Goal: Task Accomplishment & Management: Manage account settings

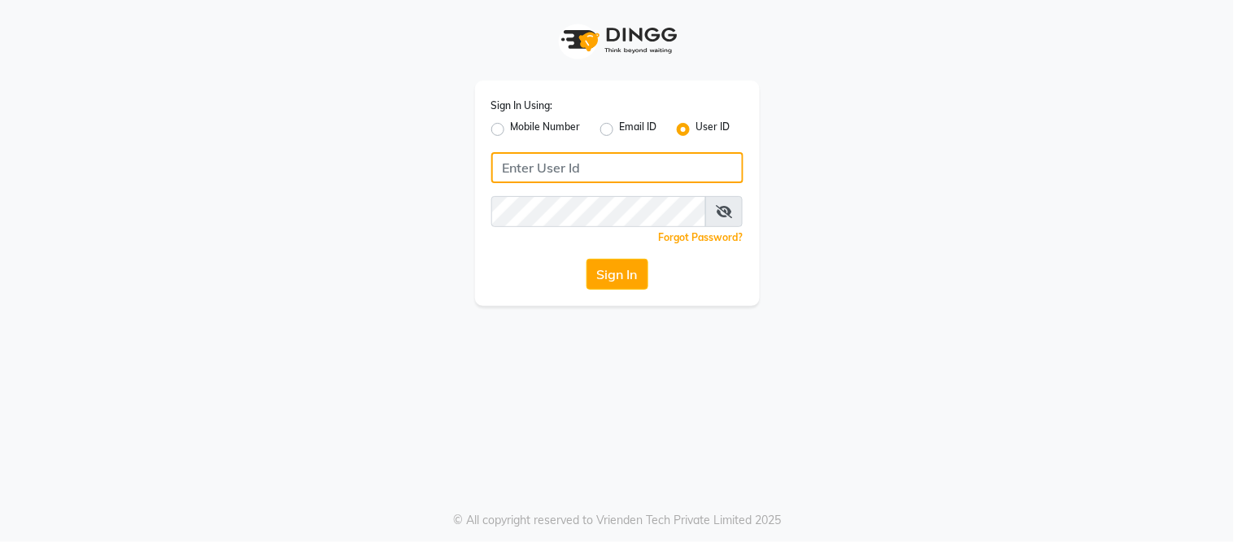
click at [537, 166] on input "Username" at bounding box center [617, 167] width 252 height 31
type input "Amosalon"
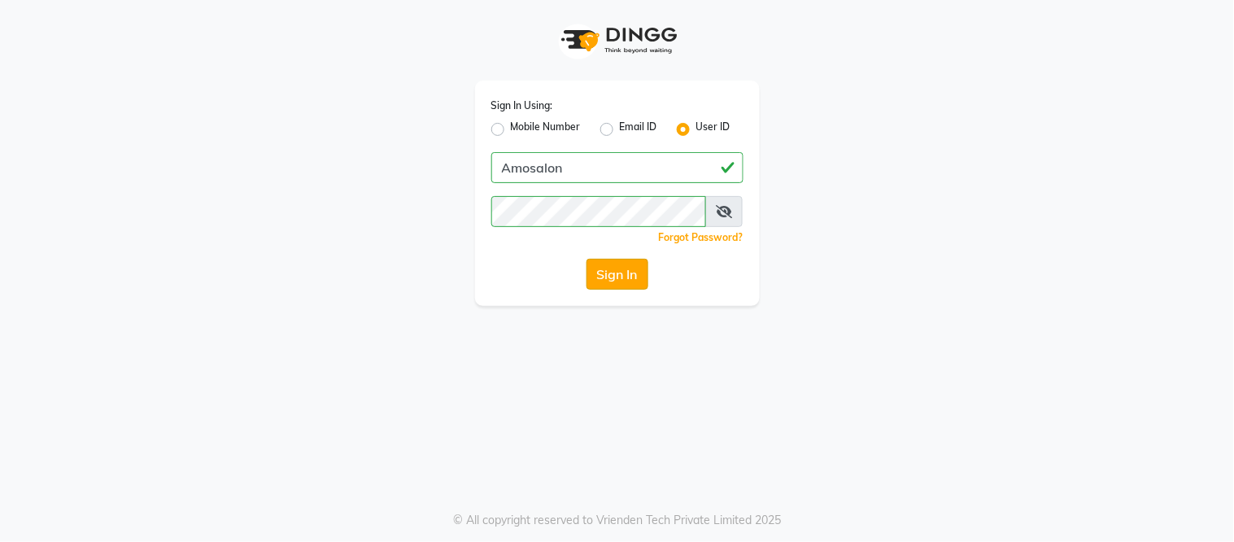
click at [621, 277] on button "Sign In" at bounding box center [618, 274] width 62 height 31
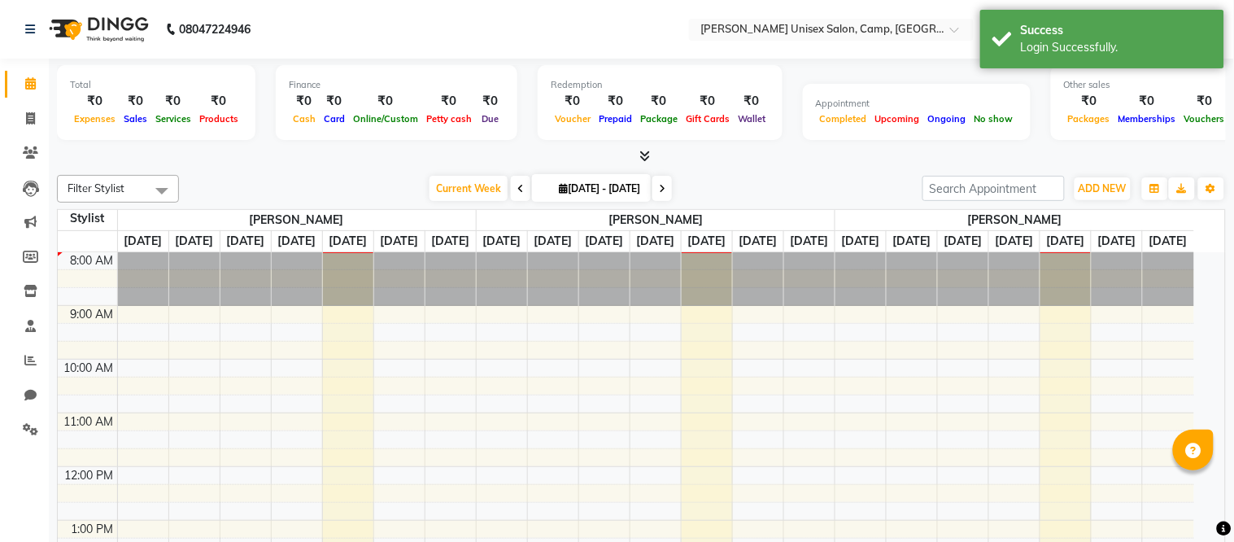
select select "en"
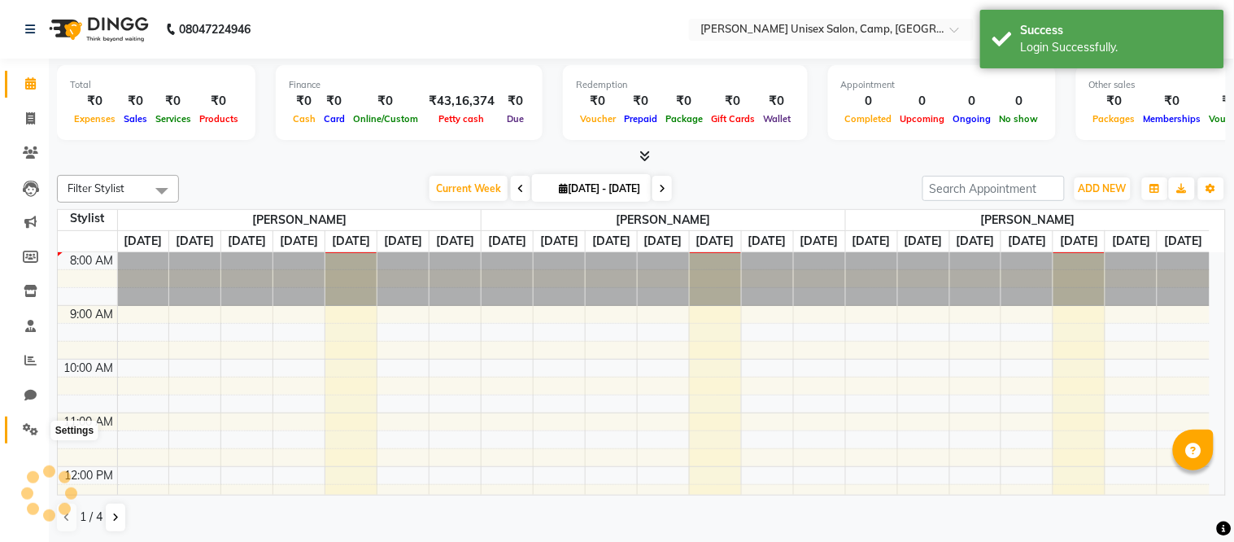
click at [23, 429] on icon at bounding box center [30, 429] width 15 height 12
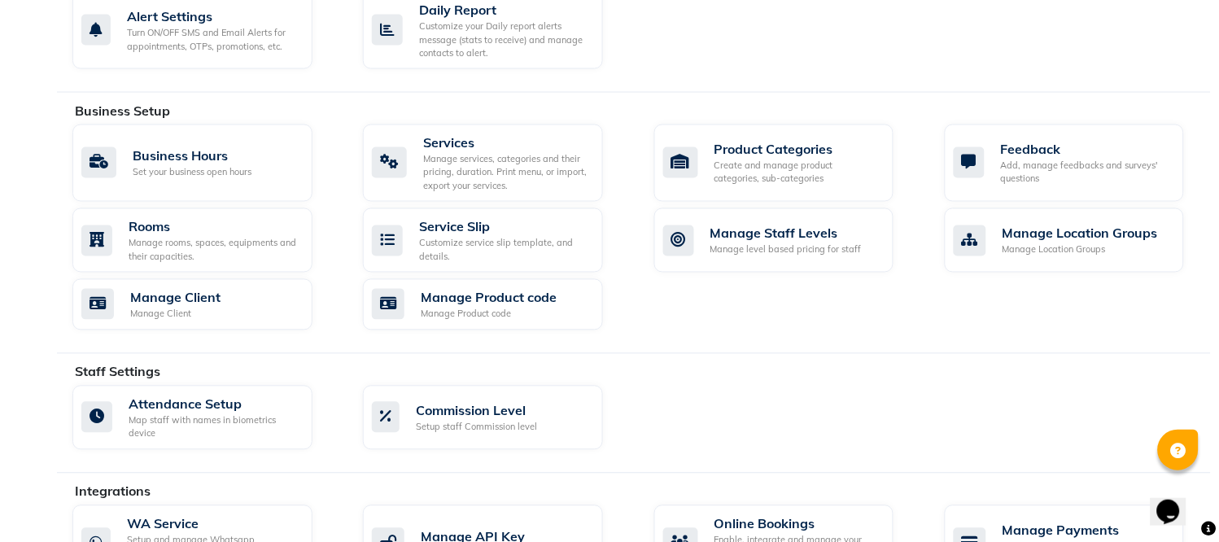
scroll to position [798, 0]
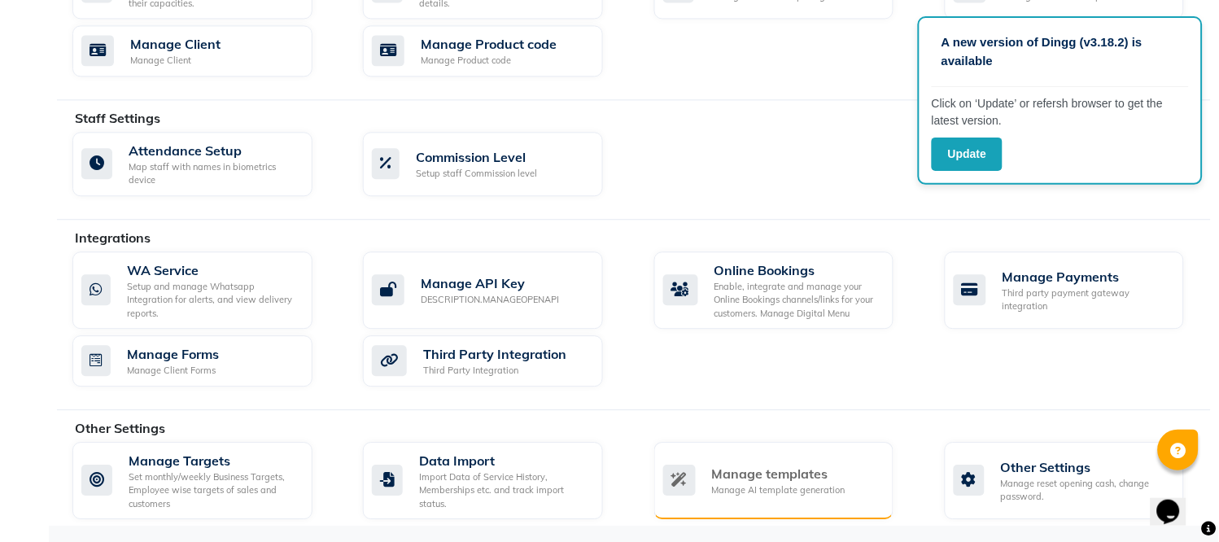
click at [749, 492] on div "Manage AI template generation" at bounding box center [778, 490] width 133 height 14
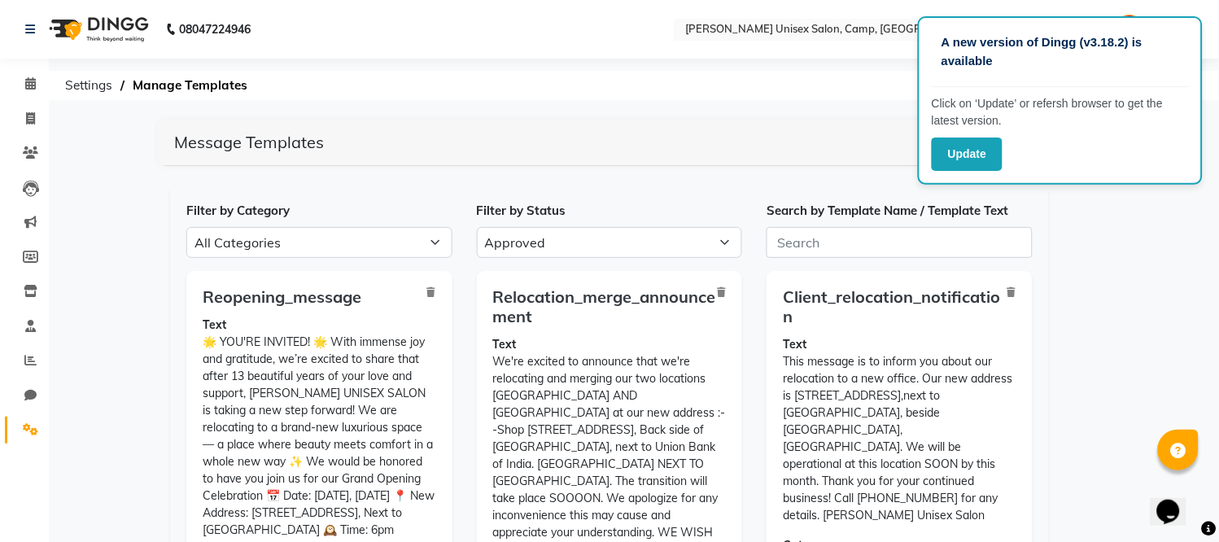
scroll to position [446, 0]
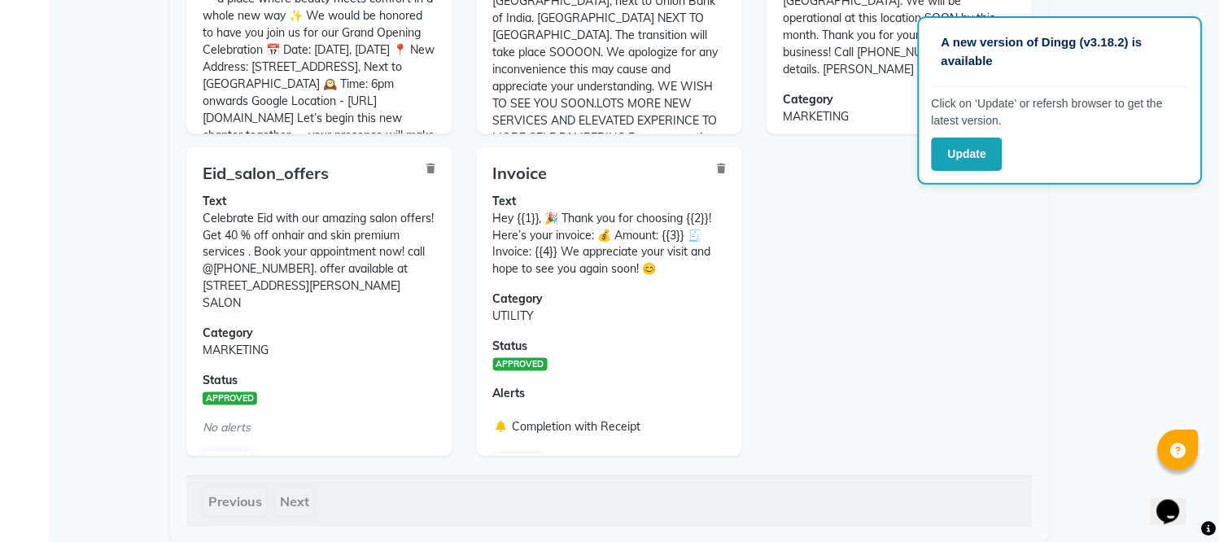
click at [885, 380] on div "Reopening_message Text 🌟 YOU'RE INVITED! 🌟 With immense joy and gratitude, we’r…" at bounding box center [609, 147] width 870 height 644
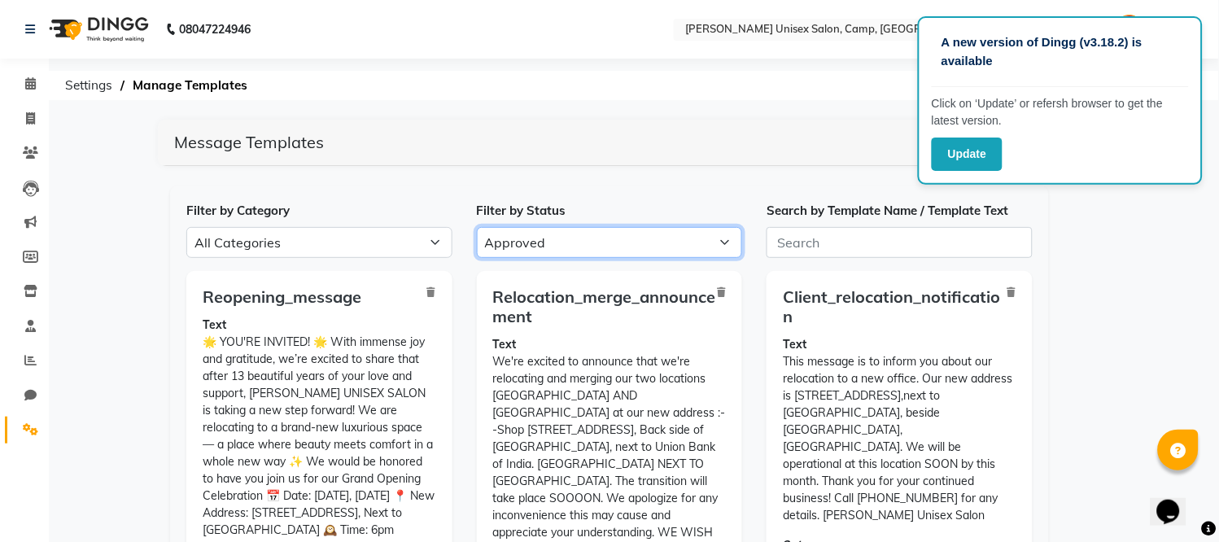
click at [606, 249] on select "All Approved Rejected Failed Pending" at bounding box center [610, 242] width 266 height 31
click at [477, 227] on select "All Approved Rejected Failed Pending" at bounding box center [610, 242] width 266 height 31
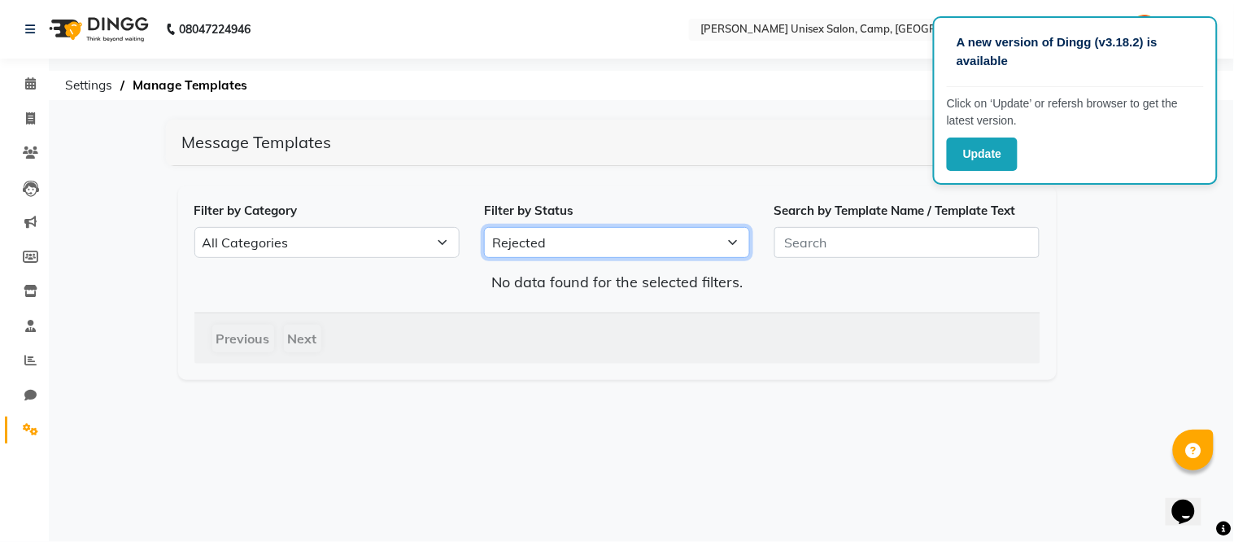
click at [535, 239] on select "All Approved Rejected Failed Pending" at bounding box center [617, 242] width 266 height 31
select select "FAILED"
click at [484, 227] on select "All Approved Rejected Failed Pending" at bounding box center [617, 242] width 266 height 31
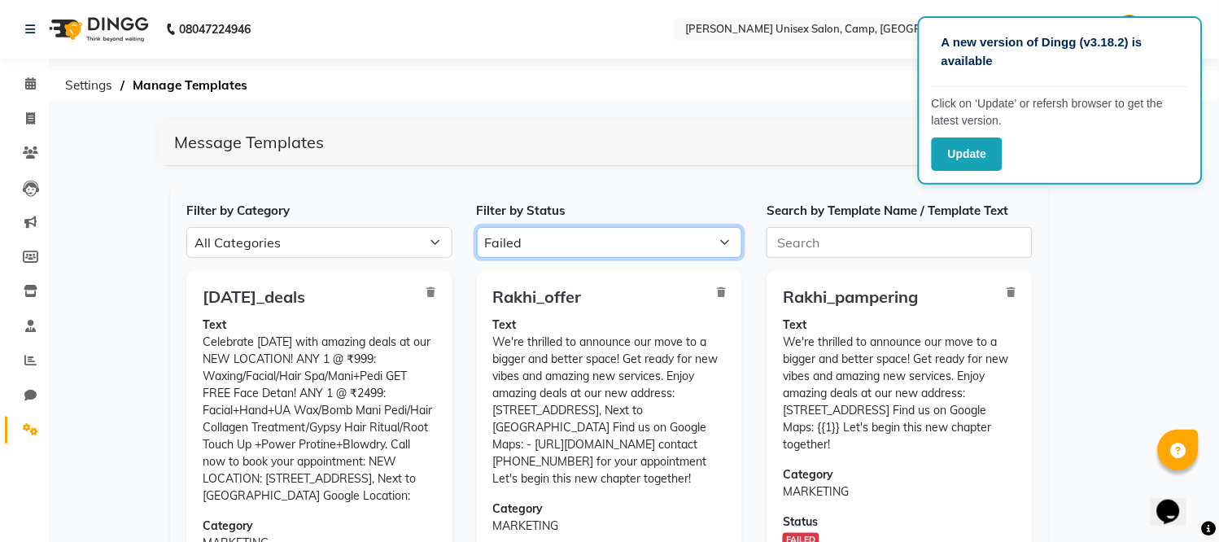
click at [706, 246] on select "All Approved Rejected Failed Pending" at bounding box center [610, 242] width 266 height 31
select select
click at [477, 227] on select "All Approved Rejected Failed Pending" at bounding box center [610, 242] width 266 height 31
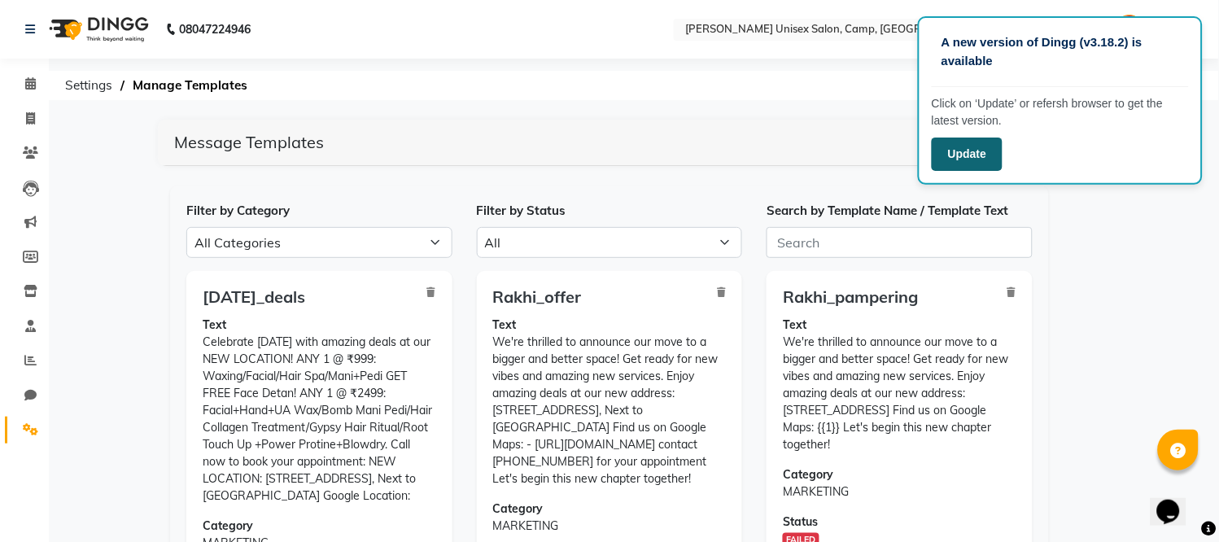
click at [965, 152] on button "Update" at bounding box center [966, 153] width 71 height 33
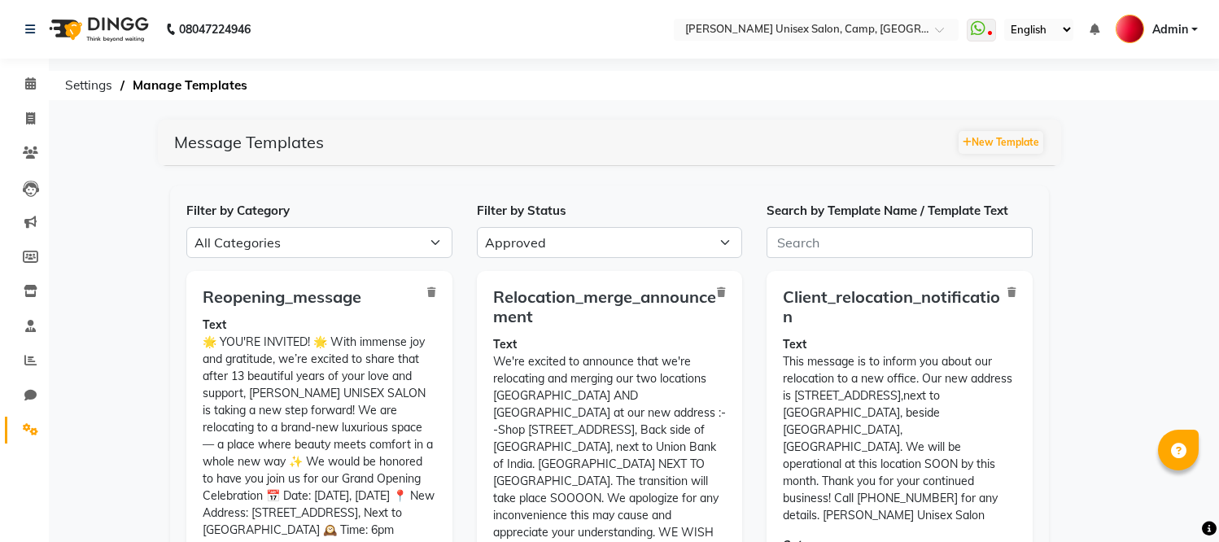
select select "APPROVED"
click at [975, 148] on button "New Template" at bounding box center [1000, 142] width 85 height 23
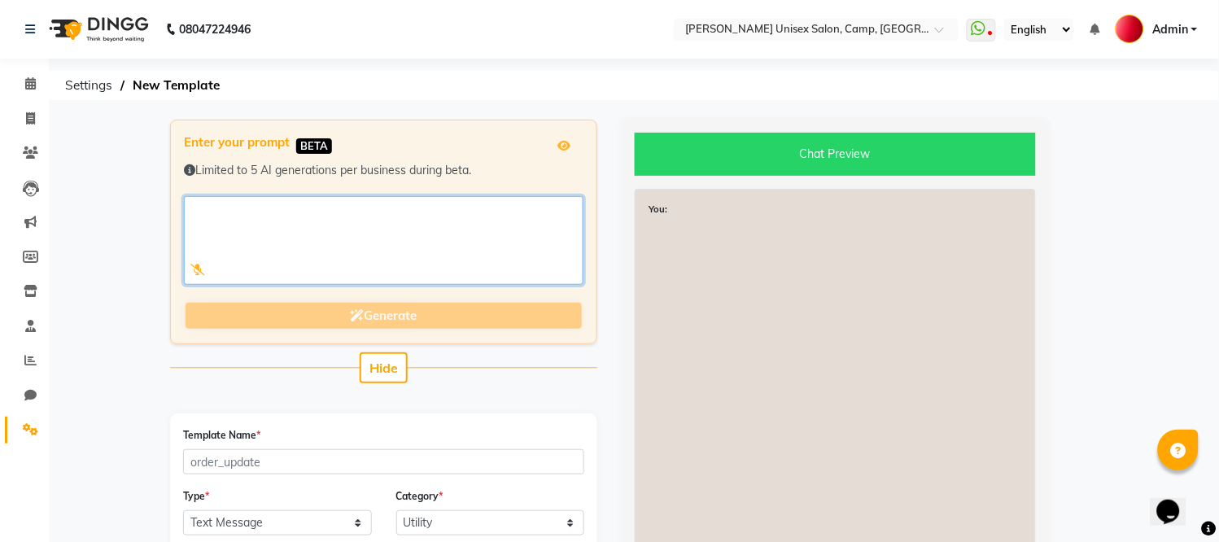
click at [311, 234] on textarea at bounding box center [383, 240] width 399 height 89
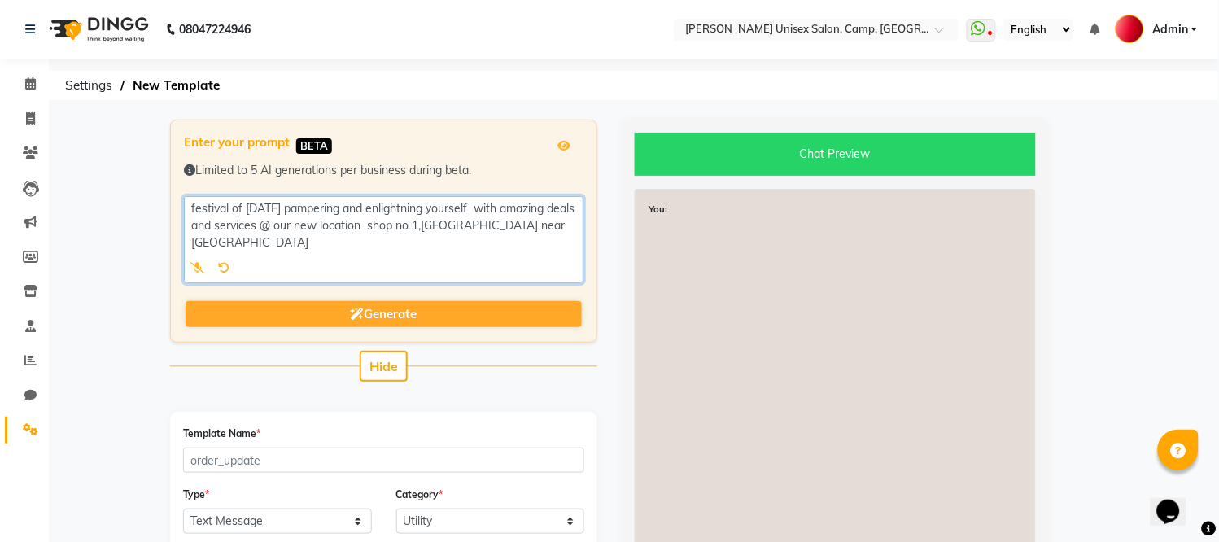
click at [229, 240] on textarea at bounding box center [383, 239] width 399 height 87
click at [273, 249] on textarea at bounding box center [383, 239] width 399 height 87
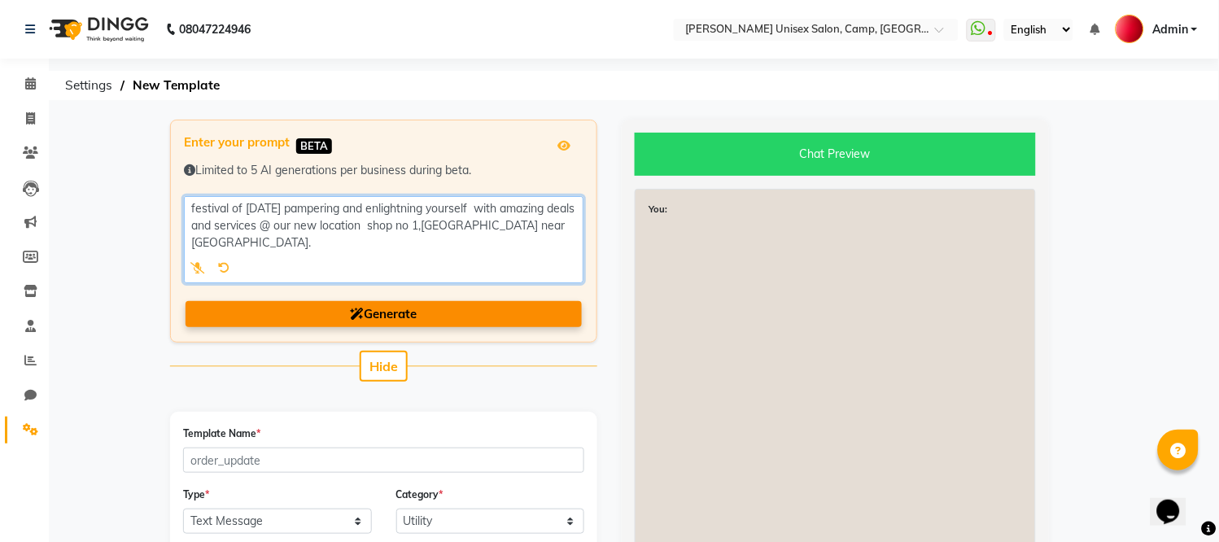
type textarea "festival of [DATE] pampering and enlightning yourself with amazing deals and se…"
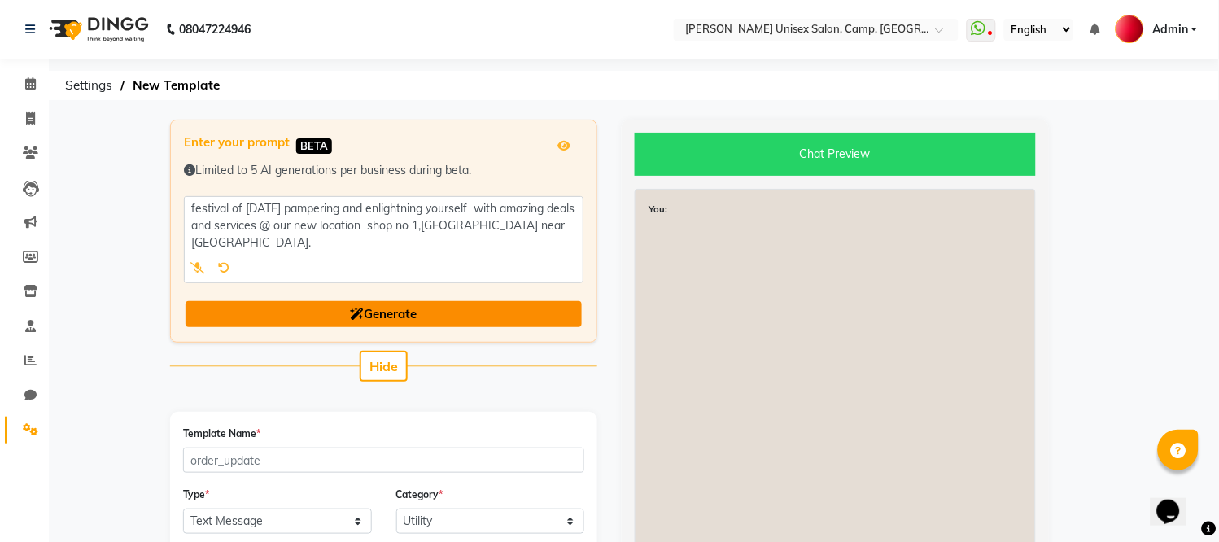
click at [310, 316] on button "Generate" at bounding box center [383, 314] width 396 height 27
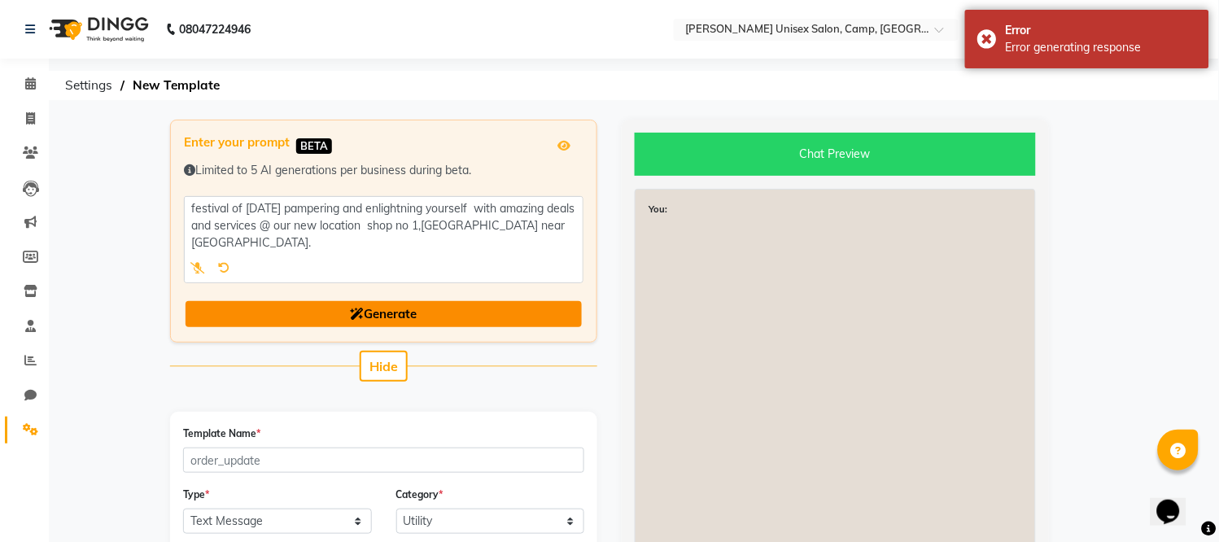
click at [309, 316] on button "Generate" at bounding box center [383, 314] width 396 height 27
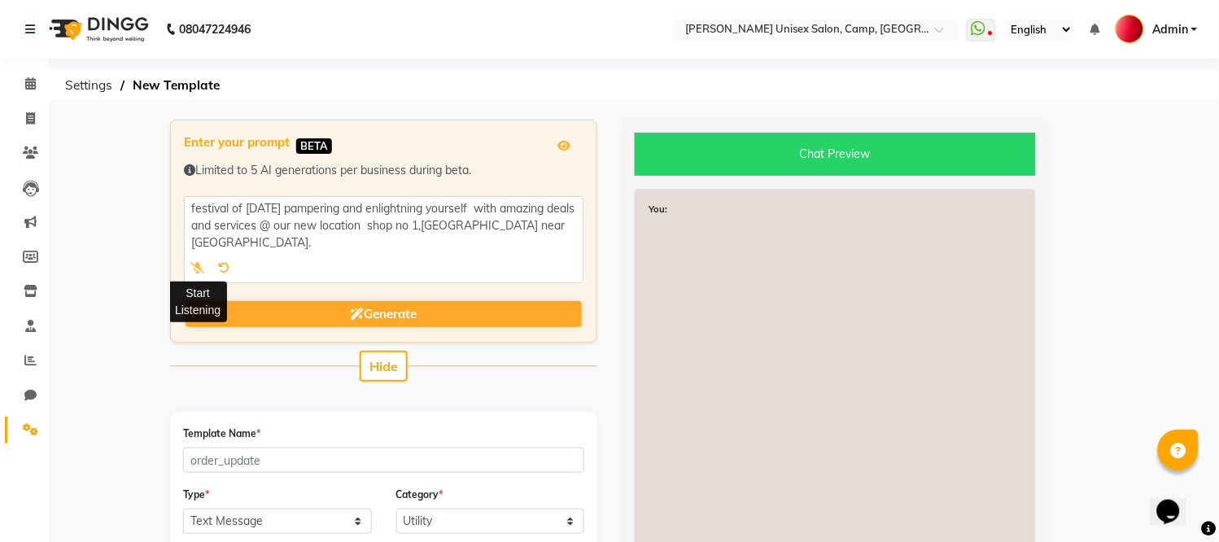
click at [191, 272] on icon at bounding box center [197, 267] width 15 height 11
click at [194, 264] on icon at bounding box center [194, 267] width 9 height 11
click at [228, 262] on icon at bounding box center [223, 267] width 11 height 11
select select "TEXT"
select select "UTILITY"
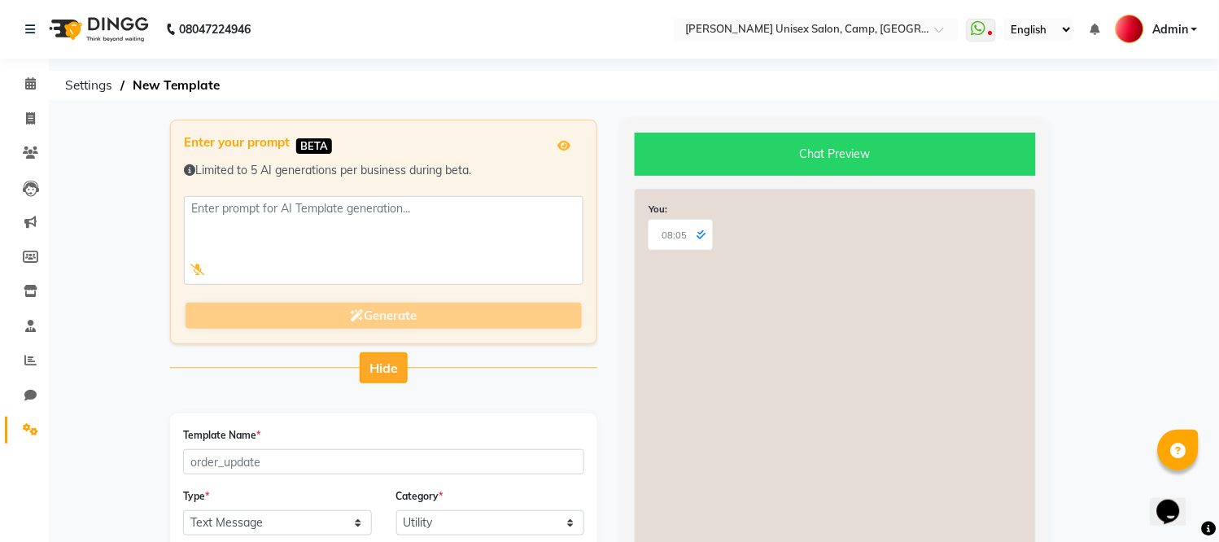
click at [386, 369] on span "Hide" at bounding box center [383, 368] width 28 height 16
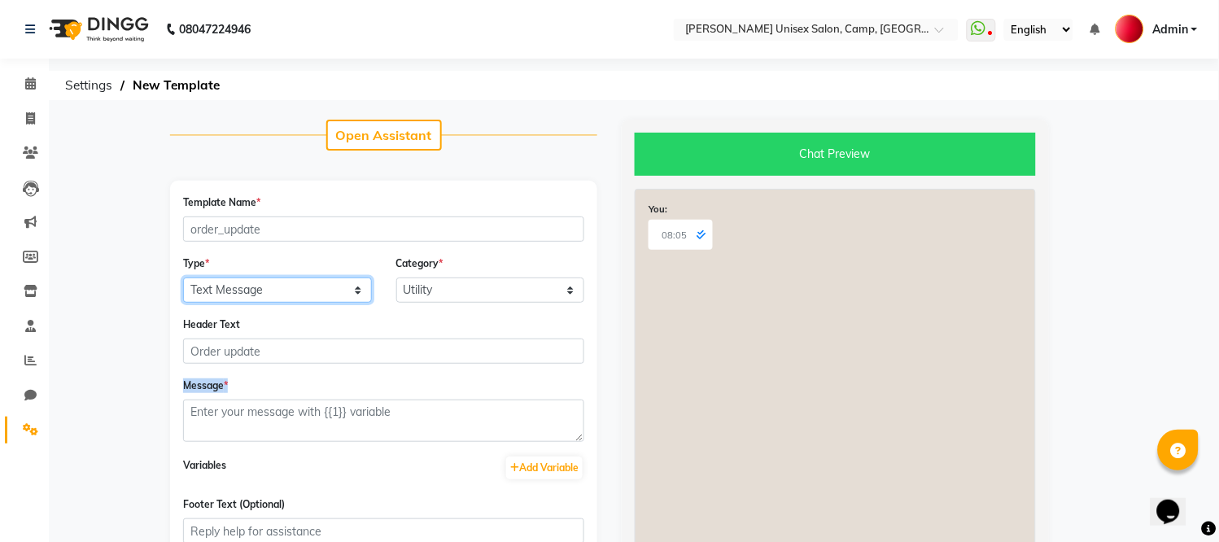
click at [286, 296] on select "Text Message Image with Text" at bounding box center [277, 289] width 189 height 25
select select "IMAGE"
click at [183, 277] on select "Text Message Image with Text" at bounding box center [277, 289] width 189 height 25
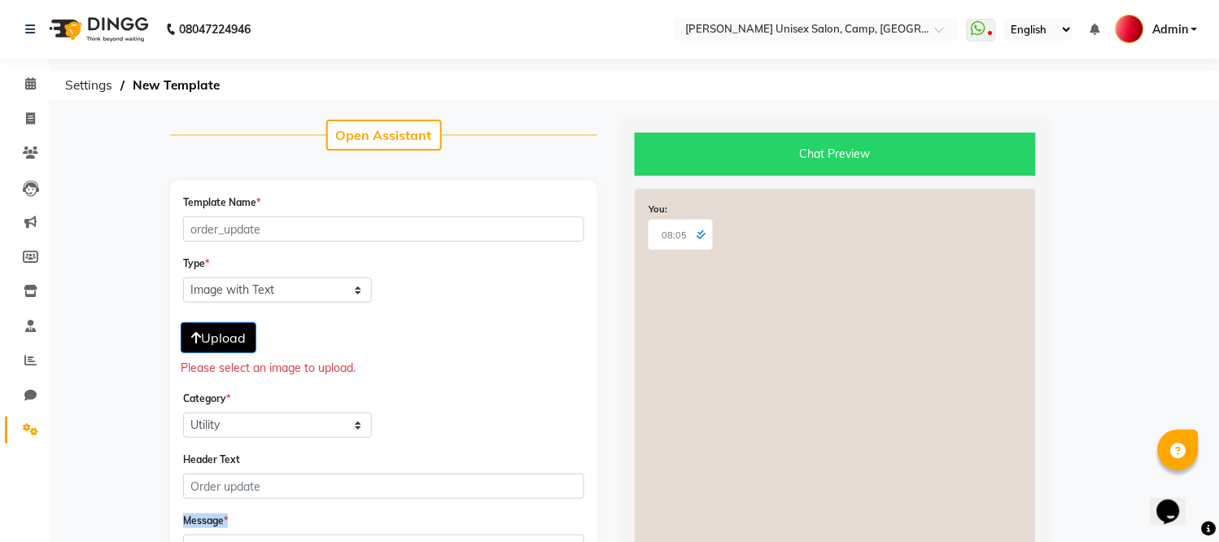
click at [216, 342] on span "Upload" at bounding box center [218, 337] width 55 height 16
click at [201, 330] on span "Upload" at bounding box center [218, 337] width 55 height 16
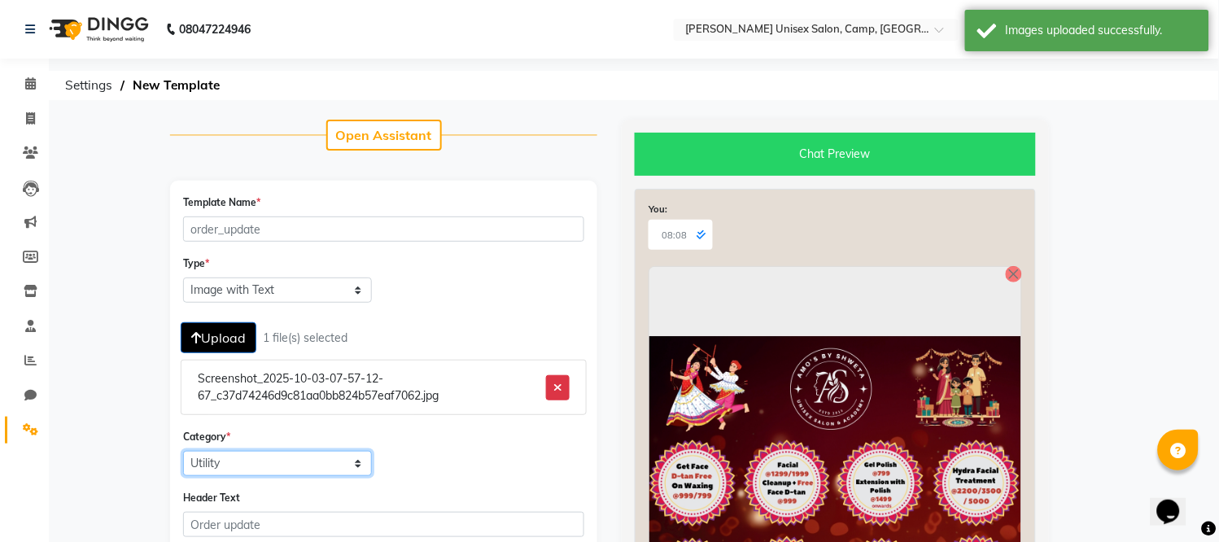
click at [217, 467] on select "Utility Marketing Authentication" at bounding box center [277, 463] width 189 height 25
select select "MARKETING"
click at [183, 451] on select "Utility Marketing Authentication" at bounding box center [277, 463] width 189 height 25
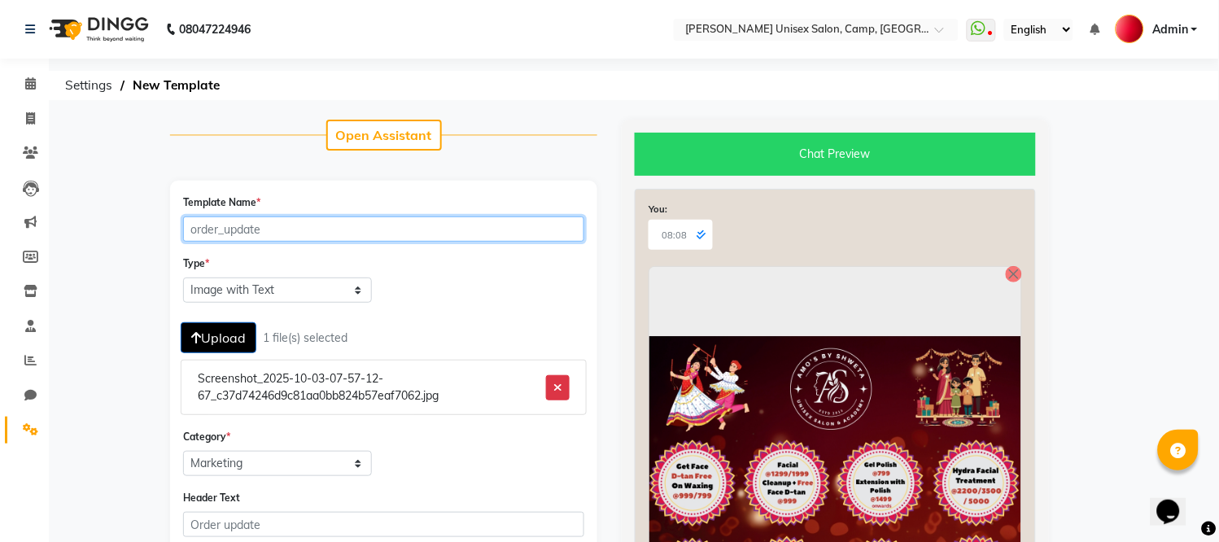
click at [261, 225] on input "Template Name *" at bounding box center [383, 228] width 401 height 25
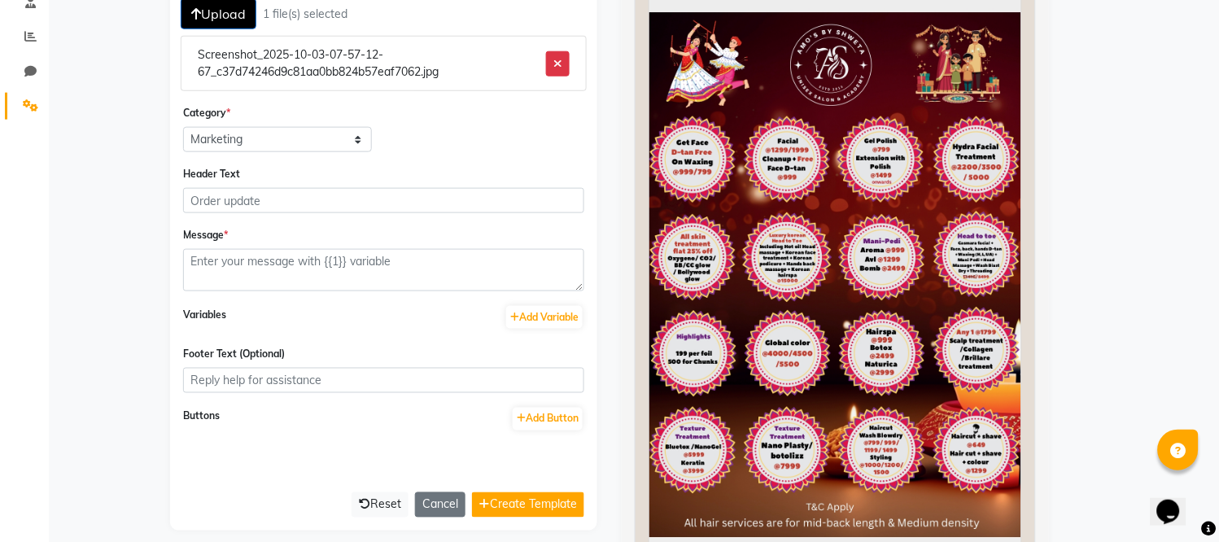
scroll to position [325, 0]
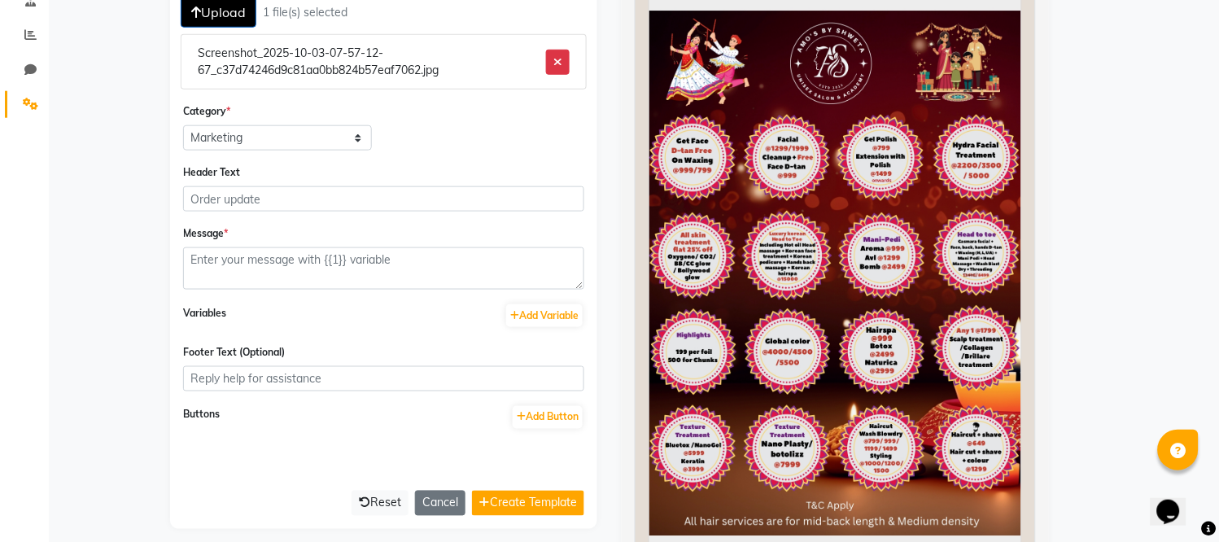
type input "[DATE]_11"
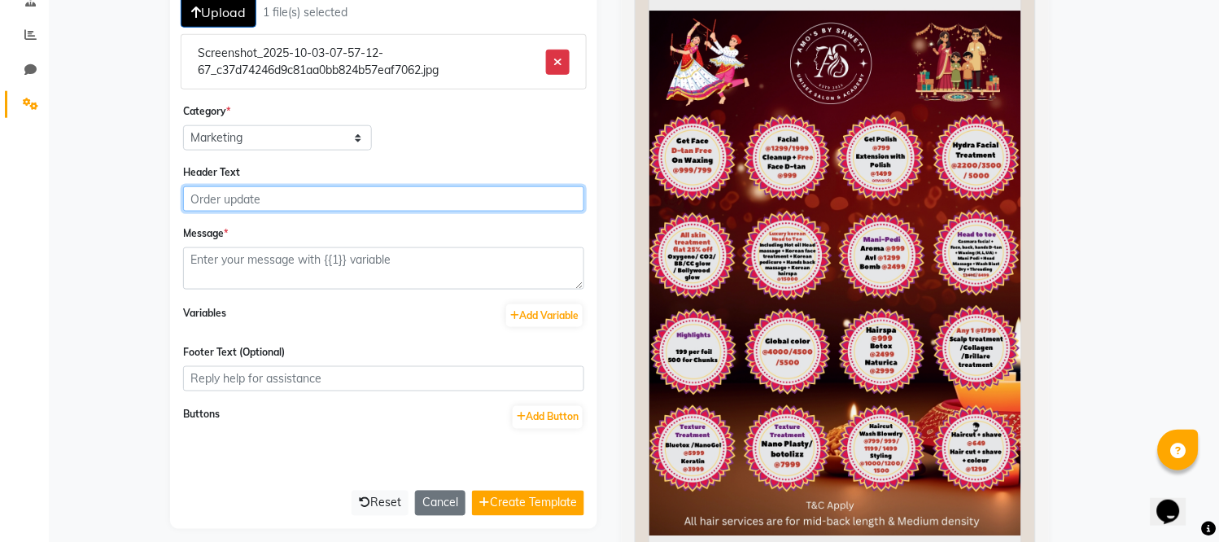
click at [265, 190] on input "Header Text" at bounding box center [383, 198] width 401 height 25
type input "Ready For New Look ?"
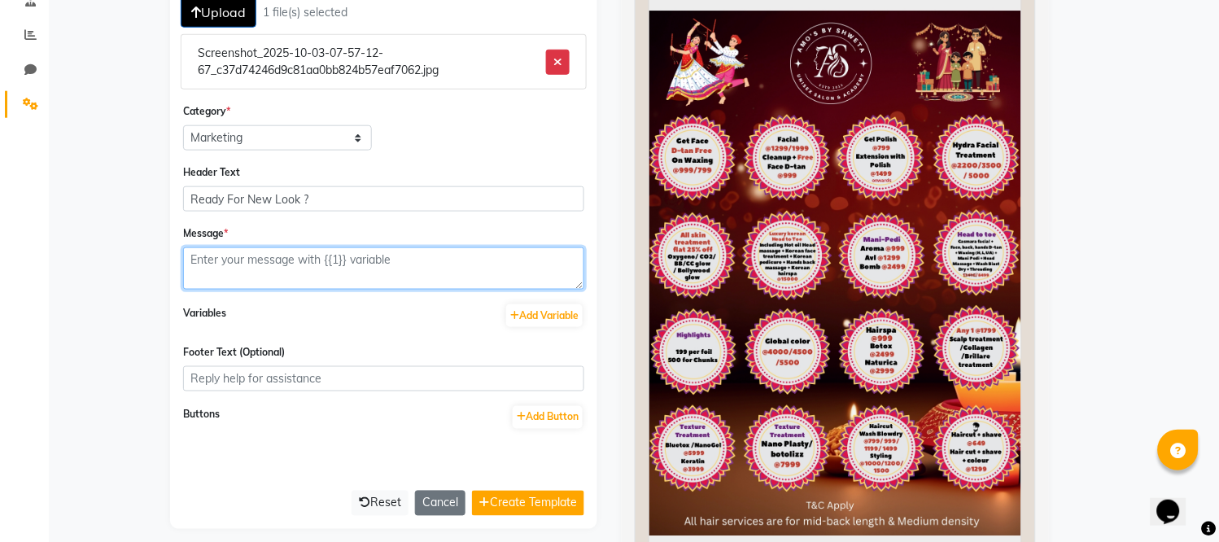
click at [263, 263] on textarea at bounding box center [383, 268] width 401 height 42
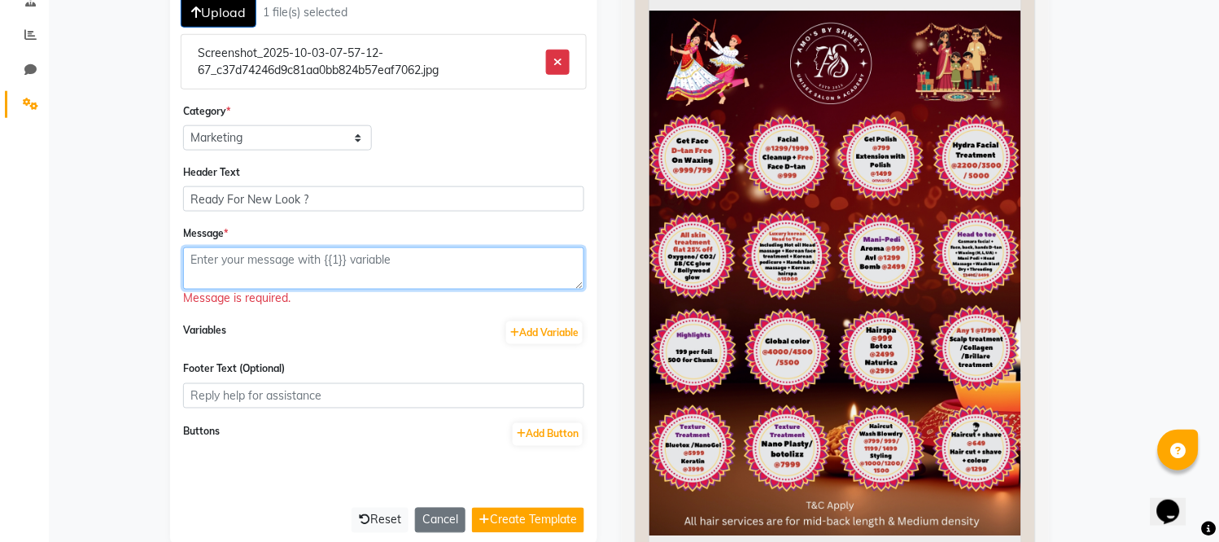
paste textarea "We are excited to announce that we have some exclusive offers and discounts tha…"
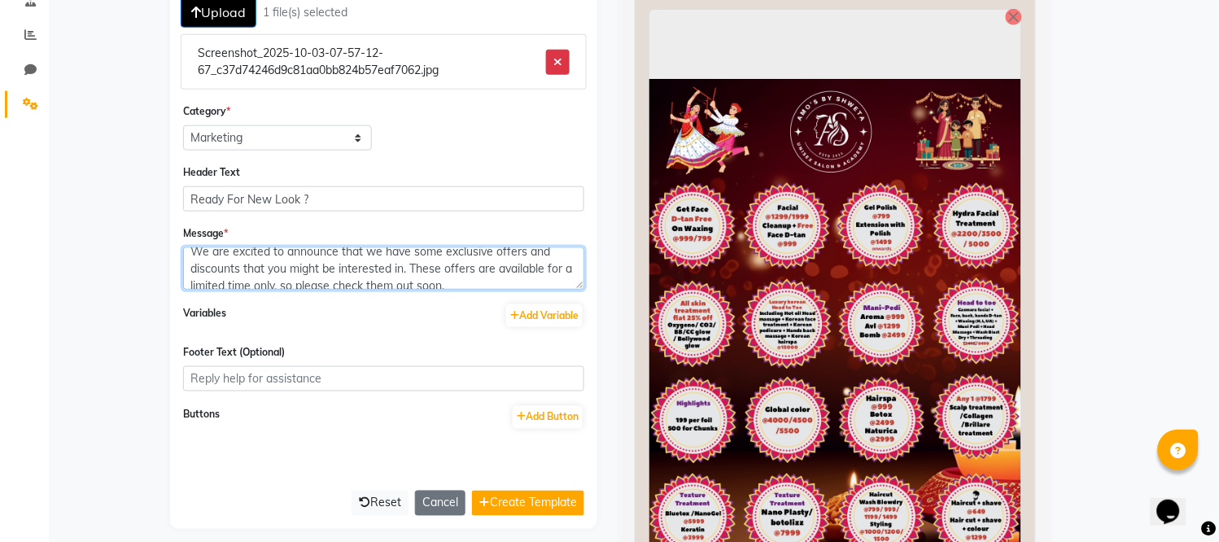
scroll to position [0, 0]
click at [188, 252] on textarea "We are excited to announce that we have some exclusive offers and discounts tha…" at bounding box center [383, 268] width 401 height 42
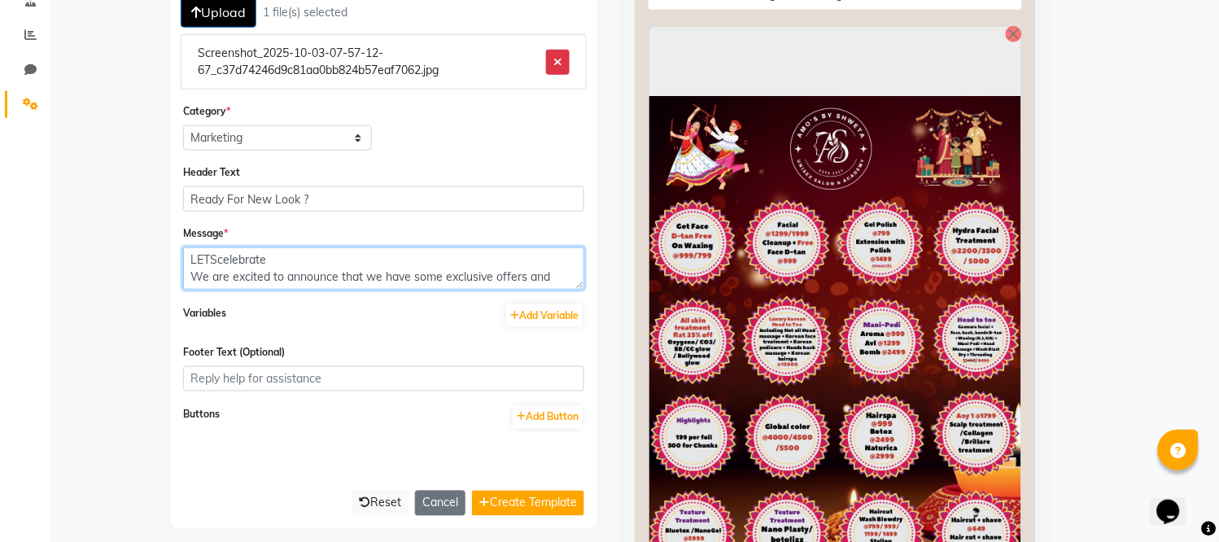
click at [216, 258] on textarea "LETScelebrate We are excited to announce that we have some exclusive offers and…" at bounding box center [383, 268] width 401 height 42
click at [304, 258] on textarea "LETS celebrate We are excited to announce that we have some exclusive offers an…" at bounding box center [383, 268] width 401 height 42
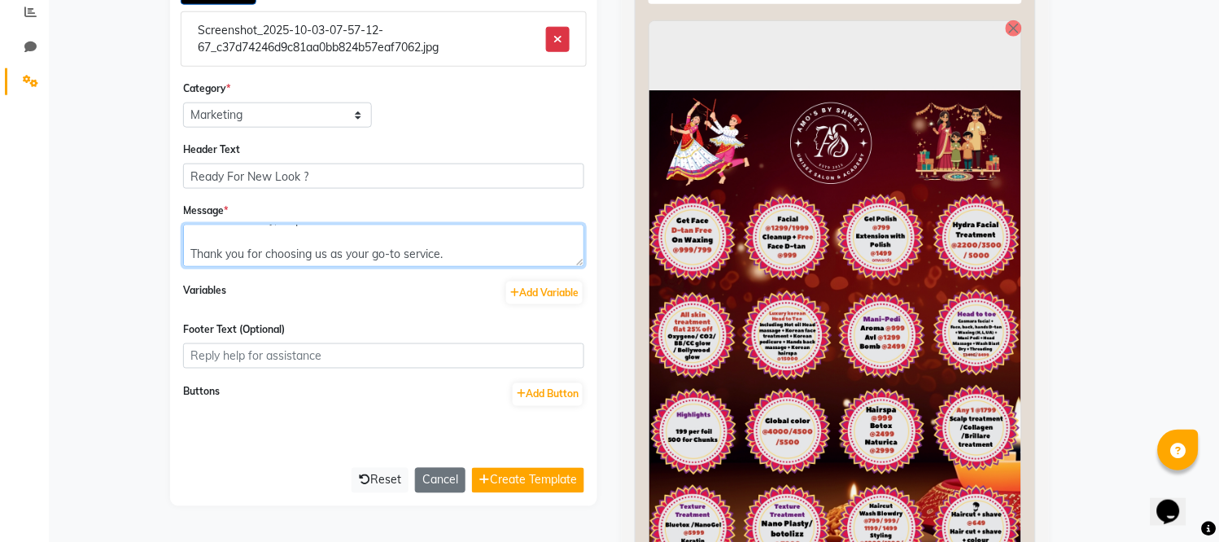
scroll to position [361, 0]
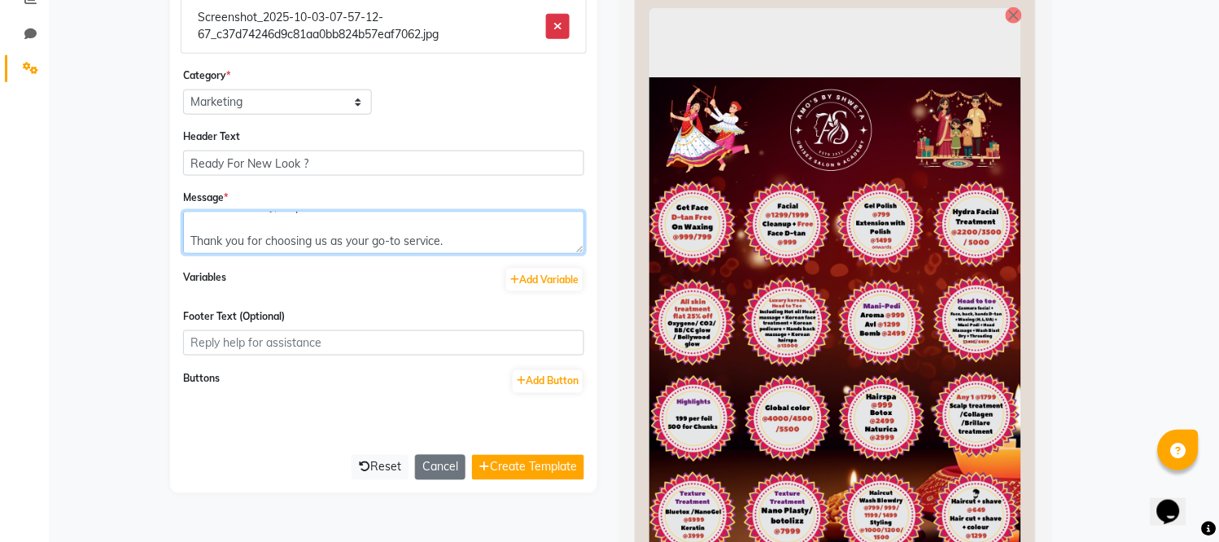
type textarea "LETS celebrate the upcoming festivals of lights with enlightning your inner sel…"
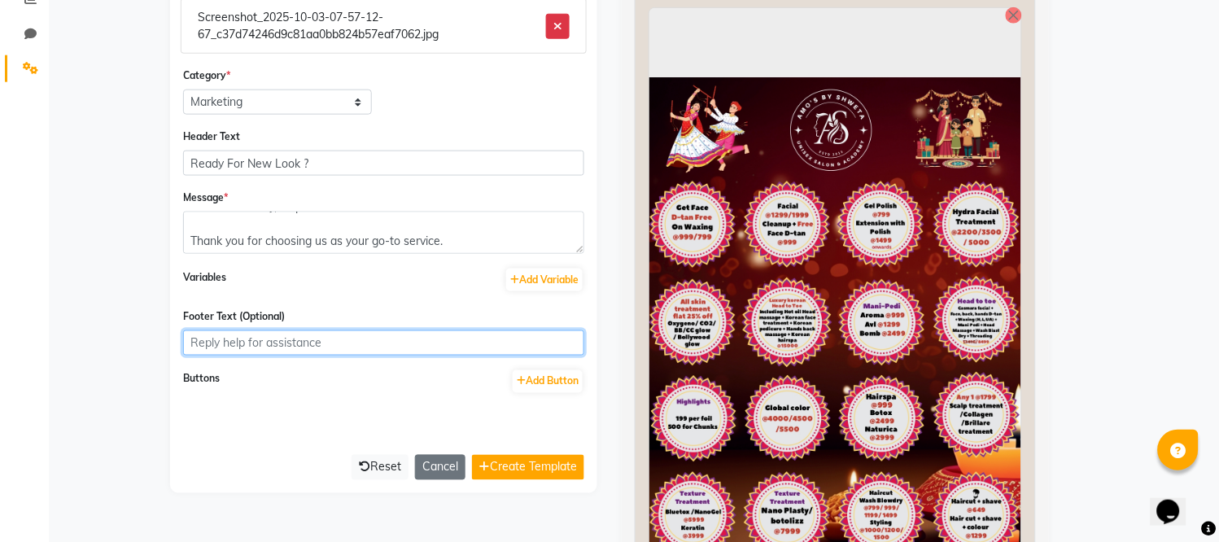
click at [321, 344] on input "Footer Text (Optional)" at bounding box center [383, 342] width 401 height 25
type input "[PERSON_NAME] SALON"
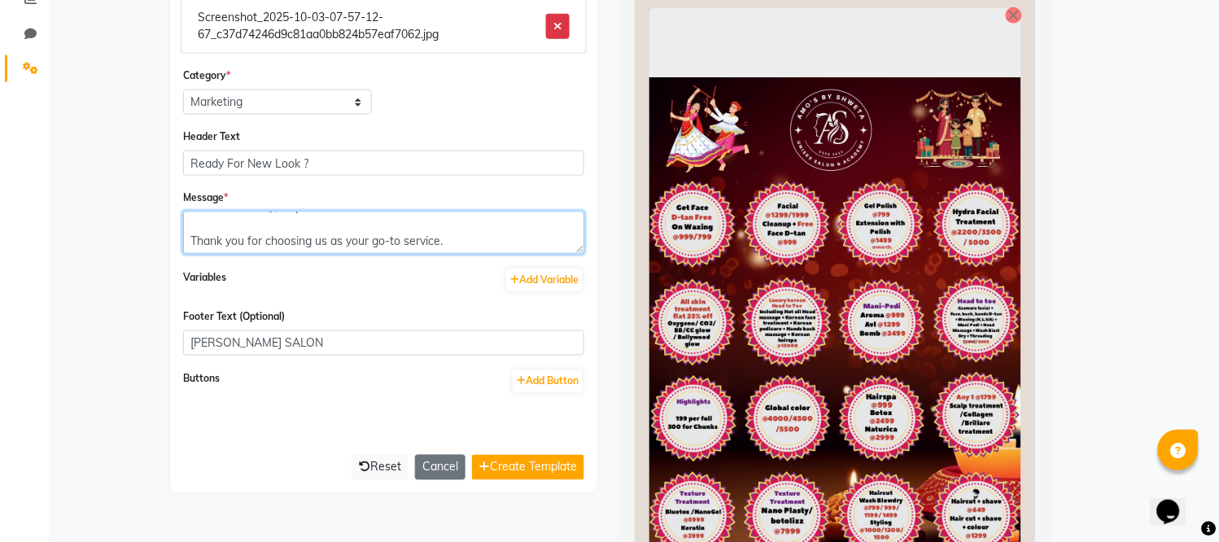
click at [356, 229] on textarea "LETS celebrate the upcoming festivals of lights with enlightning your inner sel…" at bounding box center [383, 233] width 401 height 42
click at [452, 229] on textarea "LETS celebrate the upcoming festivals of lights with enlightning your inner sel…" at bounding box center [383, 233] width 401 height 42
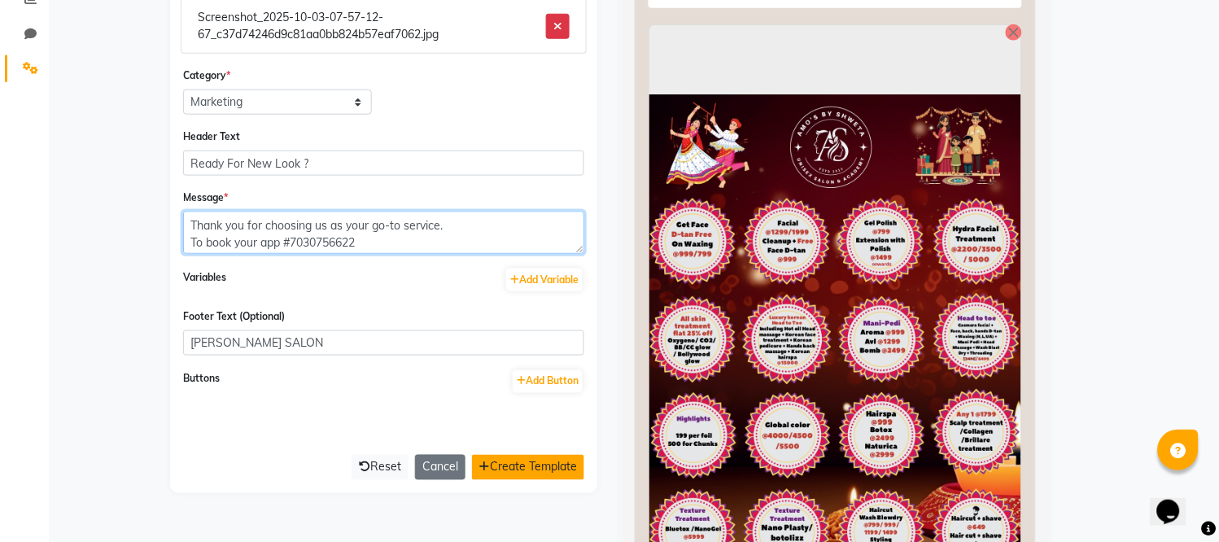
type textarea "LETS celebrate the upcoming festivals of lights with enlightning your inner sel…"
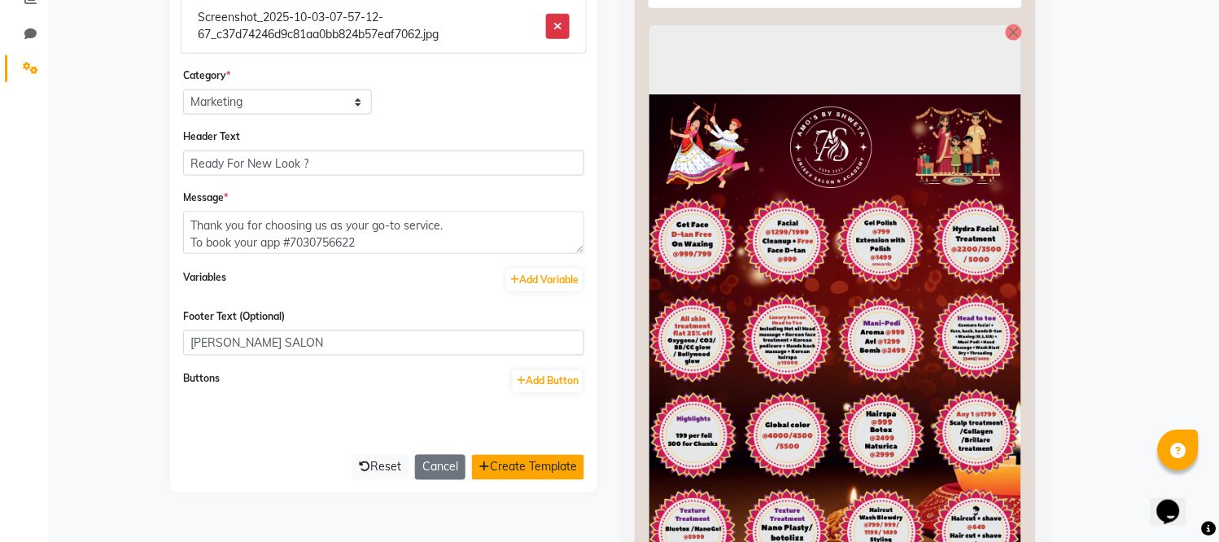
click at [521, 469] on button "Create Template" at bounding box center [528, 467] width 112 height 25
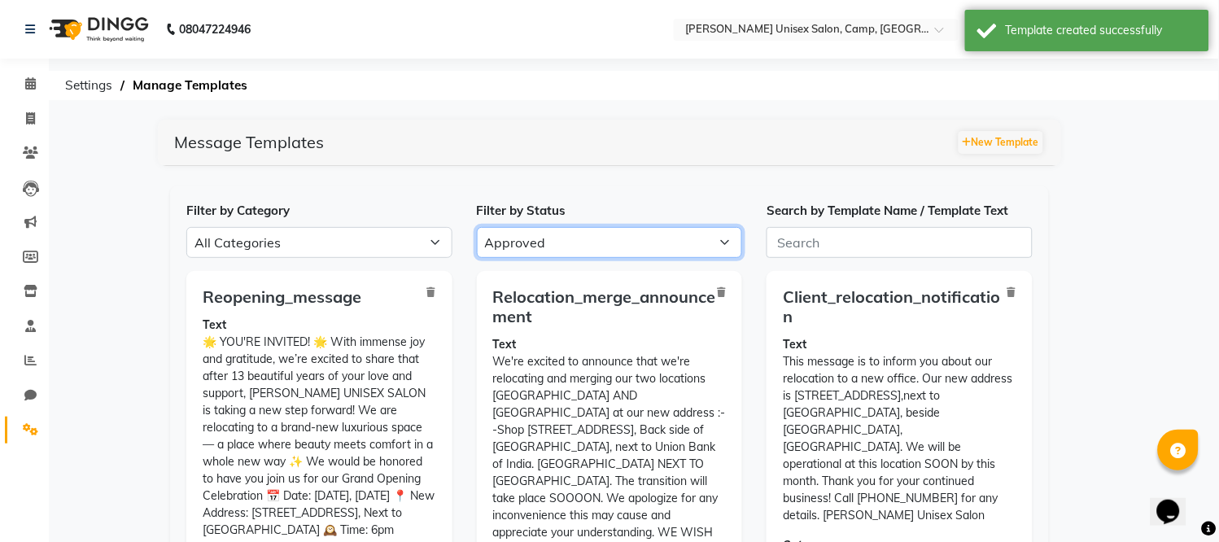
click at [657, 241] on select "All Approved Rejected Failed Pending" at bounding box center [610, 242] width 266 height 31
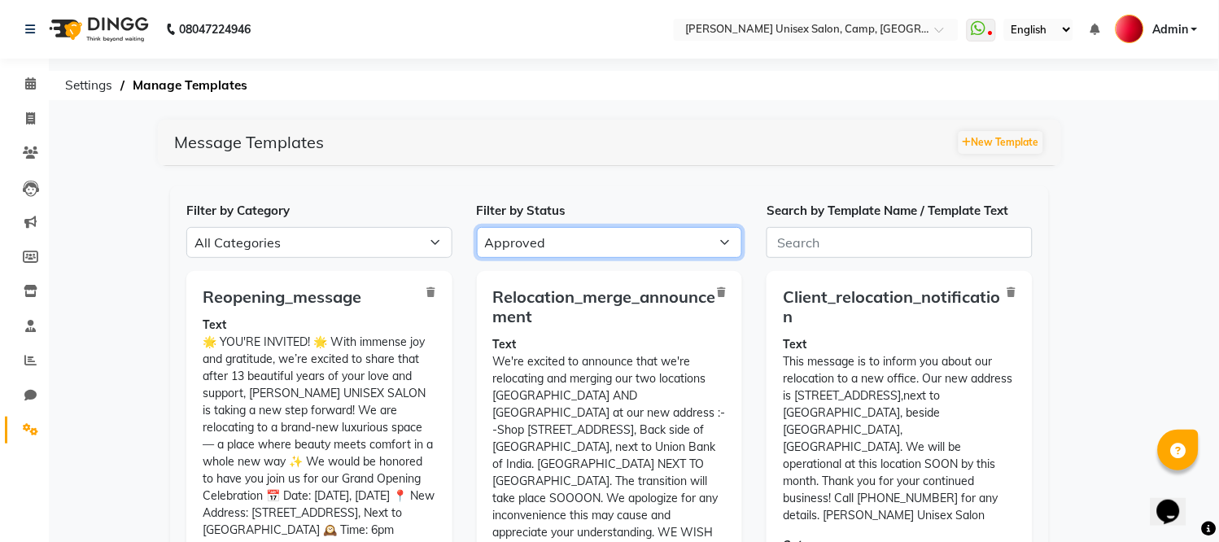
select select "PENDING"
click at [477, 227] on select "All Approved Rejected Failed Pending" at bounding box center [610, 242] width 266 height 31
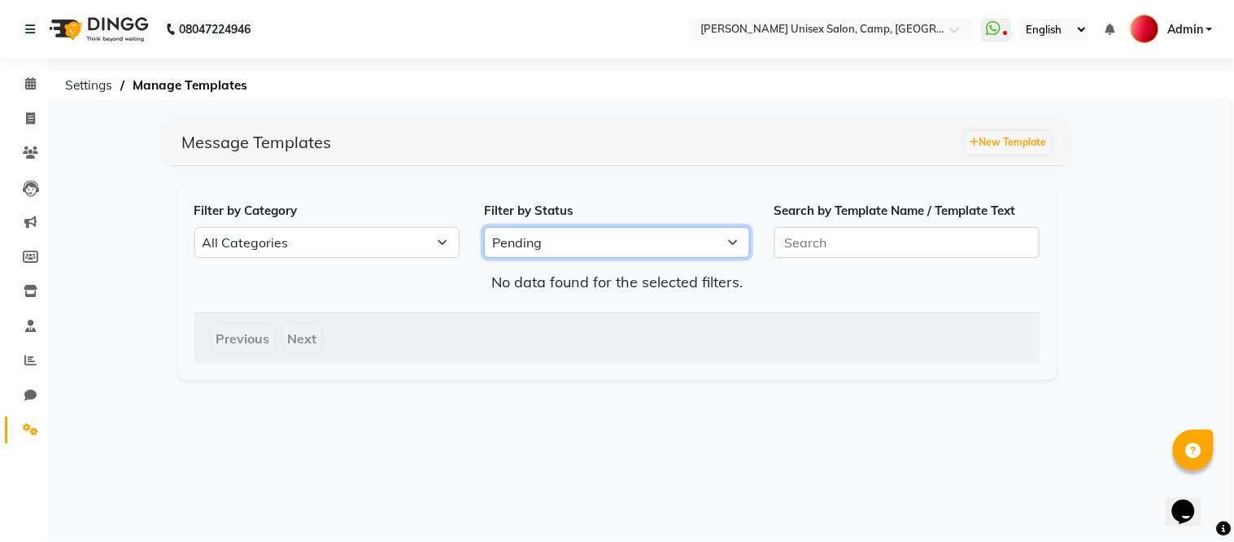
click at [613, 242] on select "All Approved Rejected Failed Pending" at bounding box center [617, 242] width 266 height 31
click at [484, 227] on select "All Approved Rejected Failed Pending" at bounding box center [617, 242] width 266 height 31
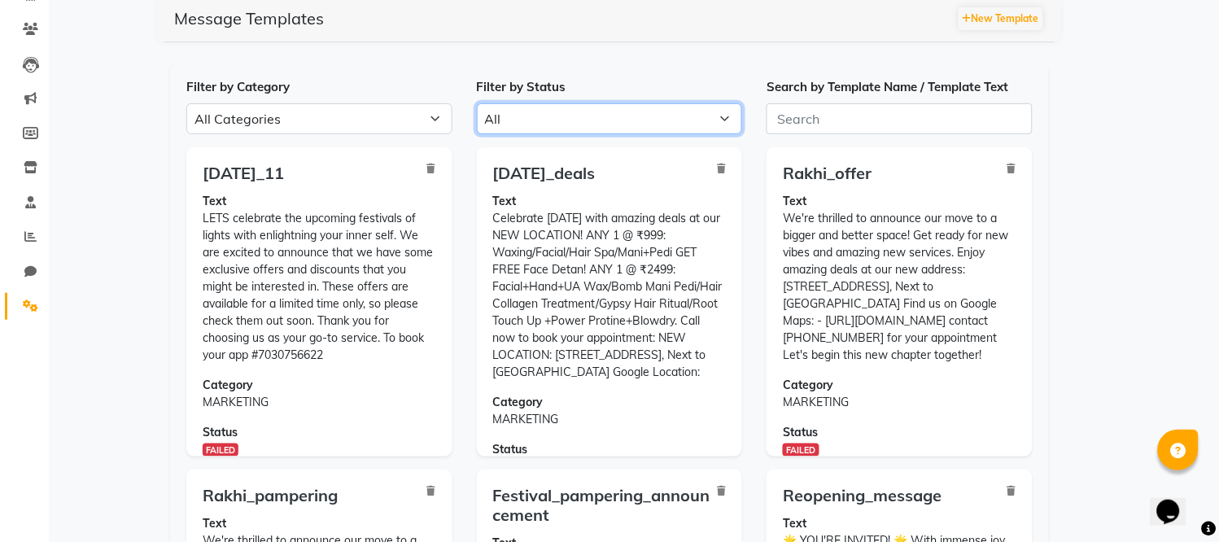
click at [702, 120] on select "All Approved Rejected Failed Pending" at bounding box center [610, 118] width 266 height 31
select select "APPROVED"
click at [477, 103] on select "All Approved Rejected Failed Pending" at bounding box center [610, 118] width 266 height 31
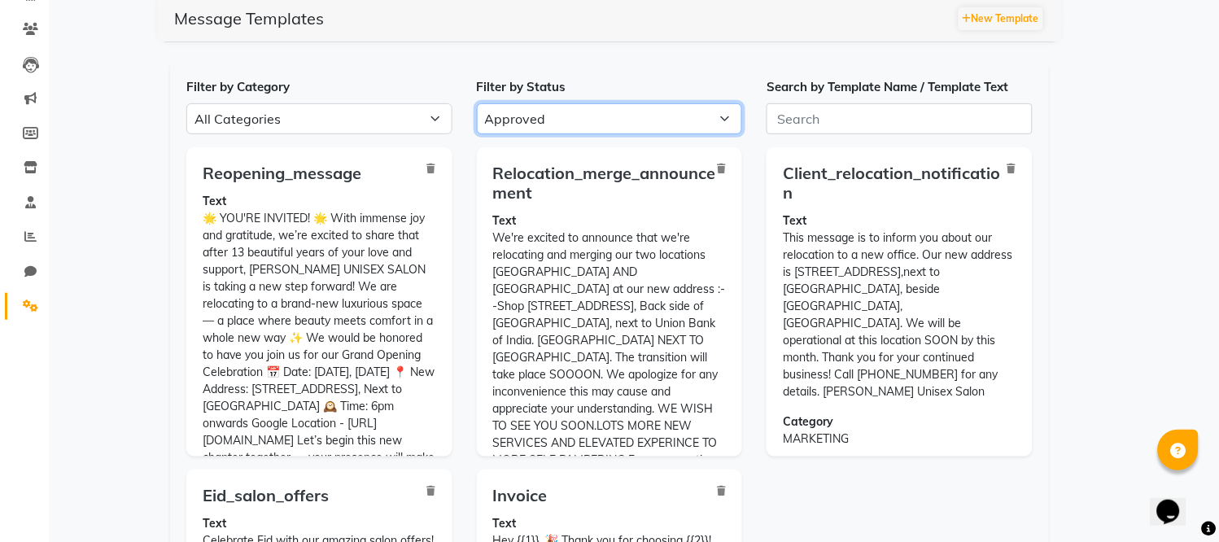
click at [630, 123] on select "All Approved Rejected Failed Pending" at bounding box center [610, 118] width 266 height 31
select select
click at [477, 103] on select "All Approved Rejected Failed Pending" at bounding box center [610, 118] width 266 height 31
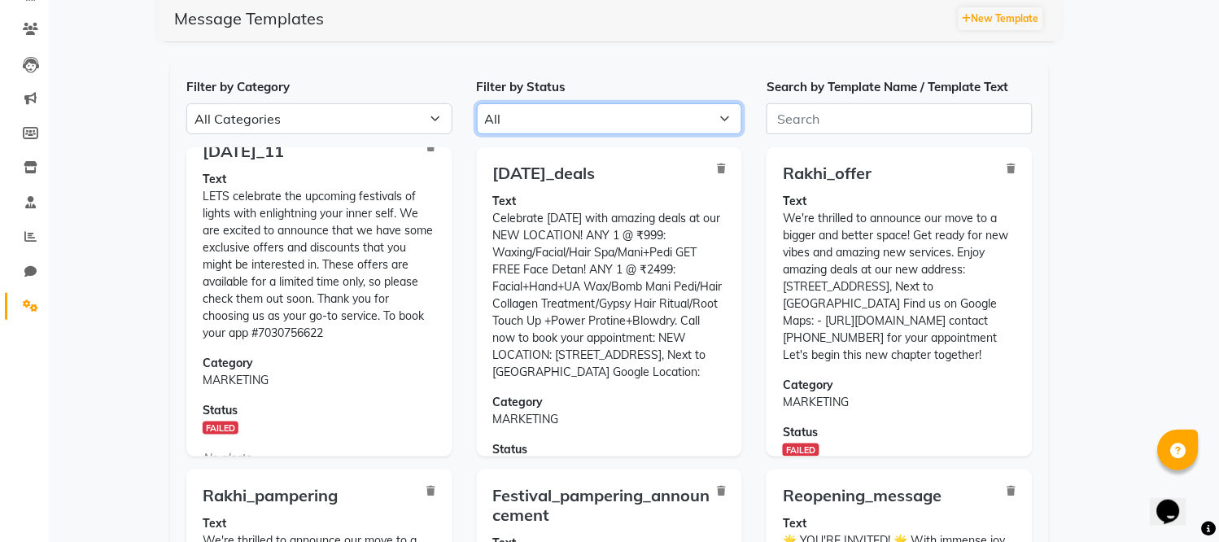
scroll to position [36, 0]
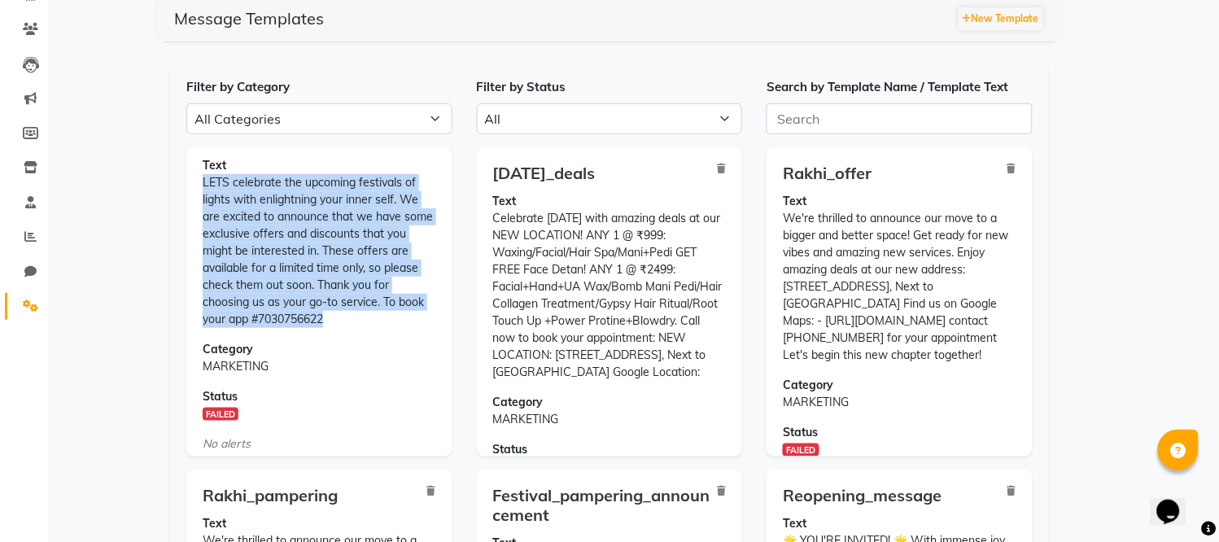
drag, startPoint x: 205, startPoint y: 181, endPoint x: 371, endPoint y: 317, distance: 215.0
click at [371, 317] on p "Text LETS celebrate the upcoming festivals of lights with enlightning your inne…" at bounding box center [319, 242] width 233 height 171
copy p "LETS celebrate the upcoming festivals of lights with enlightning your inner sel…"
click at [1019, 16] on button "New Template" at bounding box center [1000, 18] width 85 height 23
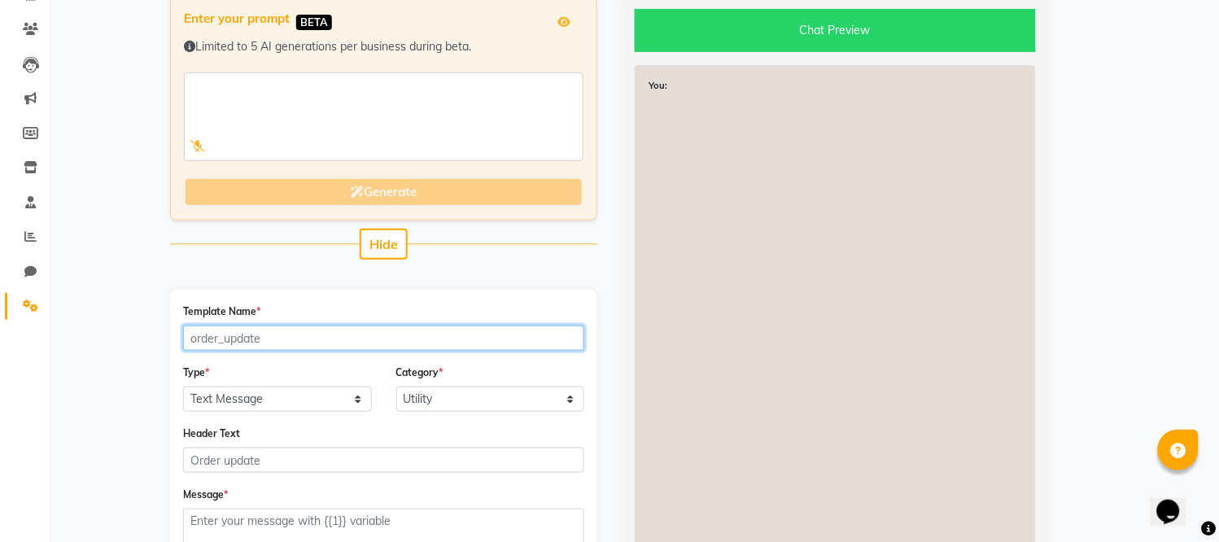
click at [241, 334] on input "Template Name *" at bounding box center [383, 337] width 401 height 25
type input "diwali1"
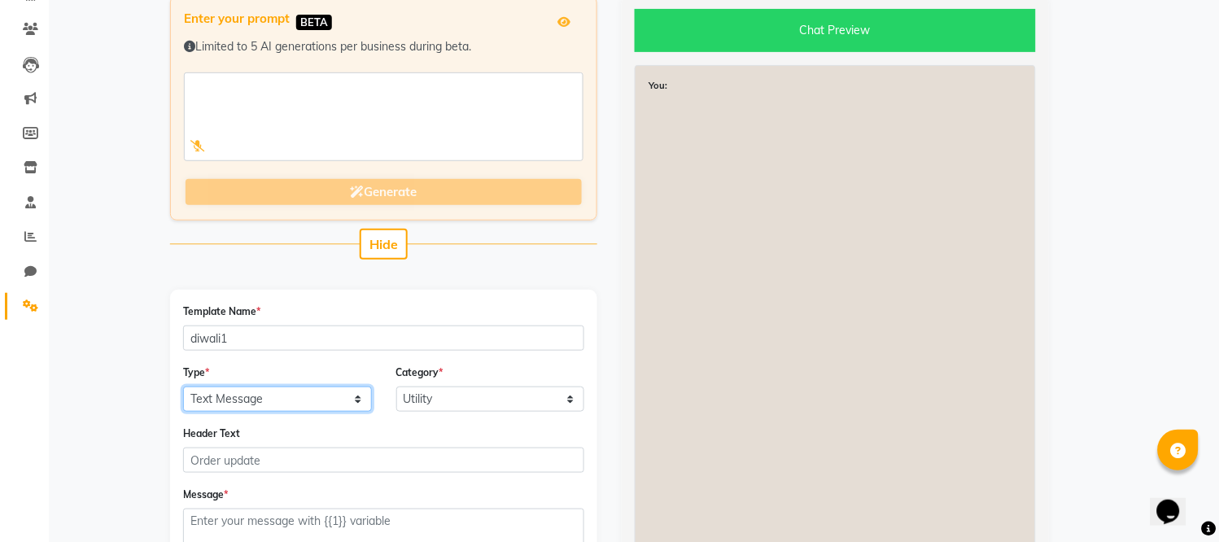
click at [287, 403] on select "Text Message Image with Text" at bounding box center [277, 398] width 189 height 25
click at [183, 386] on select "Text Message Image with Text" at bounding box center [277, 398] width 189 height 25
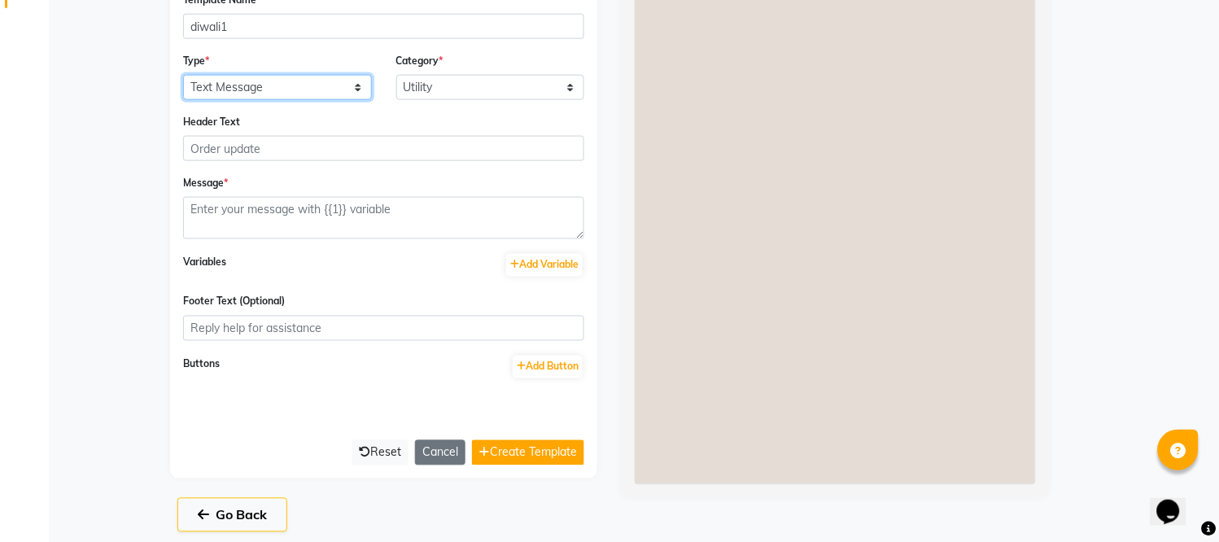
scroll to position [444, 0]
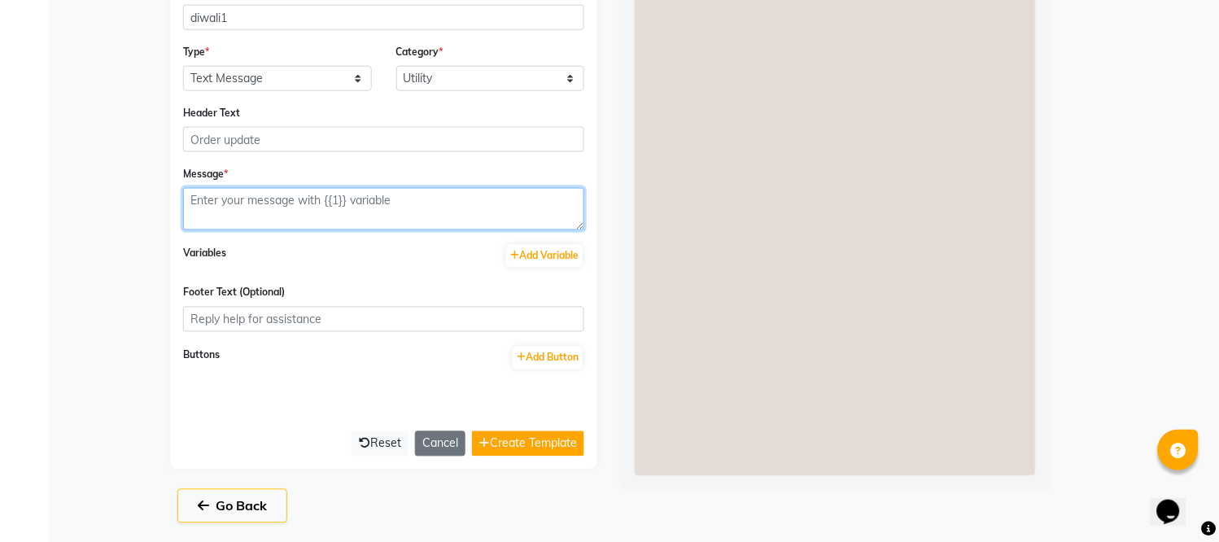
click at [272, 217] on textarea at bounding box center [383, 209] width 401 height 42
paste textarea "LETS celebrate the upcoming festivals of lights with enlightning your inner sel…"
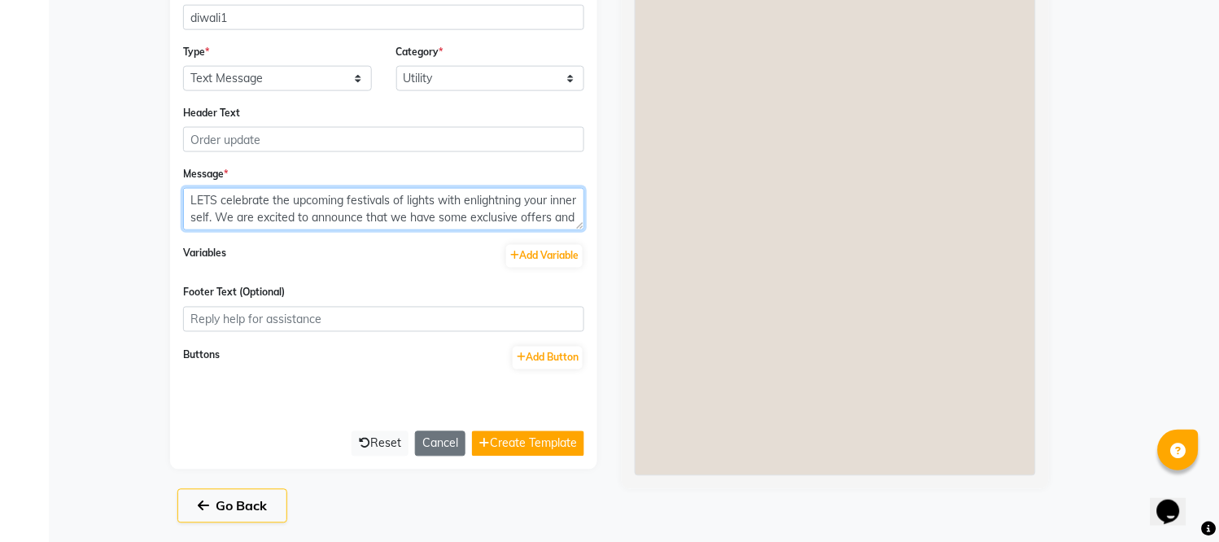
scroll to position [63, 0]
click at [199, 218] on textarea "LETS celebrate the upcoming festivals of lights with enlightning your inner sel…" at bounding box center [383, 209] width 401 height 42
click at [404, 193] on textarea "LETS celebrate the upcoming festivals of lights with enlightning your inner sel…" at bounding box center [383, 209] width 401 height 42
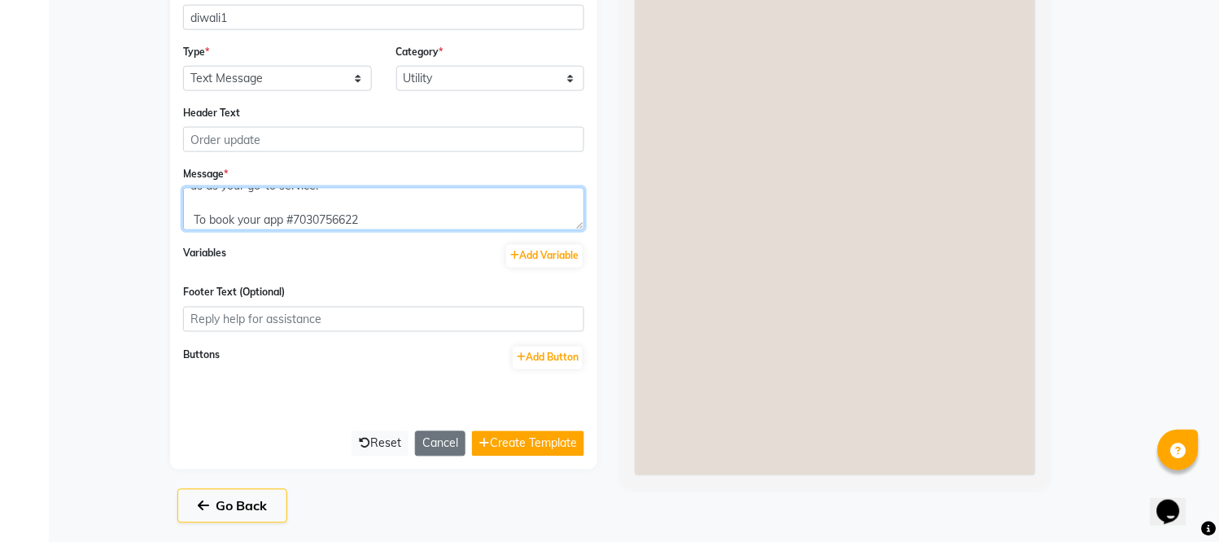
scroll to position [85, 0]
click at [207, 197] on textarea "LETS celebrate the upcoming festivals of lights with enlightning your inner sel…" at bounding box center [383, 209] width 401 height 42
click at [196, 199] on textarea "LETS celebrate the upcoming festivals of lights with enlightning your inner sel…" at bounding box center [383, 209] width 401 height 42
click at [254, 194] on textarea "LETS celebrate the upcoming festivals of lights with enlightning your inner sel…" at bounding box center [383, 209] width 401 height 42
paste textarea "[URL][DOMAIN_NAME]"
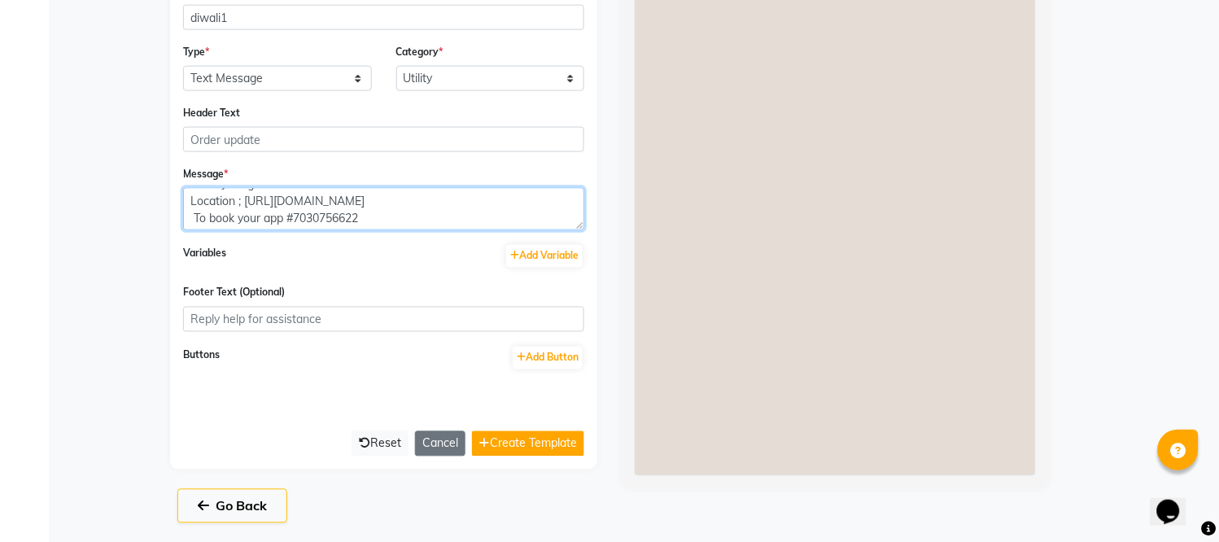
scroll to position [49, 0]
click at [416, 220] on textarea "LETS celebrate the upcoming festivals of lights with enlightning your inner sel…" at bounding box center [383, 209] width 401 height 42
click at [510, 205] on textarea "LETS celebrate the upcoming festivals of lights with enlightning your inner sel…" at bounding box center [383, 209] width 401 height 42
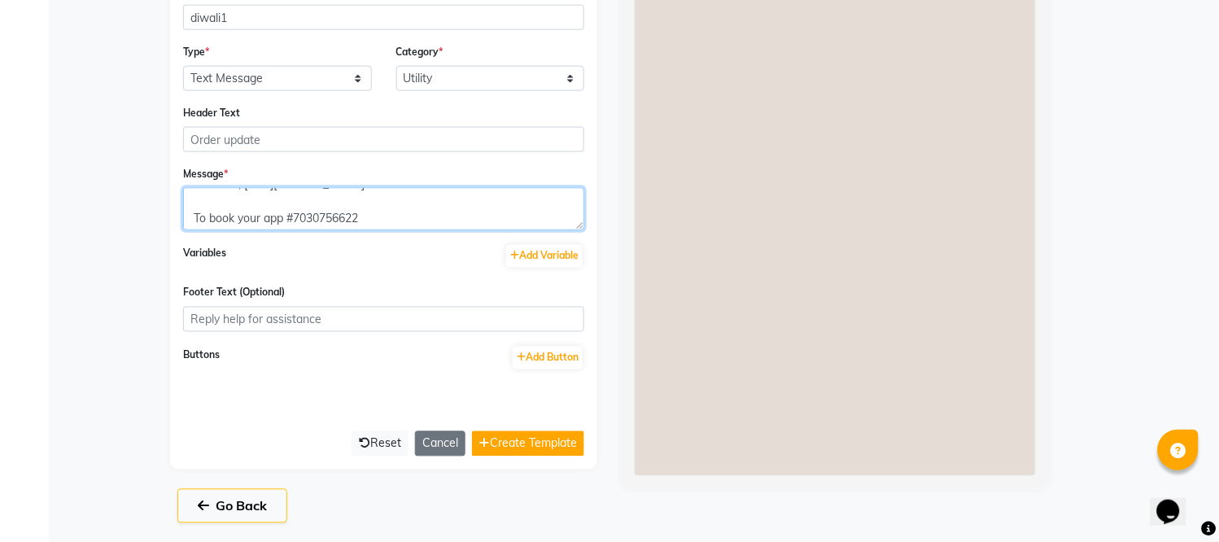
click at [294, 215] on textarea "LETS celebrate the upcoming festivals of lights with enlightning your inner sel…" at bounding box center [383, 209] width 401 height 42
type textarea "LETS celebrate the upcoming festivals of lights with enlightning your inner sel…"
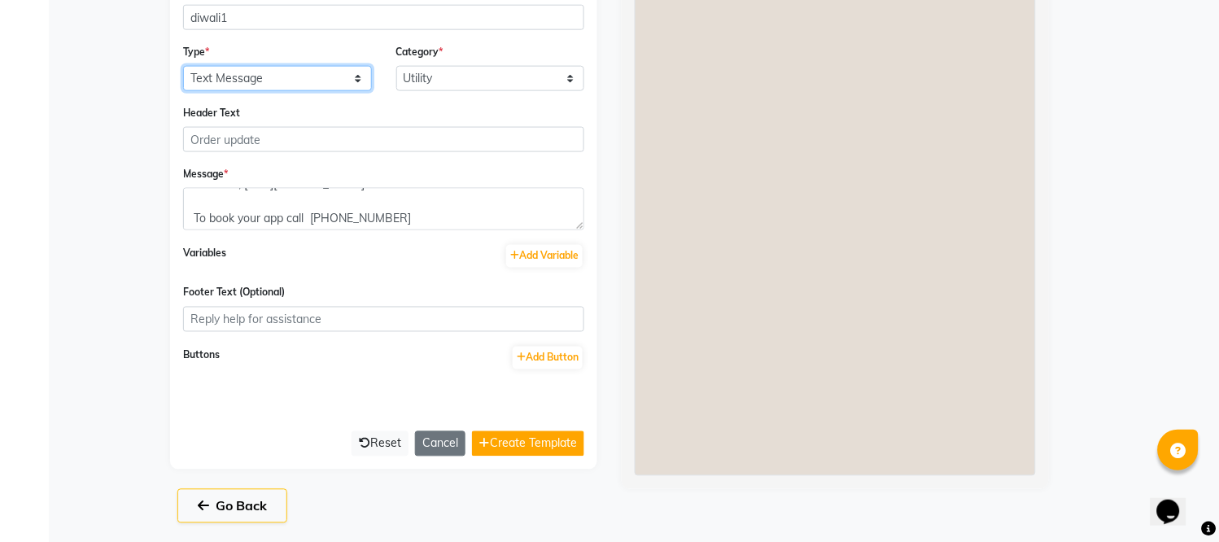
click at [294, 73] on select "Text Message Image with Text" at bounding box center [277, 78] width 189 height 25
select select "IMAGE"
click at [183, 66] on select "Text Message Image with Text" at bounding box center [277, 78] width 189 height 25
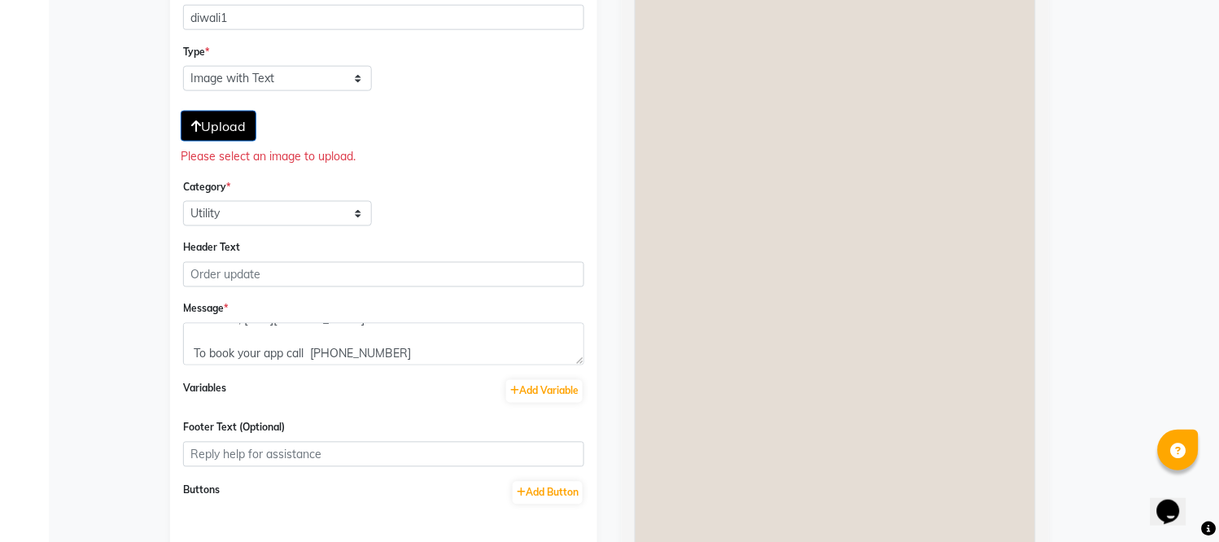
click at [233, 127] on span "Upload" at bounding box center [218, 126] width 55 height 16
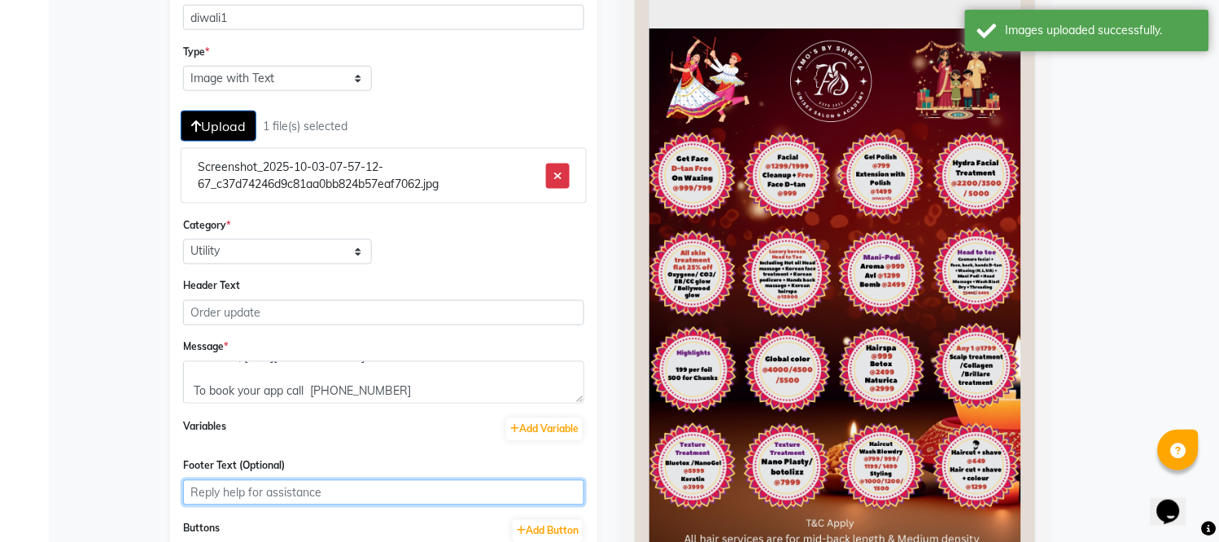
click at [369, 491] on input "Footer Text (Optional)" at bounding box center [383, 492] width 401 height 25
type input "[PERSON_NAME] SALON"
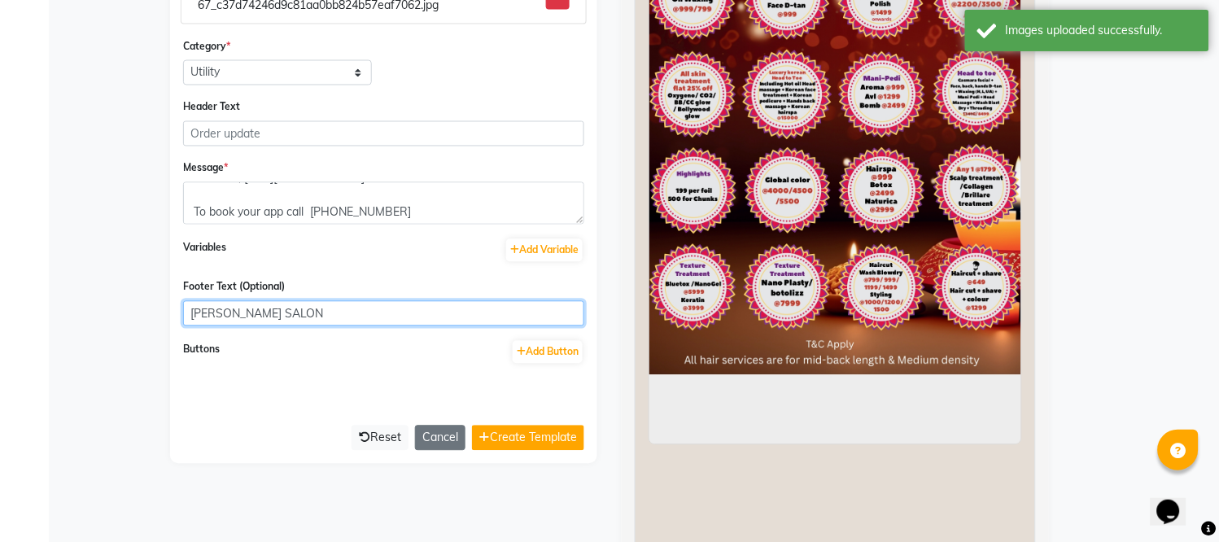
scroll to position [626, 0]
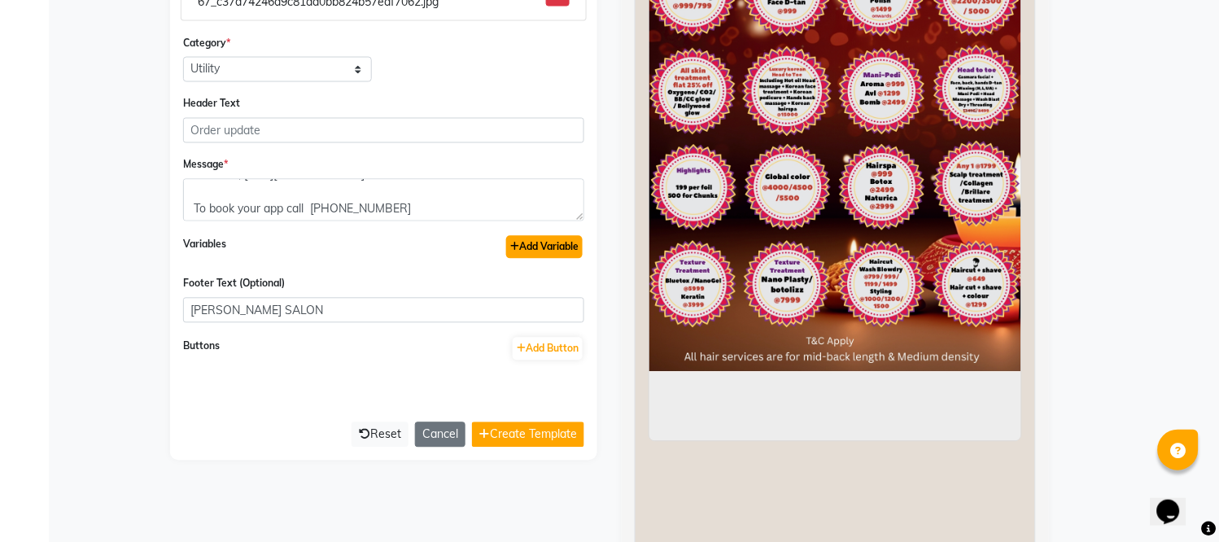
click at [555, 246] on button "Add Variable" at bounding box center [544, 247] width 76 height 23
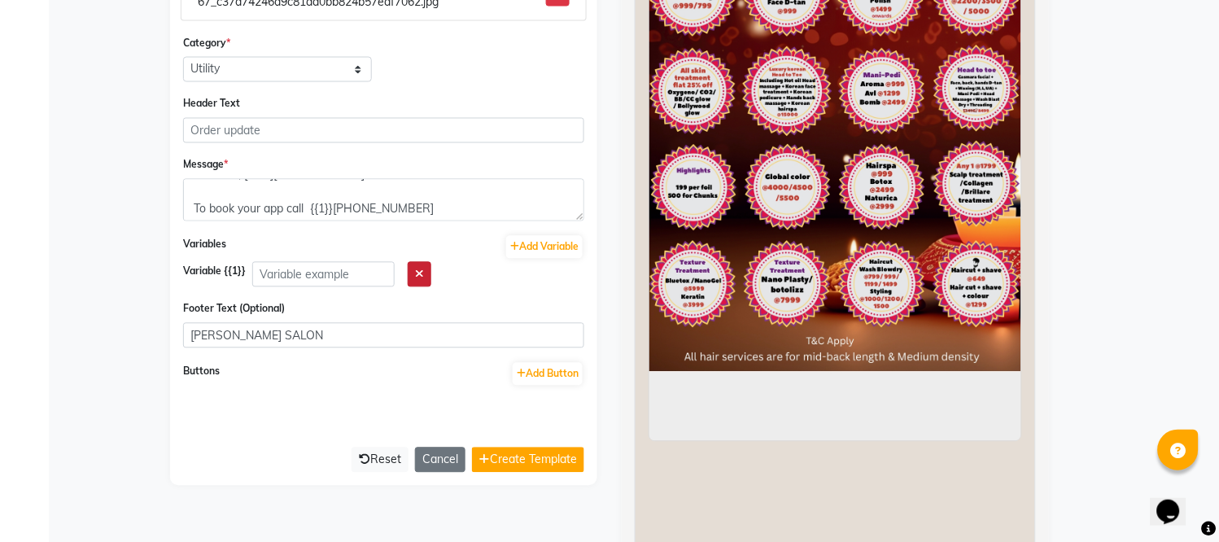
click at [424, 277] on icon "button" at bounding box center [419, 273] width 9 height 11
type textarea "LETS celebrate the upcoming festivals of lights with enlightning your inner sel…"
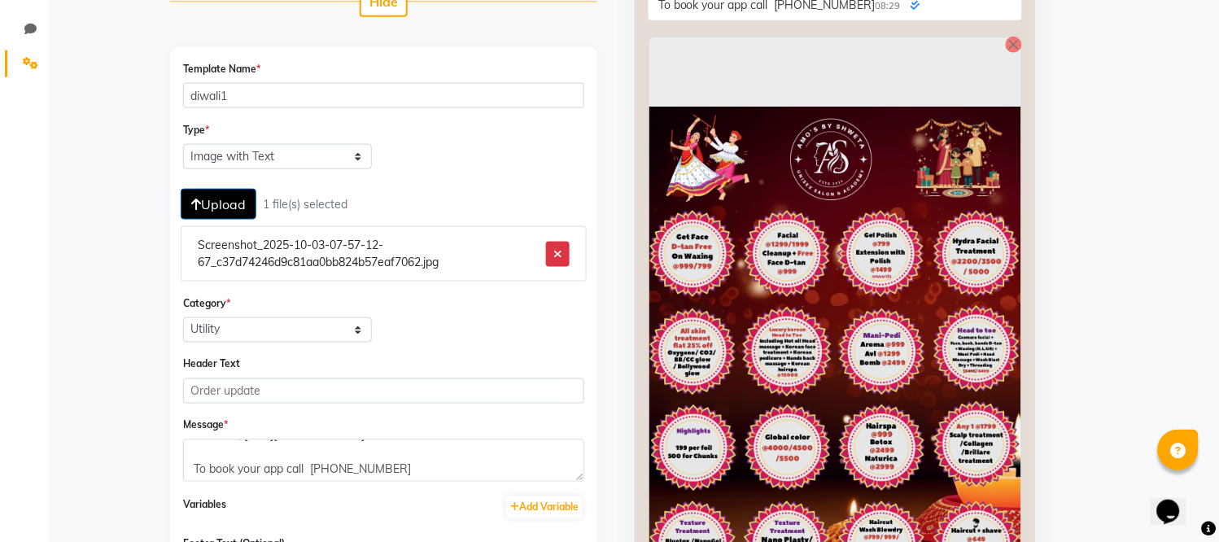
scroll to position [363, 0]
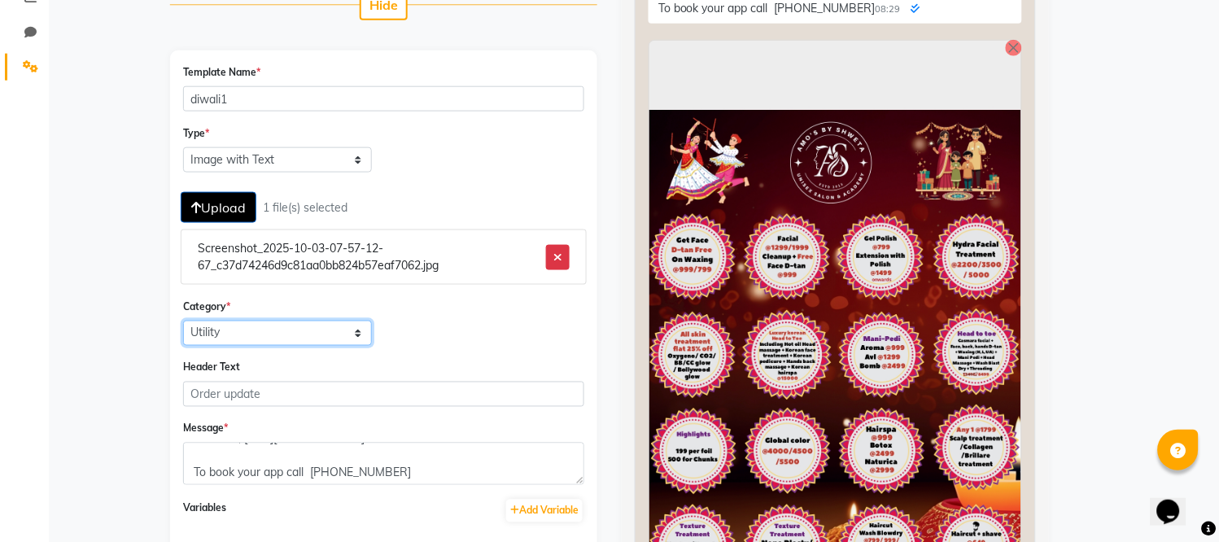
click at [271, 328] on select "Utility Marketing Authentication" at bounding box center [277, 333] width 189 height 25
select select "MARKETING"
click at [183, 321] on select "Utility Marketing Authentication" at bounding box center [277, 333] width 189 height 25
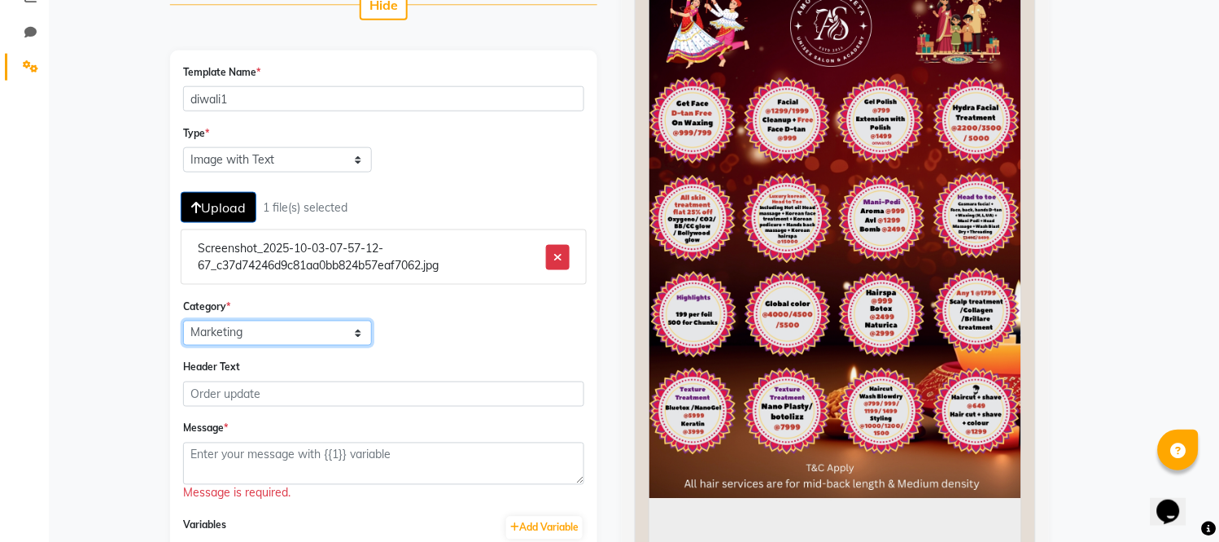
scroll to position [0, 0]
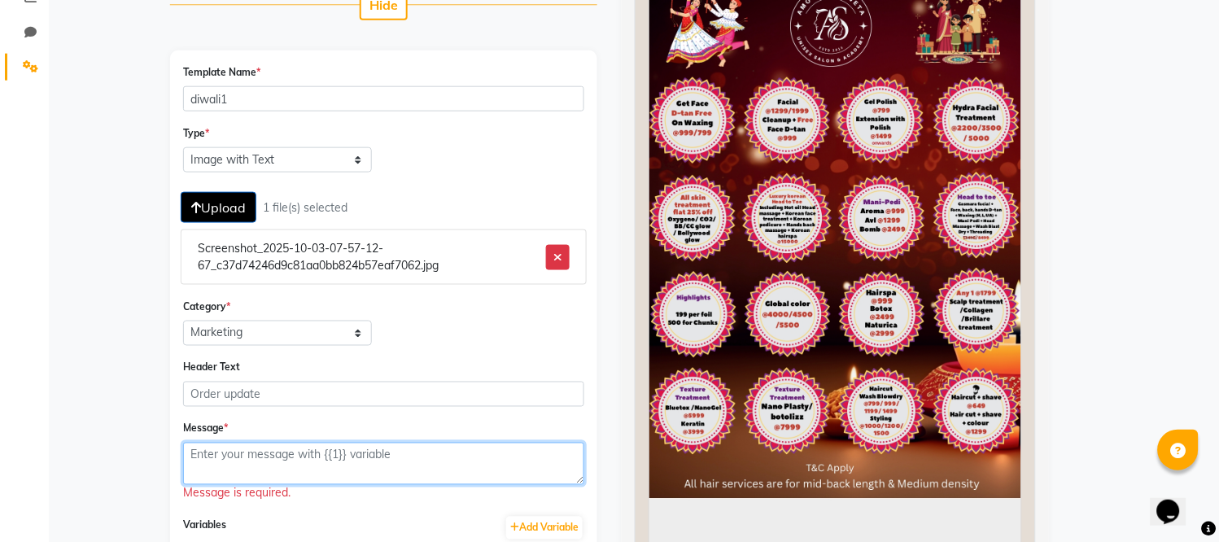
paste textarea "[URL][DOMAIN_NAME]"
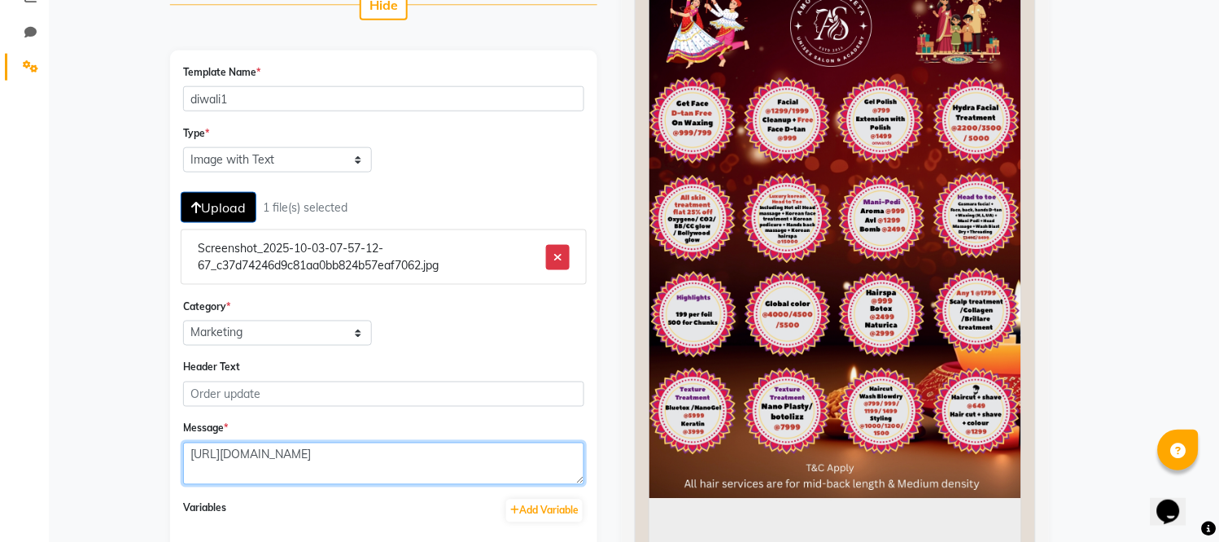
type textarea "[URL][DOMAIN_NAME]"
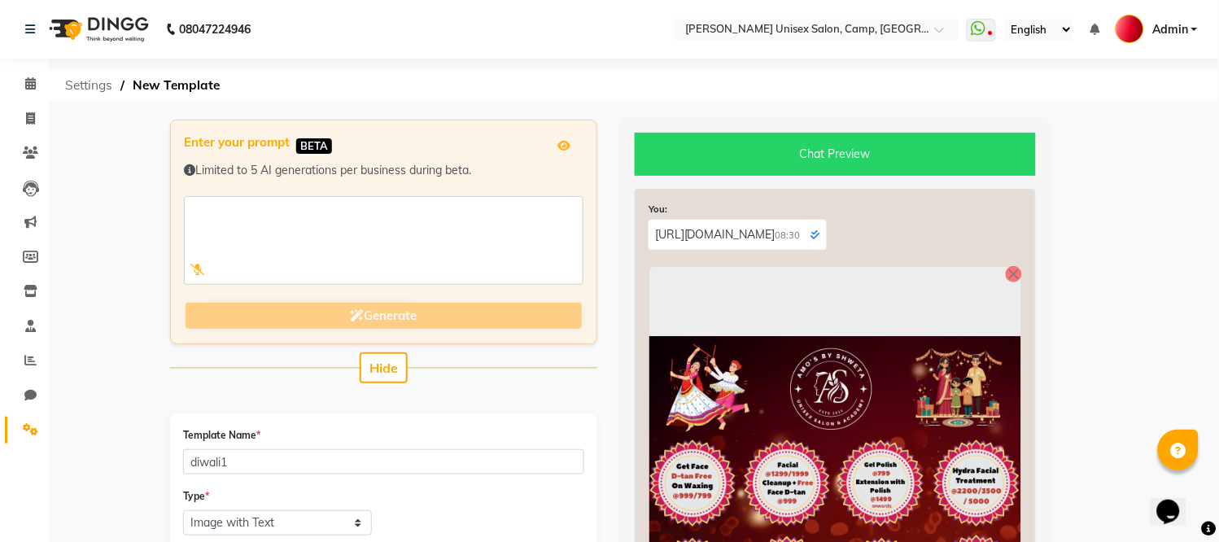
click at [94, 82] on span "Settings" at bounding box center [88, 85] width 63 height 29
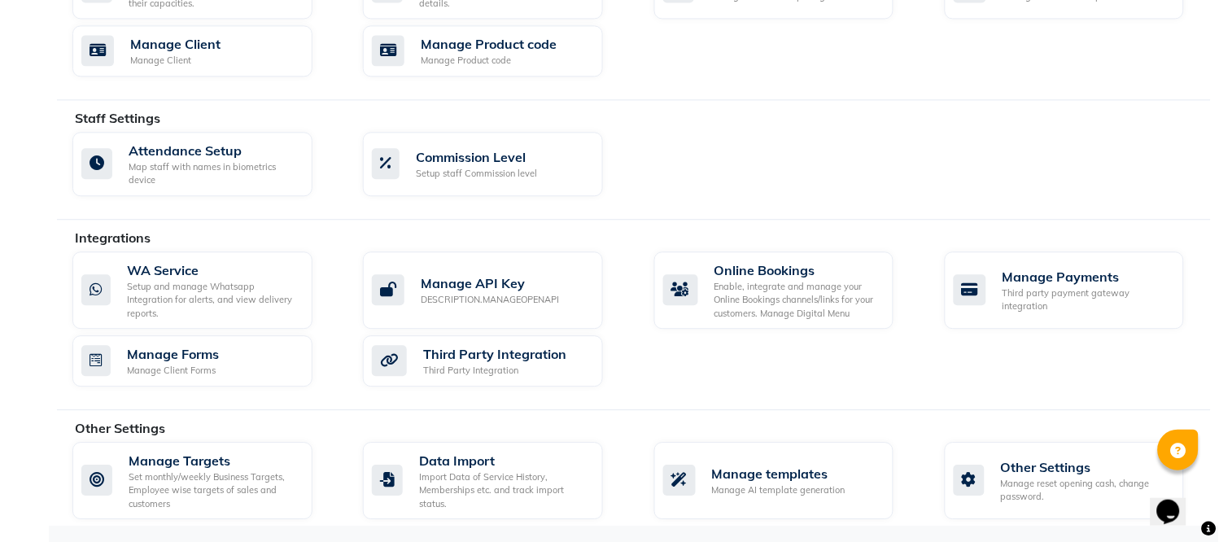
scroll to position [798, 0]
click at [748, 494] on div "Manage AI template generation" at bounding box center [778, 490] width 133 height 14
select select "APPROVED"
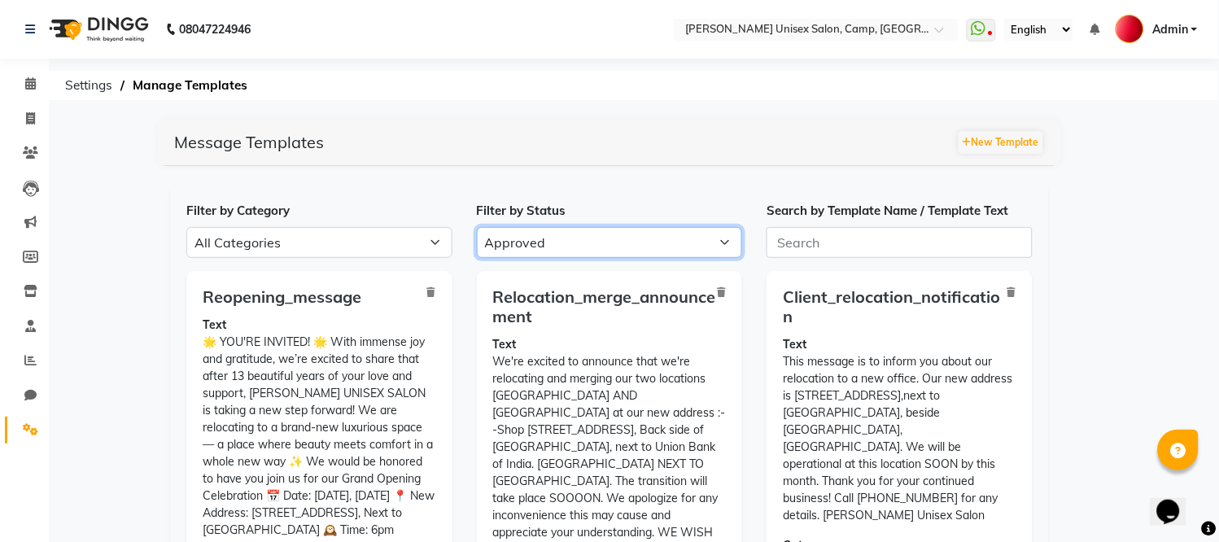
click at [600, 238] on select "All Approved Rejected Failed Pending" at bounding box center [610, 242] width 266 height 31
select select
click at [477, 227] on select "All Approved Rejected Failed Pending" at bounding box center [610, 242] width 266 height 31
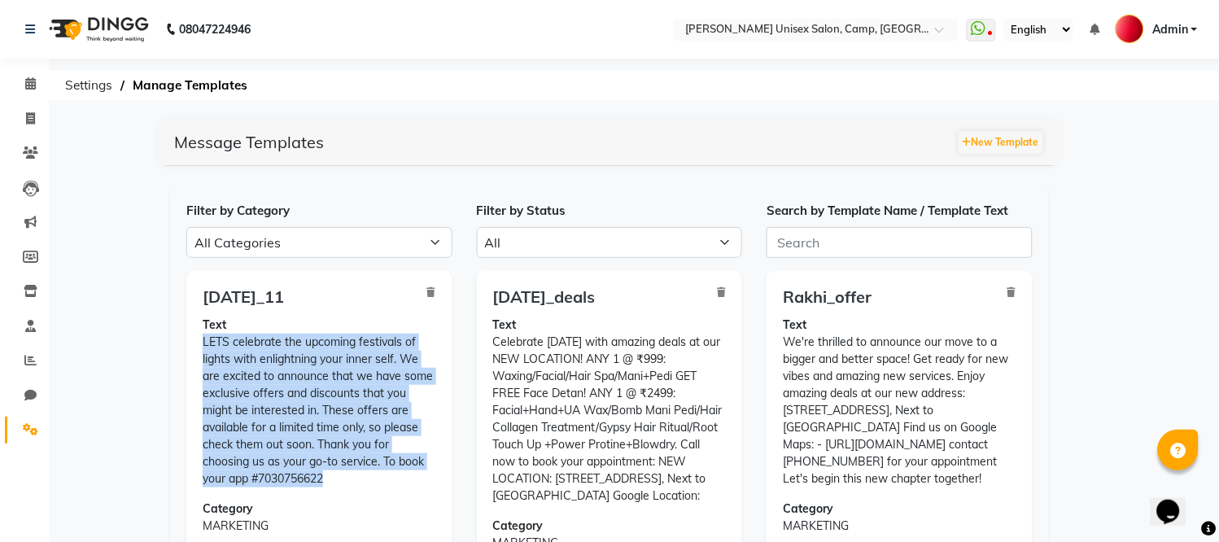
drag, startPoint x: 204, startPoint y: 338, endPoint x: 441, endPoint y: 478, distance: 275.0
click at [441, 478] on div "[DATE]_11 Text LETS celebrate the upcoming festivals of lights with enlightning…" at bounding box center [319, 425] width 266 height 309
copy p "LETS celebrate the upcoming festivals of lights with enlightning your inner sel…"
click at [1001, 135] on button "New Template" at bounding box center [1000, 142] width 85 height 23
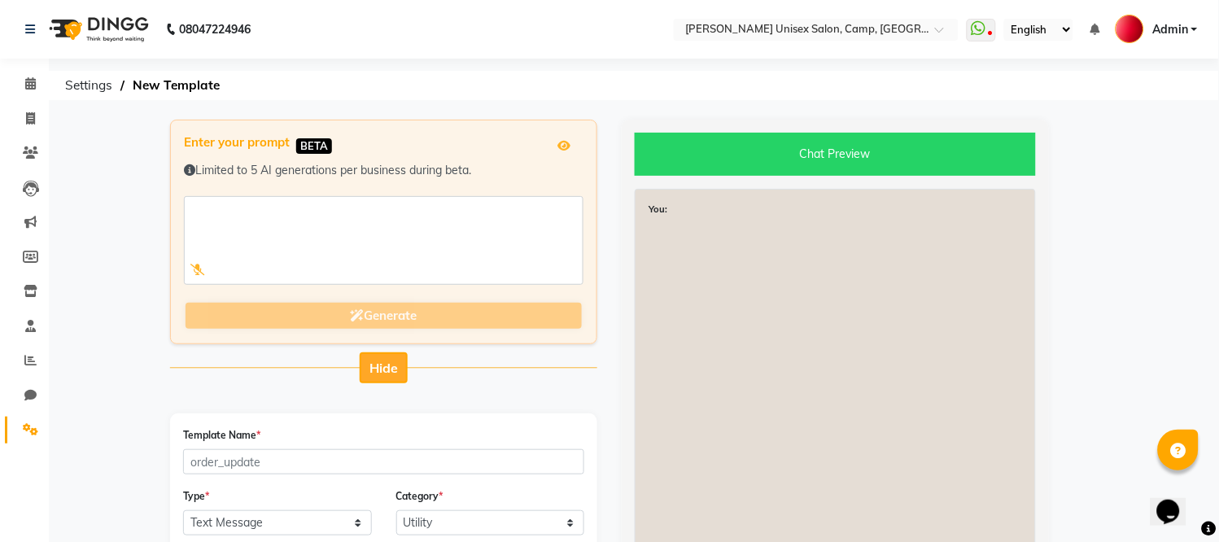
click at [395, 377] on button "Hide" at bounding box center [384, 367] width 48 height 31
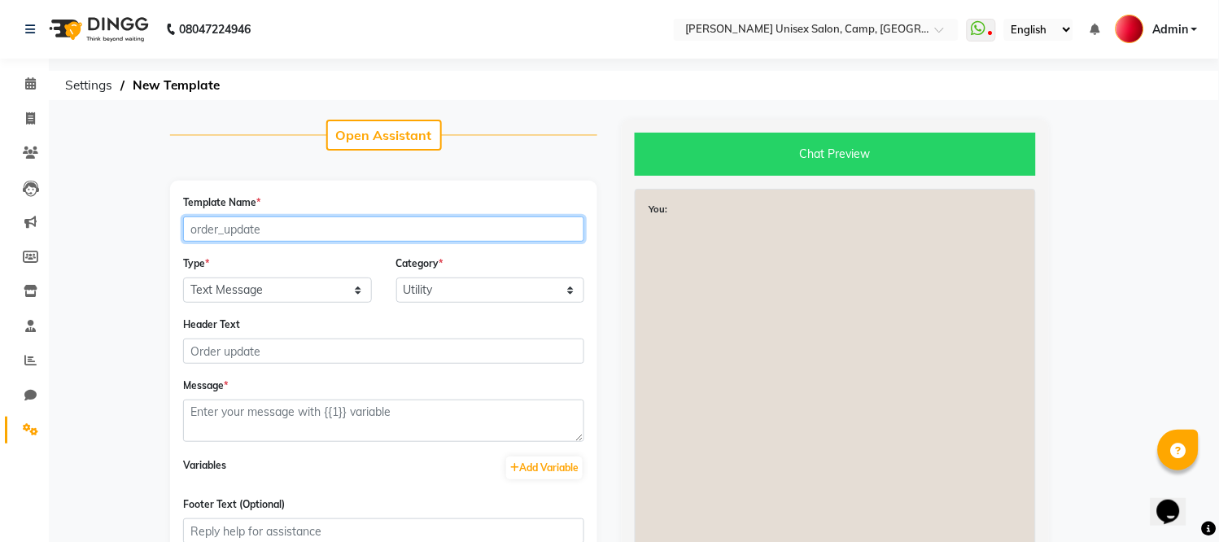
click at [294, 234] on input "Template Name *" at bounding box center [383, 228] width 401 height 25
type input "diwali1"
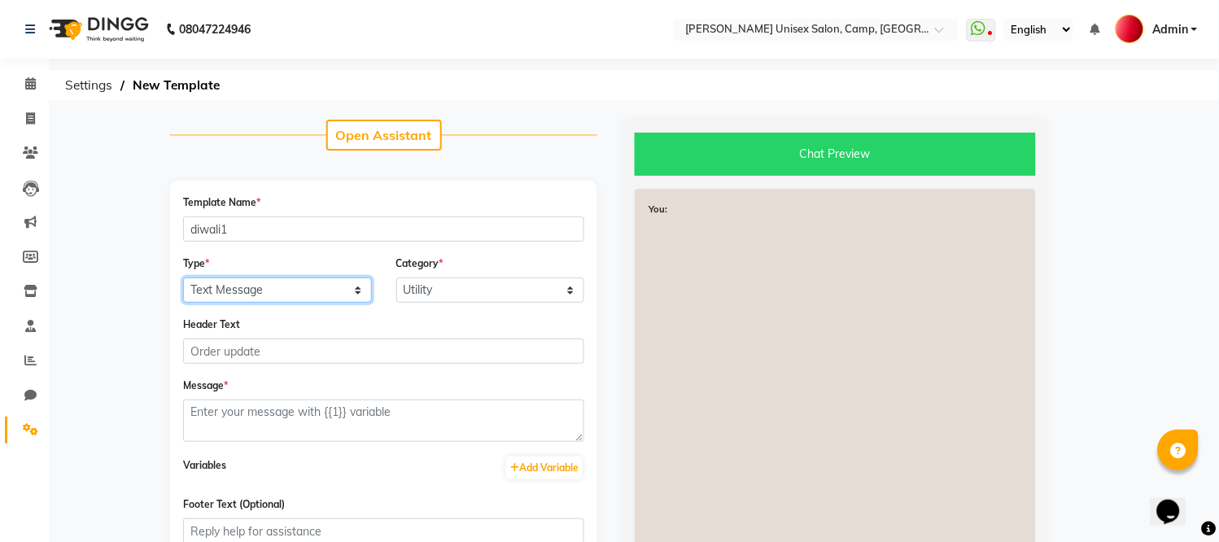
click at [277, 289] on select "Text Message Image with Text" at bounding box center [277, 289] width 189 height 25
select select "IMAGE"
click at [183, 277] on select "Text Message Image with Text" at bounding box center [277, 289] width 189 height 25
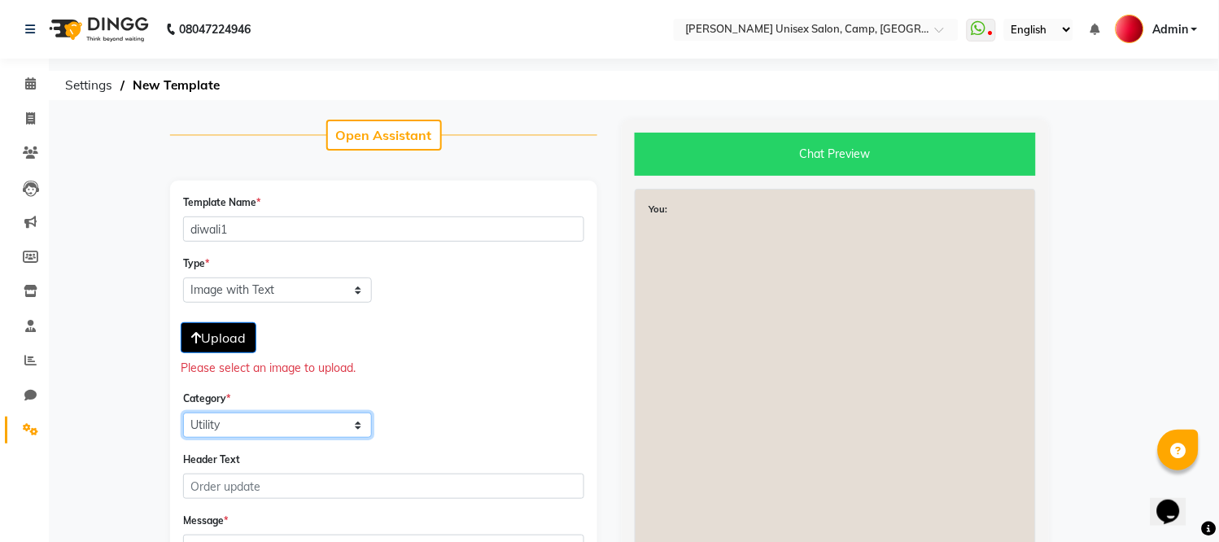
click at [285, 425] on select "Utility Marketing Authentication" at bounding box center [277, 424] width 189 height 25
select select "MARKETING"
click at [183, 412] on select "Utility Marketing Authentication" at bounding box center [277, 424] width 189 height 25
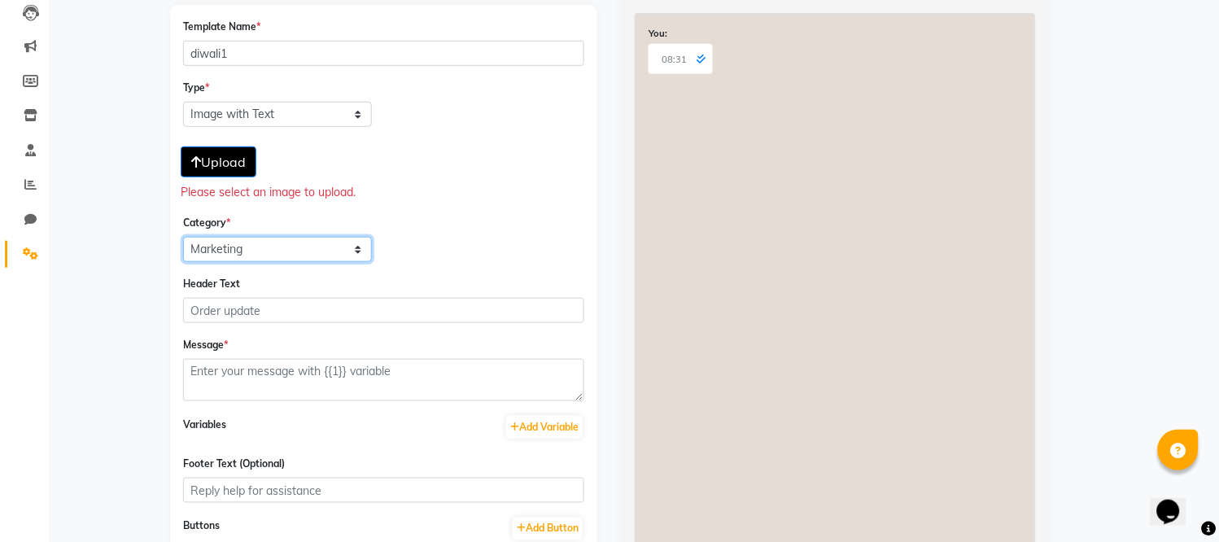
scroll to position [202, 0]
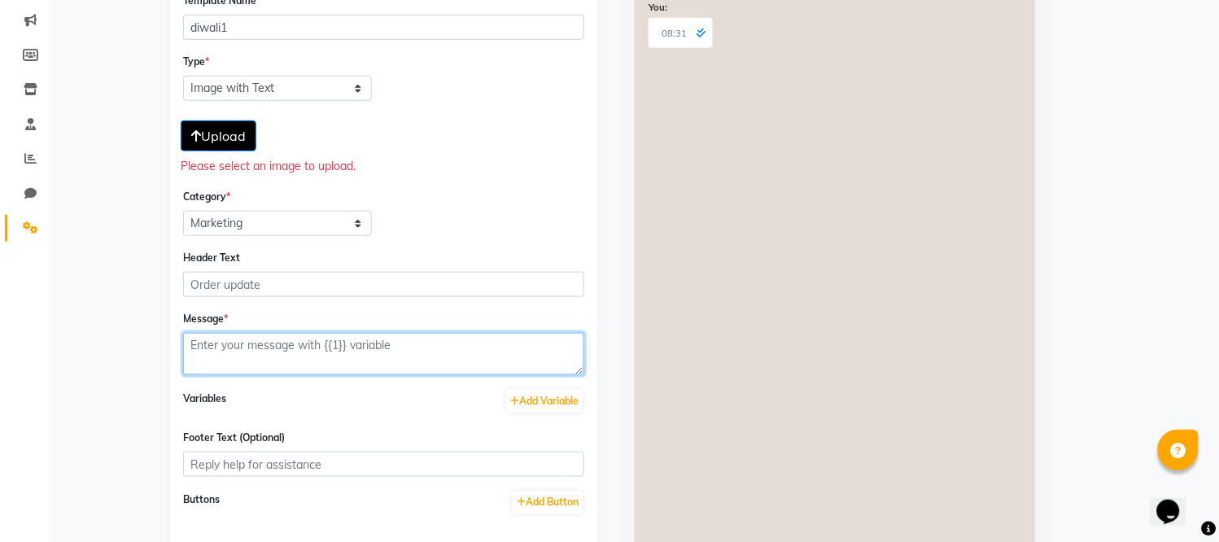
click at [424, 355] on textarea at bounding box center [383, 354] width 401 height 42
paste textarea "LETS celebrate the upcoming festivals of lights with enlightning your inner sel…"
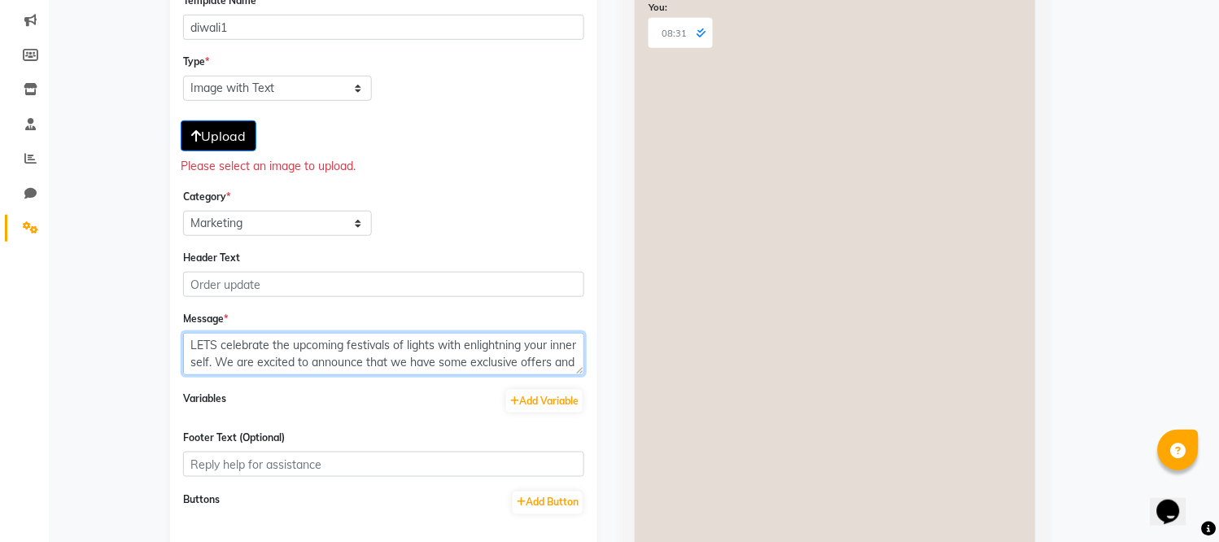
scroll to position [63, 0]
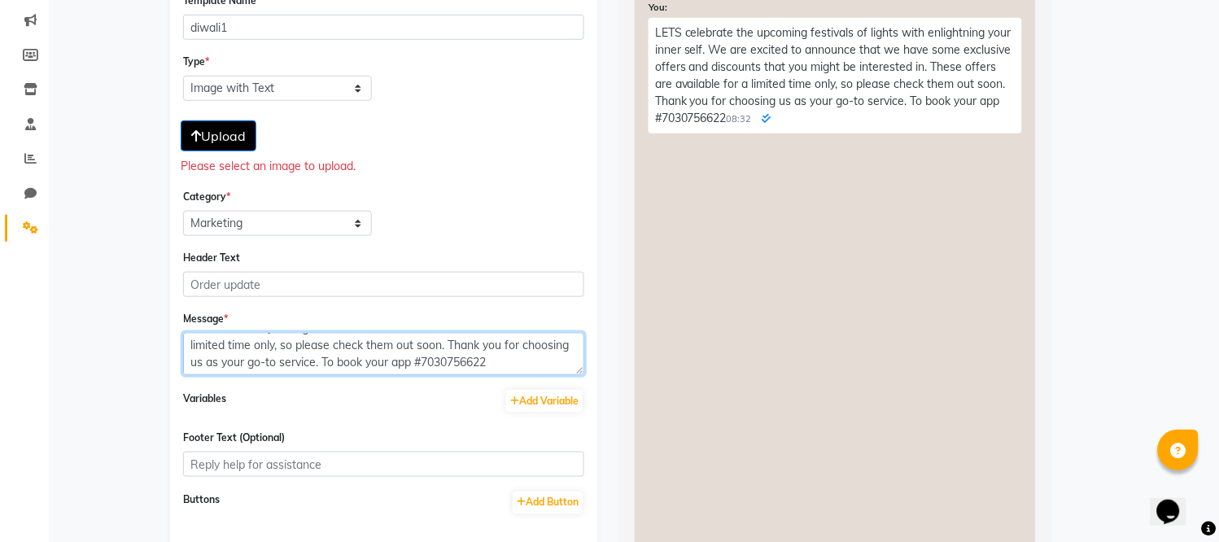
type textarea "LETS celebrate the upcoming festivals of lights with enlightning your inner sel…"
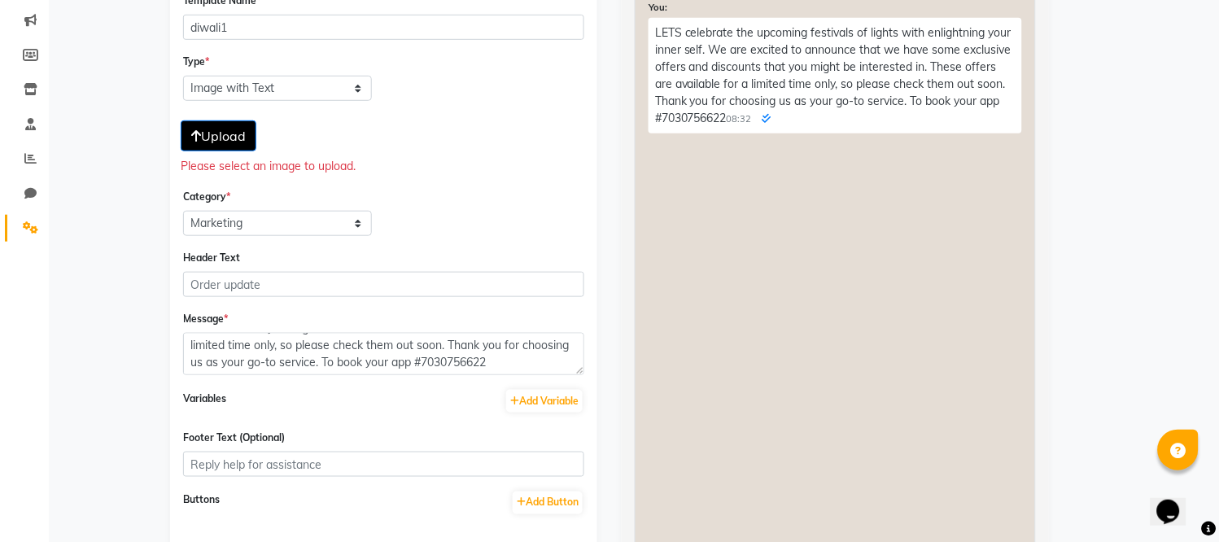
click at [264, 133] on div "Upload" at bounding box center [384, 132] width 406 height 37
click at [234, 134] on span "Upload" at bounding box center [218, 136] width 55 height 16
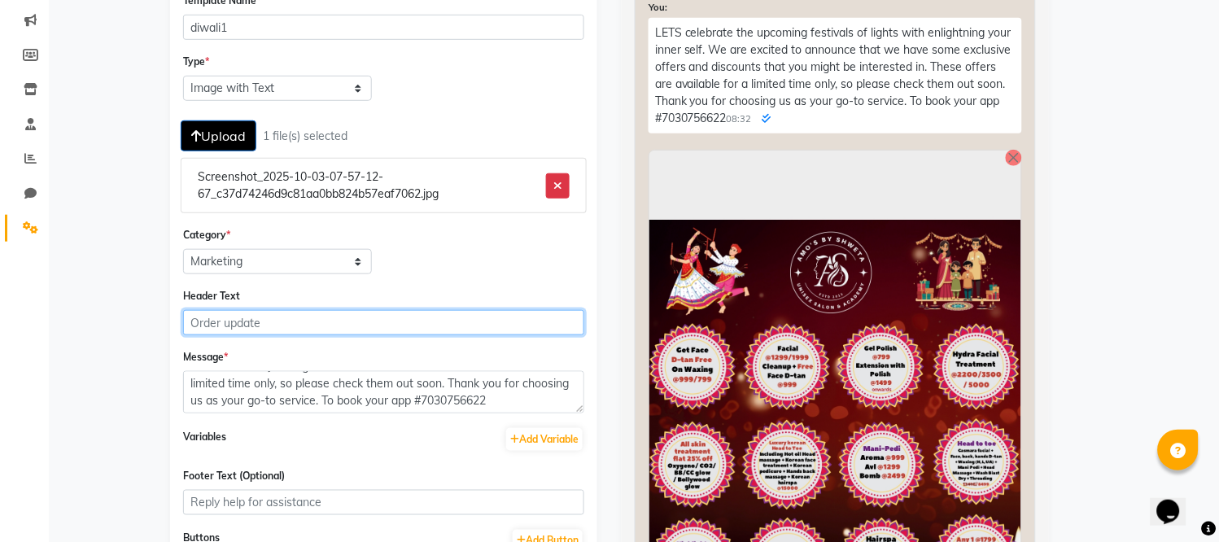
click at [478, 329] on input "Header Text" at bounding box center [383, 322] width 401 height 25
type input "Ready For New Look ?"
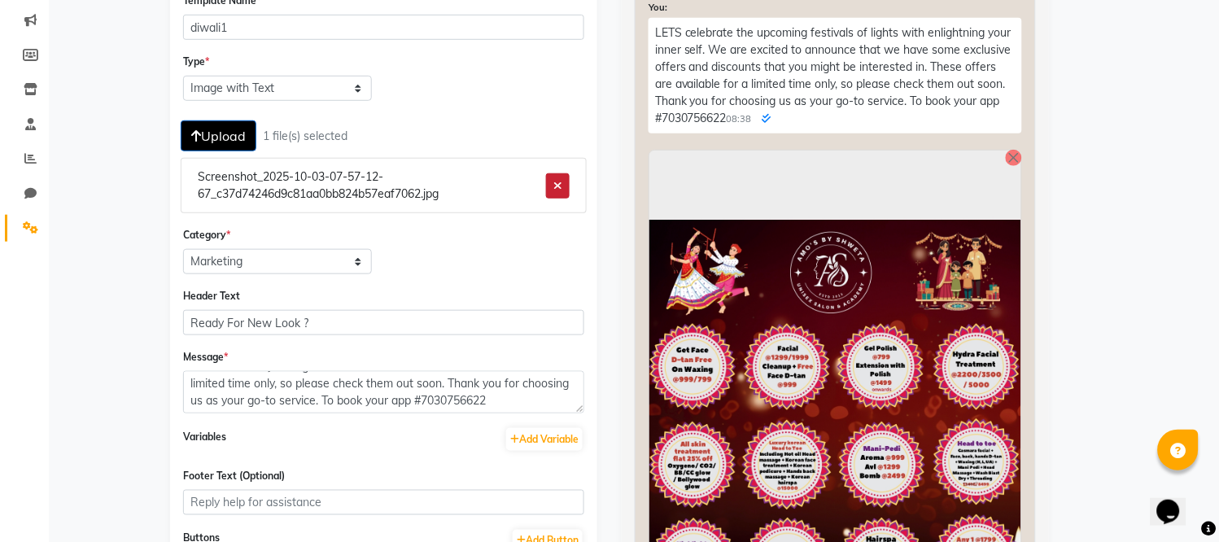
click at [558, 183] on icon "button" at bounding box center [557, 185] width 9 height 11
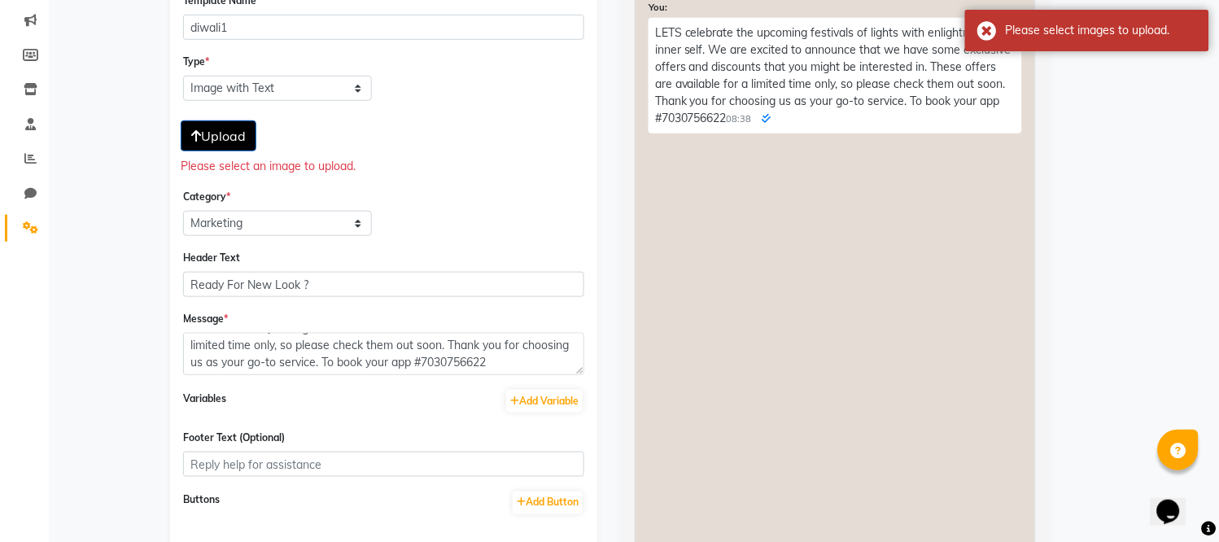
click at [220, 138] on span "Upload" at bounding box center [218, 136] width 55 height 16
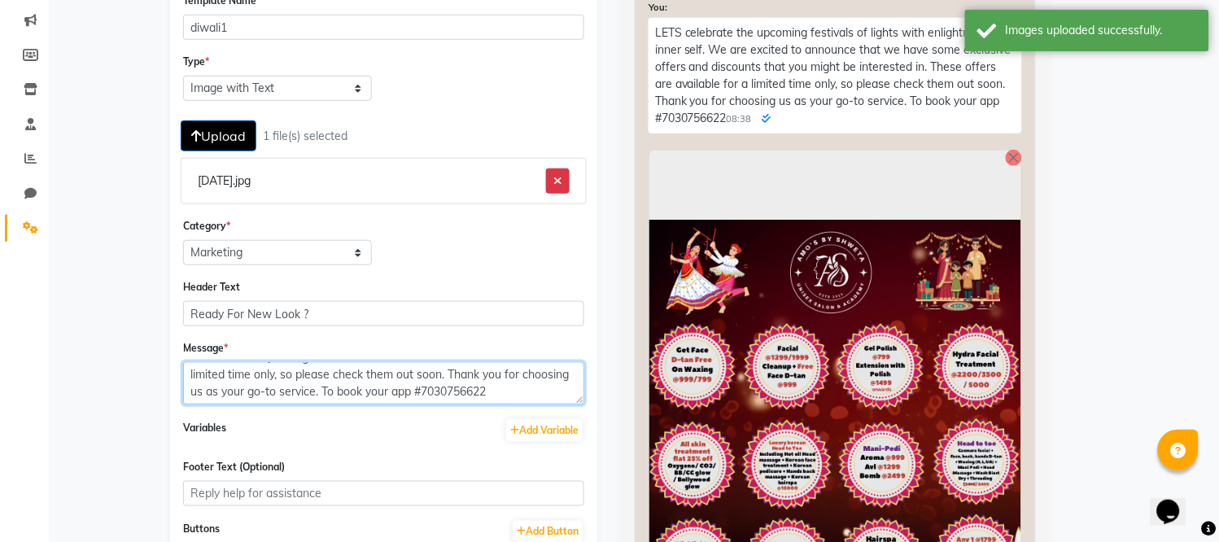
click at [524, 380] on textarea "LETS celebrate the upcoming festivals of lights with enlightning your inner sel…" at bounding box center [383, 383] width 401 height 42
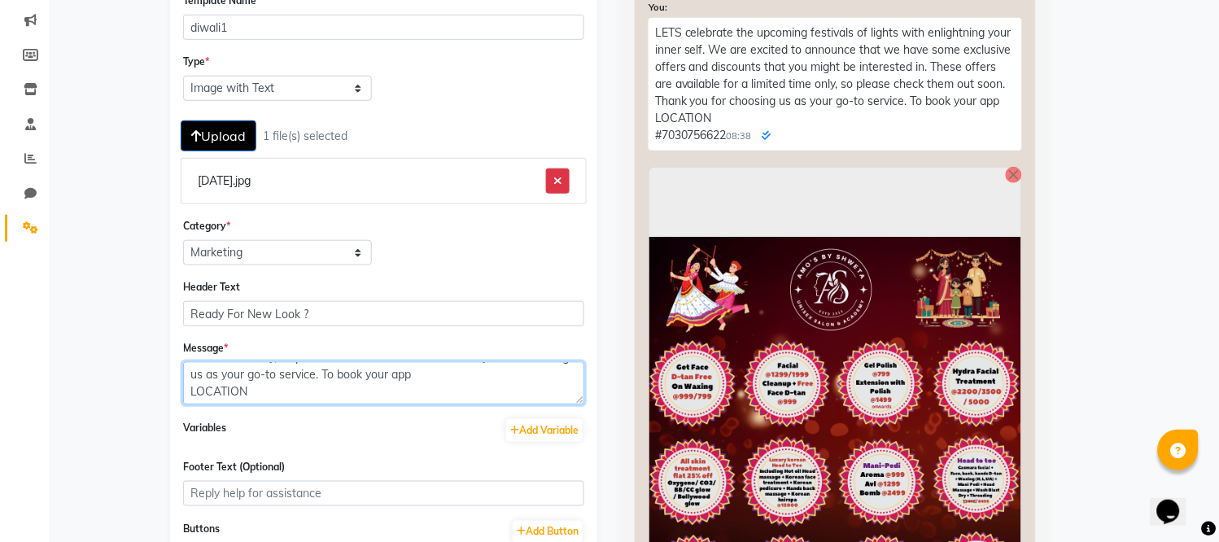
scroll to position [85, 0]
click at [255, 369] on textarea "LETS celebrate the upcoming festivals of lights with enlightning your inner sel…" at bounding box center [383, 383] width 401 height 42
paste textarea "[URL][DOMAIN_NAME]"
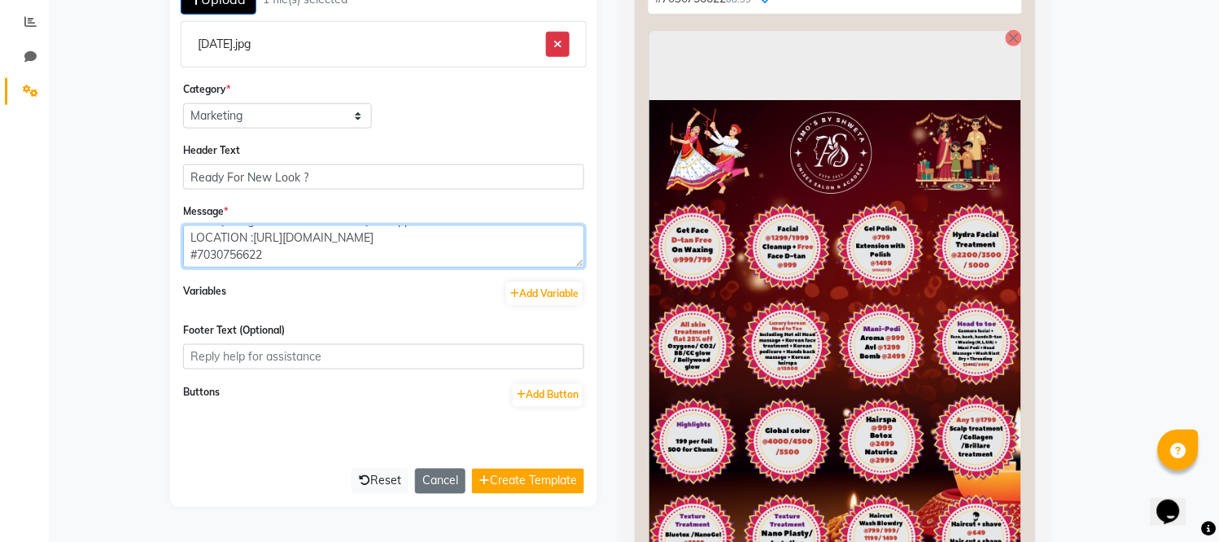
scroll to position [340, 0]
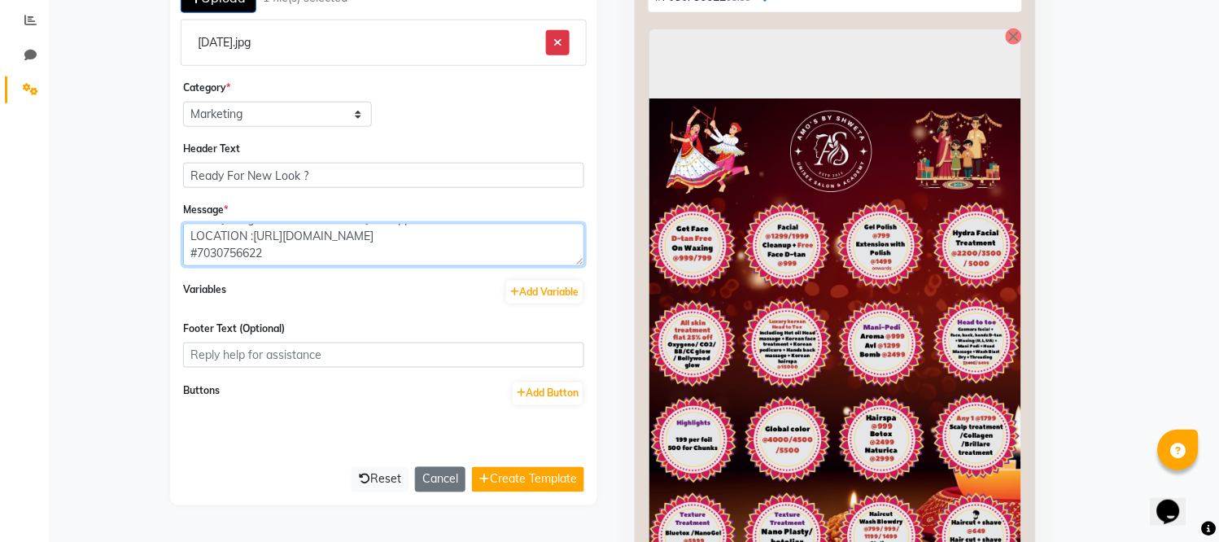
type textarea "LETS celebrate the upcoming festivals of lights with enlightning your inner sel…"
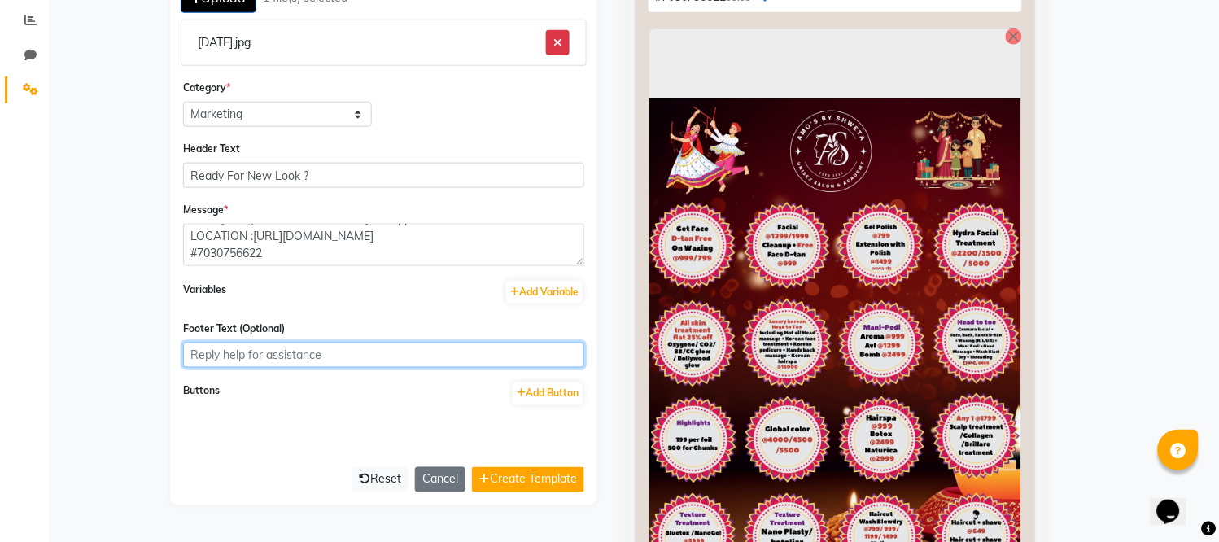
click at [335, 356] on input "Footer Text (Optional)" at bounding box center [383, 354] width 401 height 25
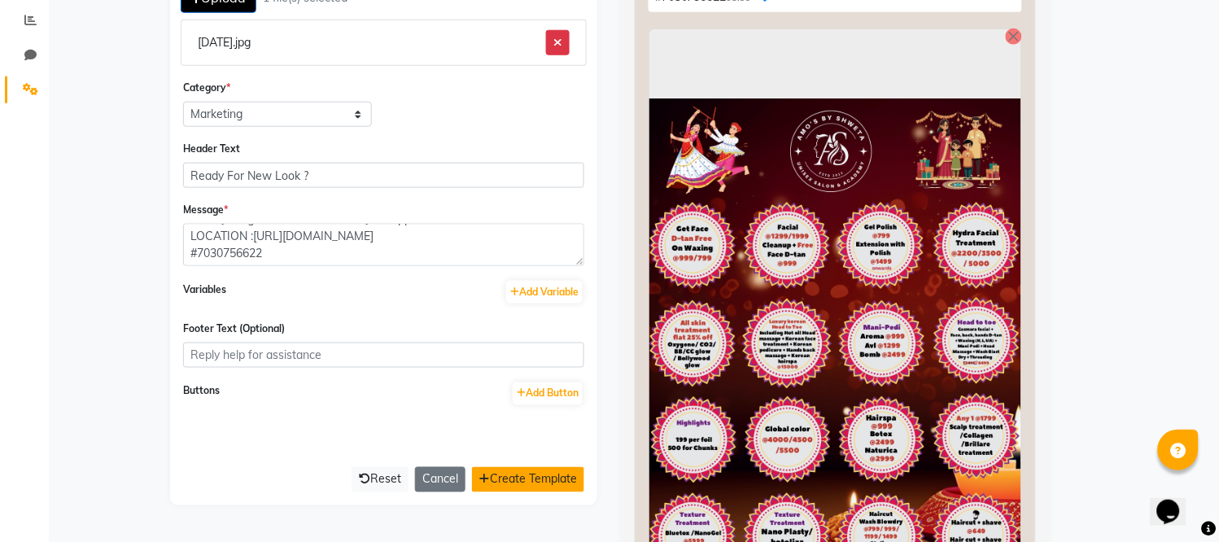
click at [540, 473] on button "Create Template" at bounding box center [528, 479] width 112 height 25
select select "APPROVED"
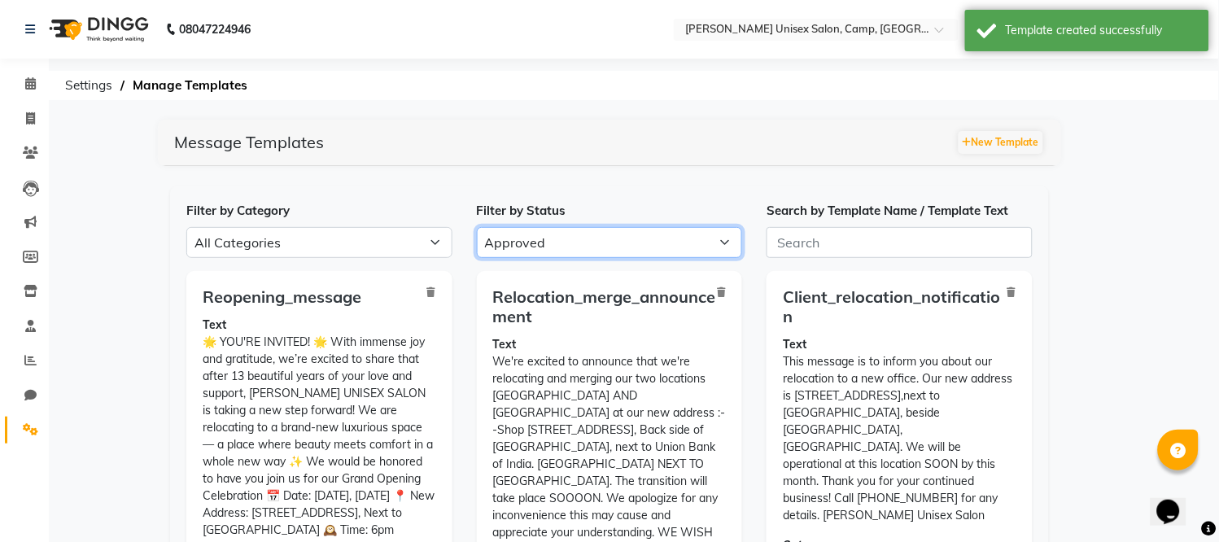
click at [677, 233] on select "All Approved Rejected Failed Pending" at bounding box center [610, 242] width 266 height 31
select select
click at [477, 227] on select "All Approved Rejected Failed Pending" at bounding box center [610, 242] width 266 height 31
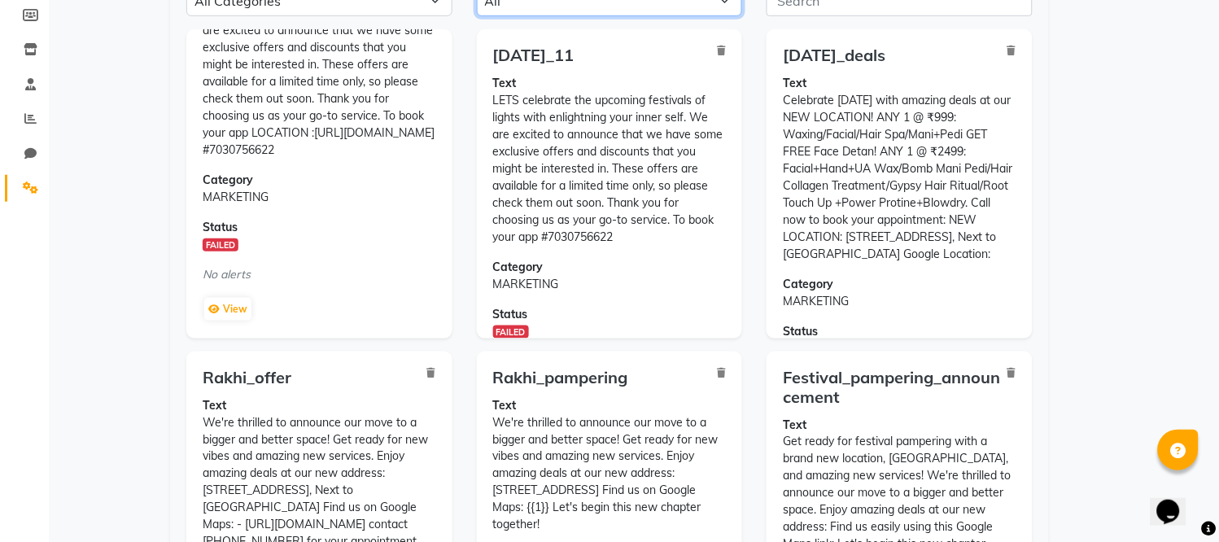
scroll to position [120, 0]
click at [210, 307] on icon at bounding box center [213, 309] width 11 height 10
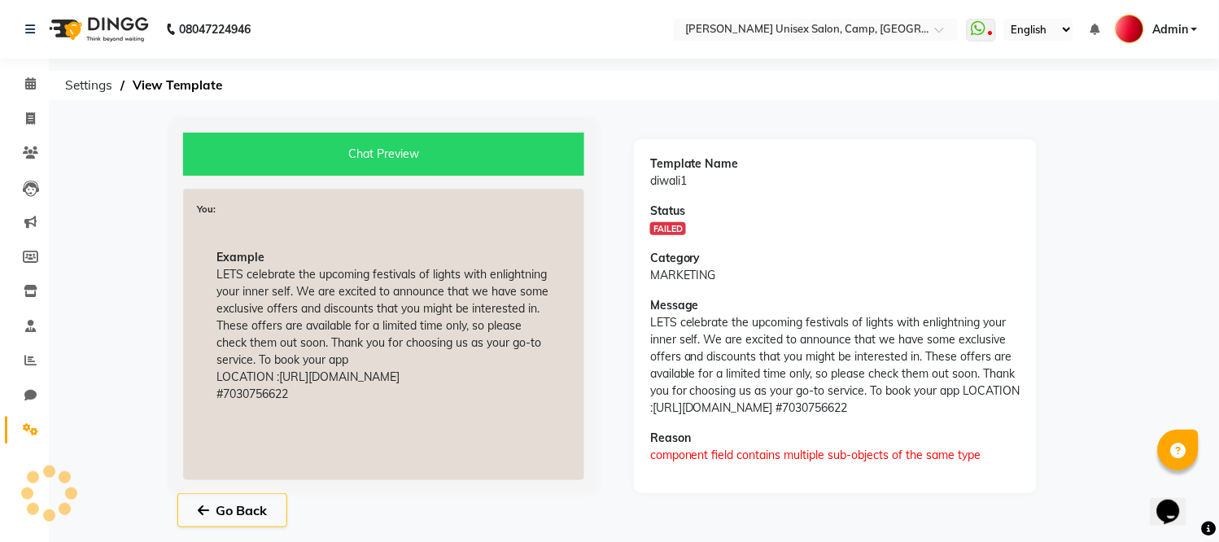
click at [434, 142] on div "Chat Preview" at bounding box center [383, 154] width 401 height 43
click at [434, 151] on div "Chat Preview" at bounding box center [383, 154] width 401 height 43
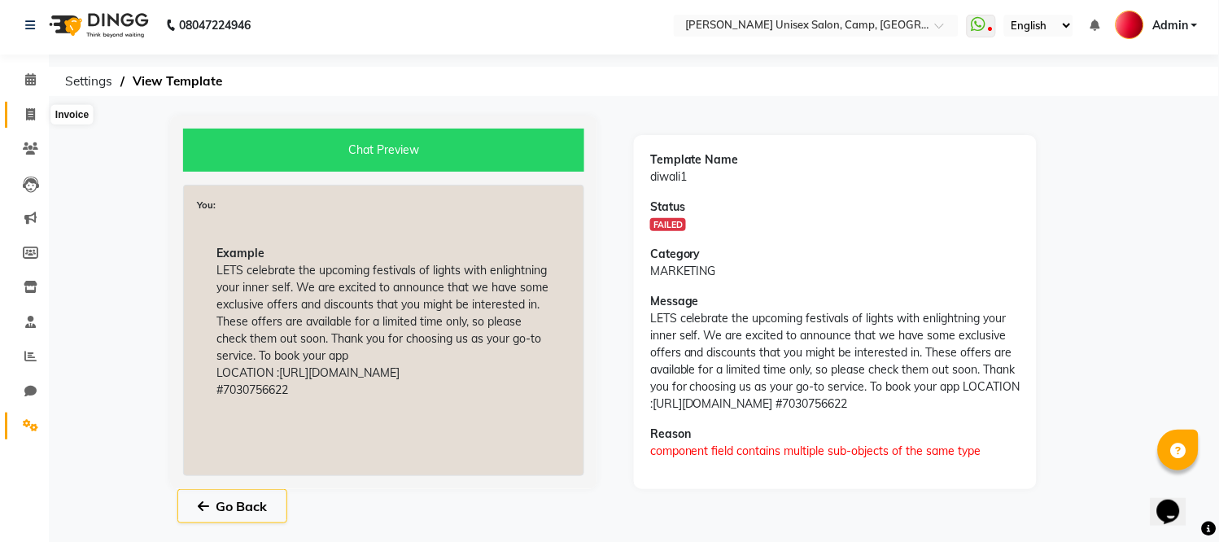
click at [23, 117] on span at bounding box center [30, 115] width 28 height 19
select select "service"
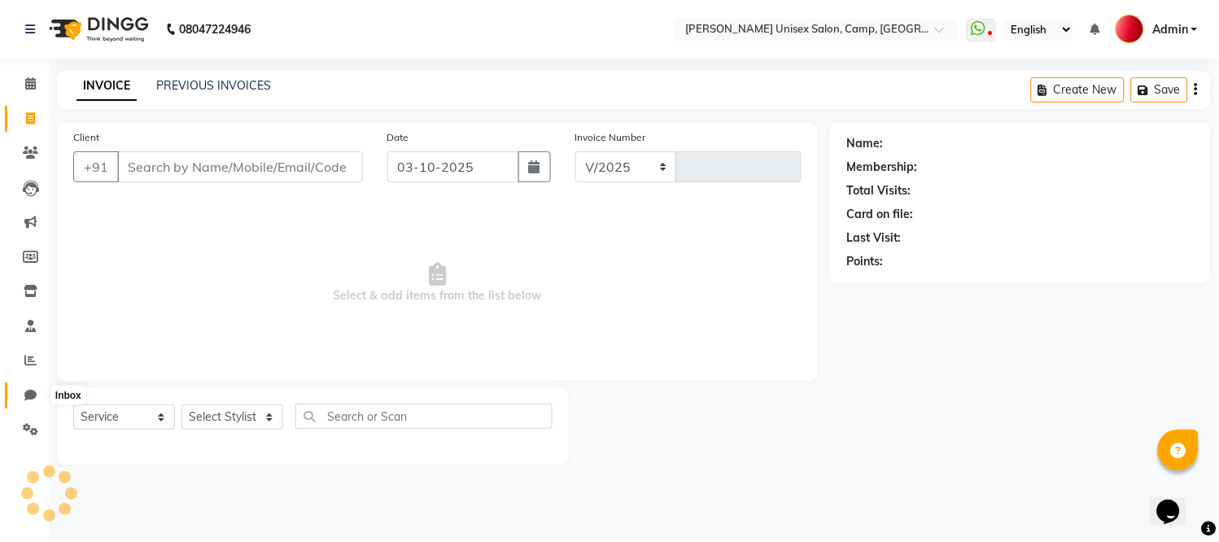
select select "75"
type input "0955"
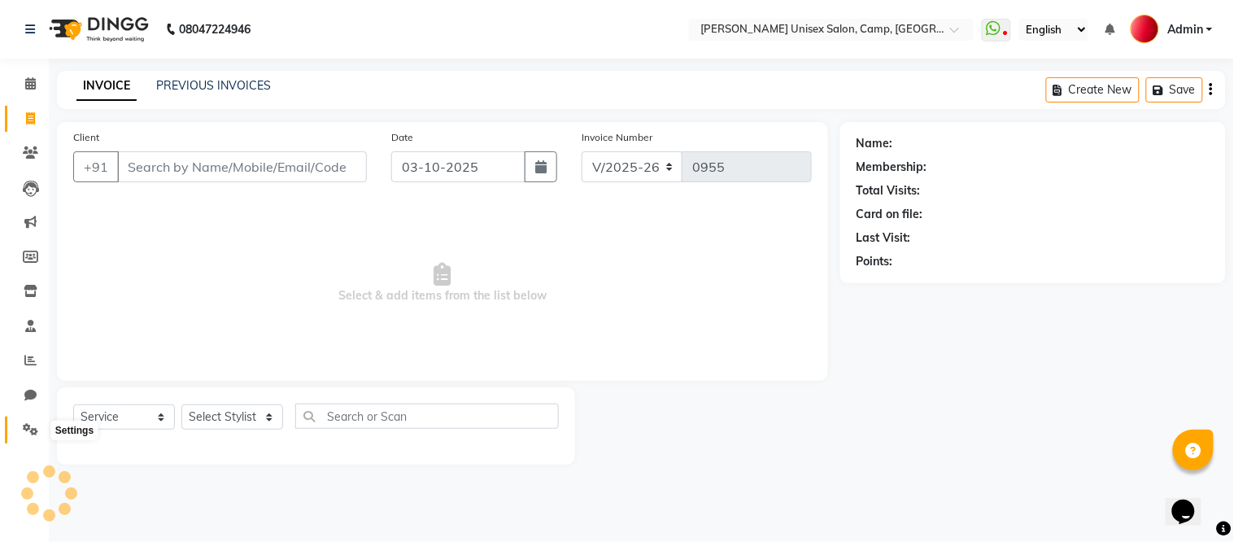
click at [28, 427] on icon at bounding box center [30, 429] width 15 height 12
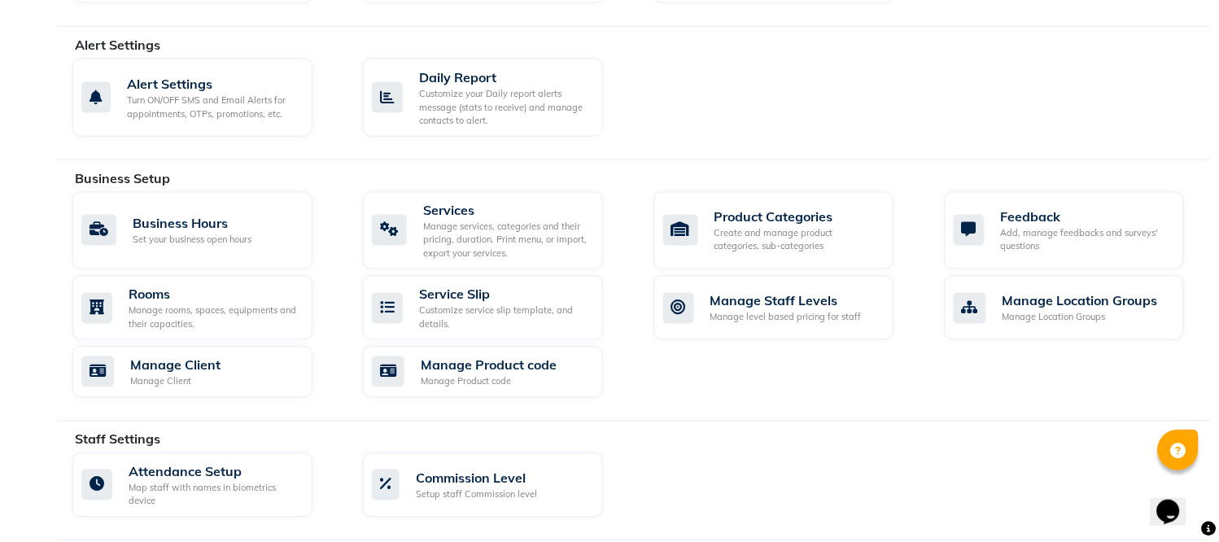
scroll to position [798, 0]
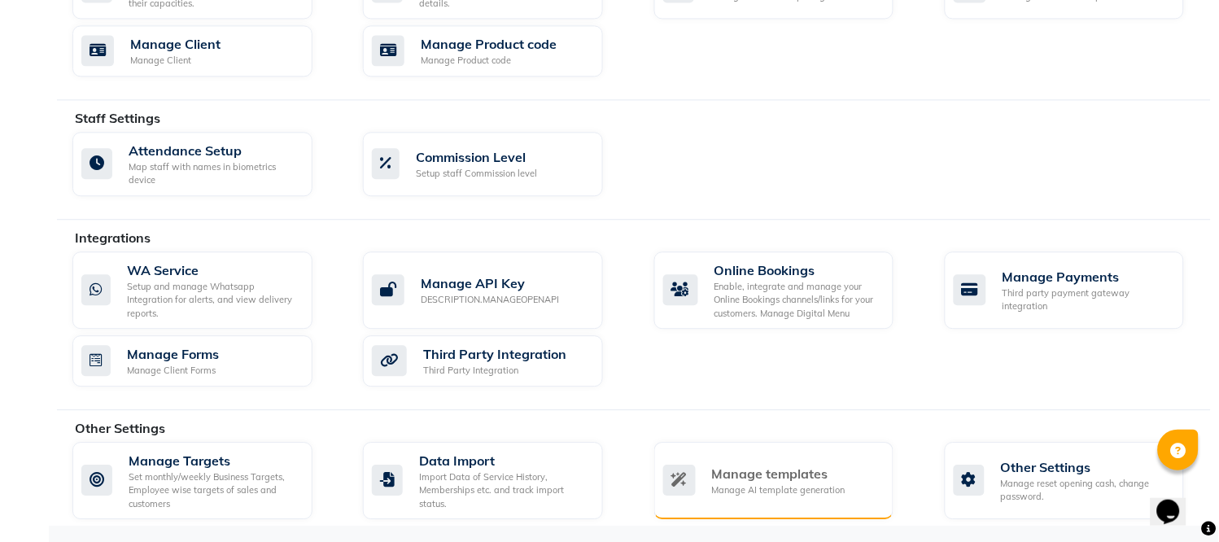
click at [803, 485] on div "Manage AI template generation" at bounding box center [778, 490] width 133 height 14
select select "APPROVED"
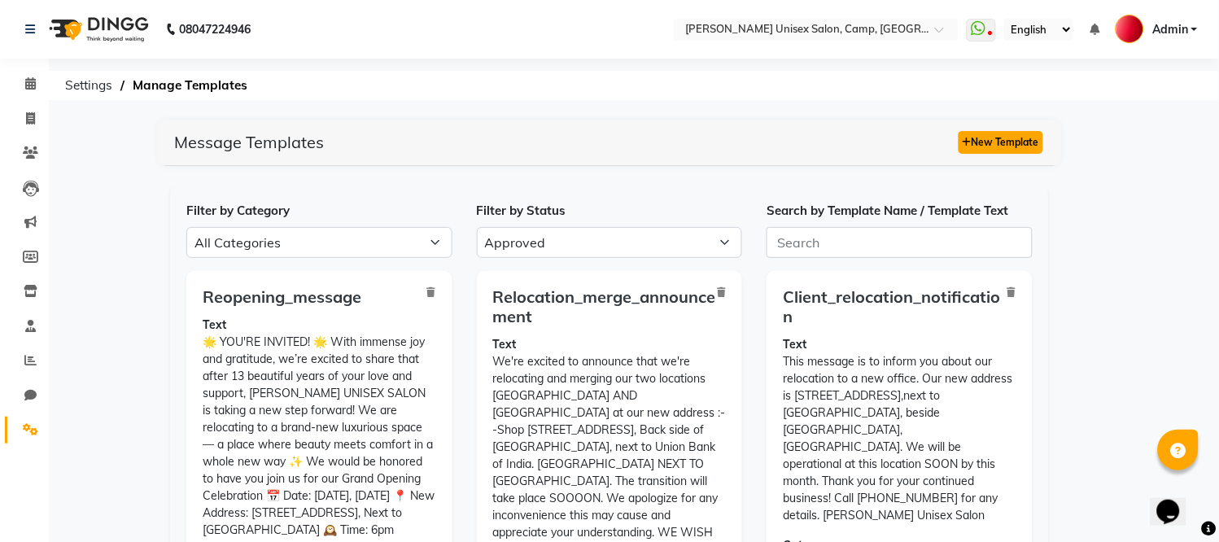
click at [994, 147] on button "New Template" at bounding box center [1000, 142] width 85 height 23
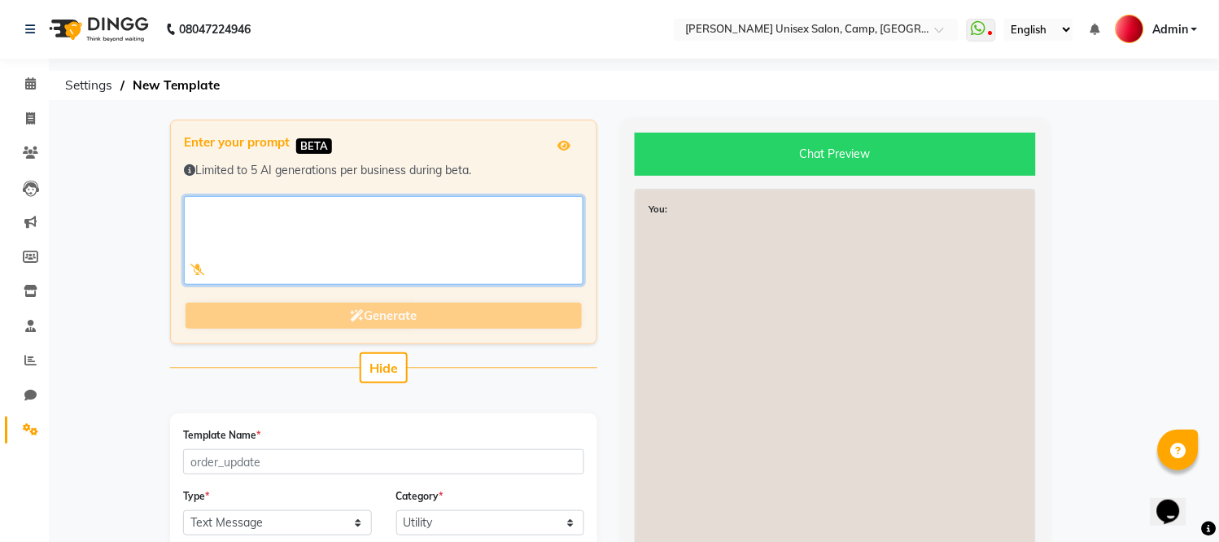
click at [405, 210] on textarea at bounding box center [383, 240] width 399 height 89
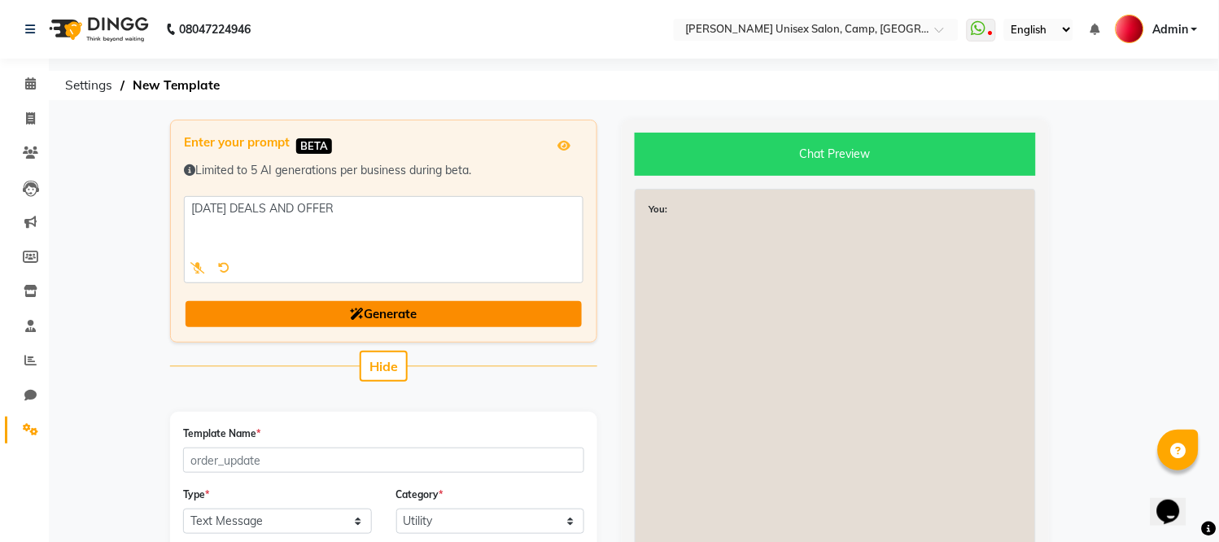
click at [438, 321] on button "Generate" at bounding box center [383, 314] width 396 height 27
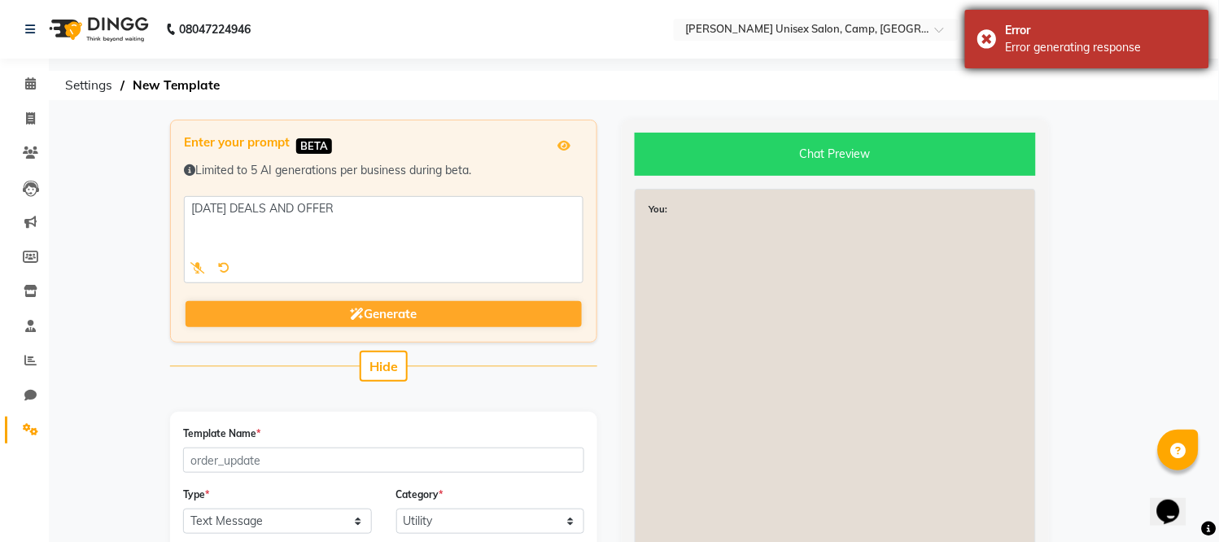
click at [993, 28] on div "Error Error generating response" at bounding box center [1087, 39] width 244 height 59
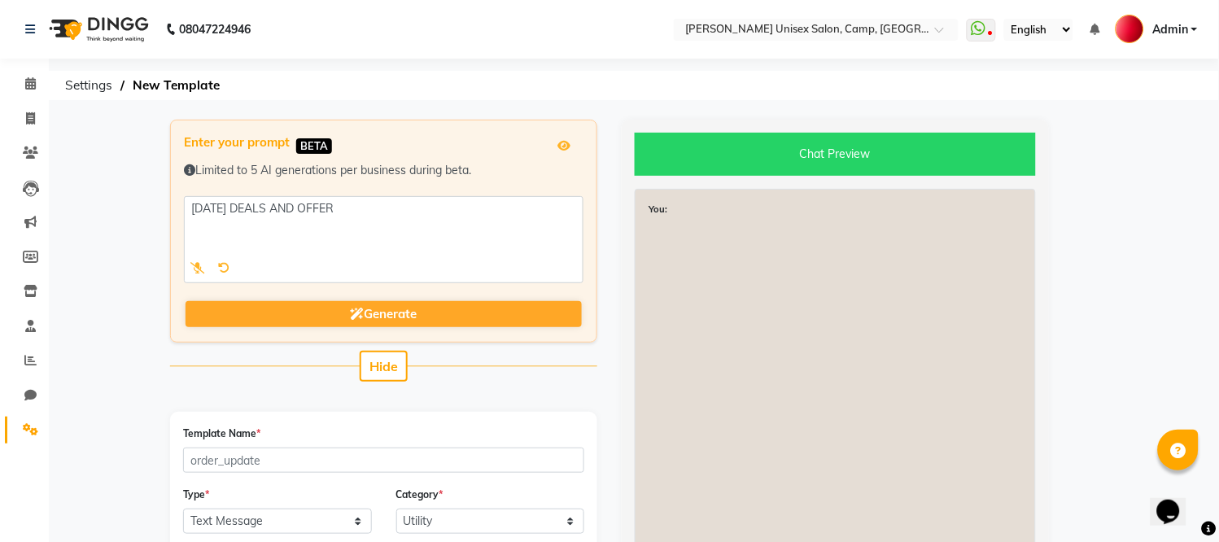
click at [432, 332] on div "Enter your prompt BETA Limited to 5 AI generations per business during beta. Ge…" at bounding box center [383, 231] width 427 height 223
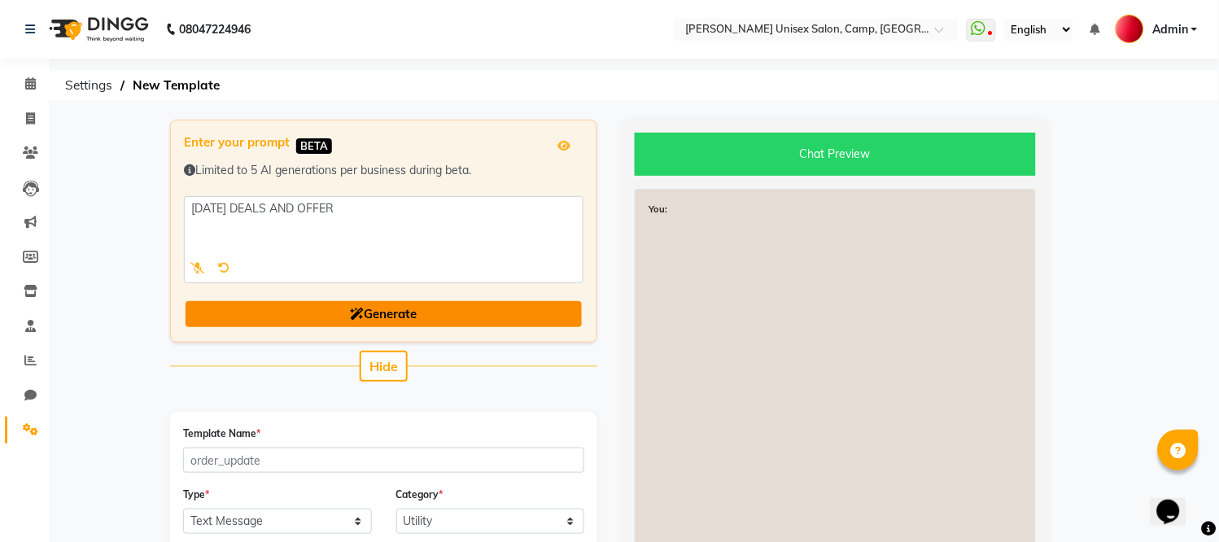
click at [431, 312] on button "Generate" at bounding box center [383, 314] width 396 height 27
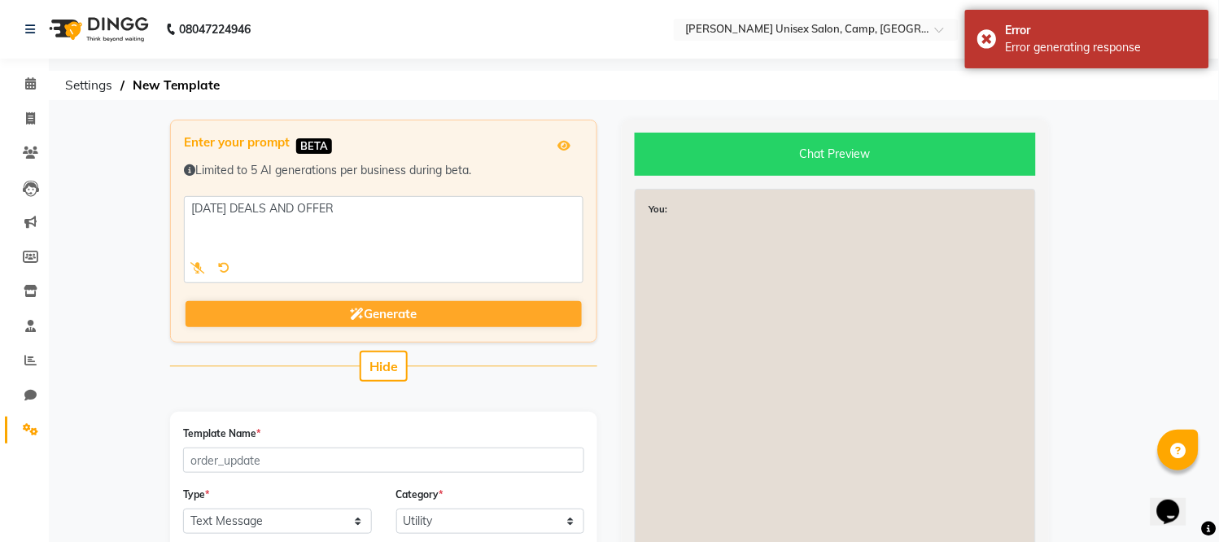
click at [360, 192] on div "Limited to 5 AI generations per business during beta." at bounding box center [383, 179] width 399 height 34
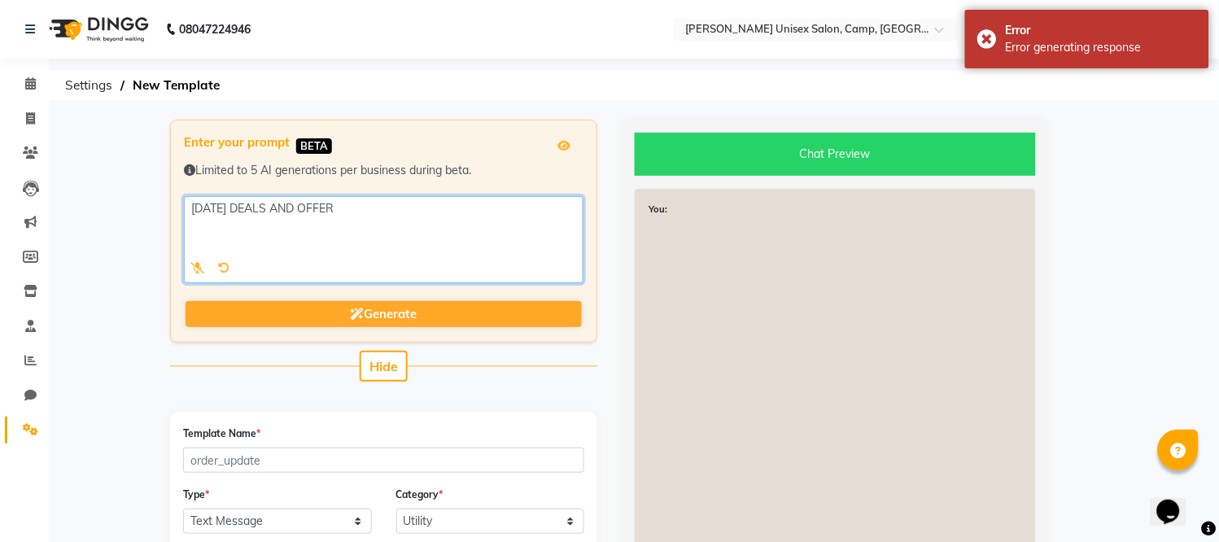
click at [363, 204] on textarea at bounding box center [383, 239] width 399 height 87
click at [233, 197] on textarea at bounding box center [383, 239] width 399 height 87
click at [269, 210] on textarea at bounding box center [383, 239] width 399 height 87
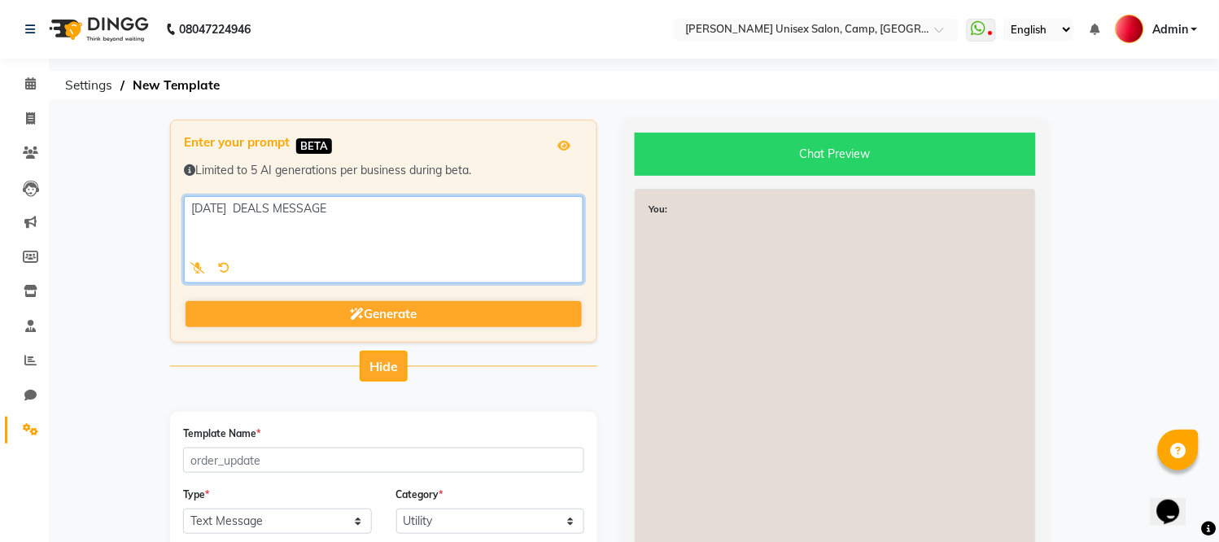
type textarea "[DATE] DEALS MESSAGE"
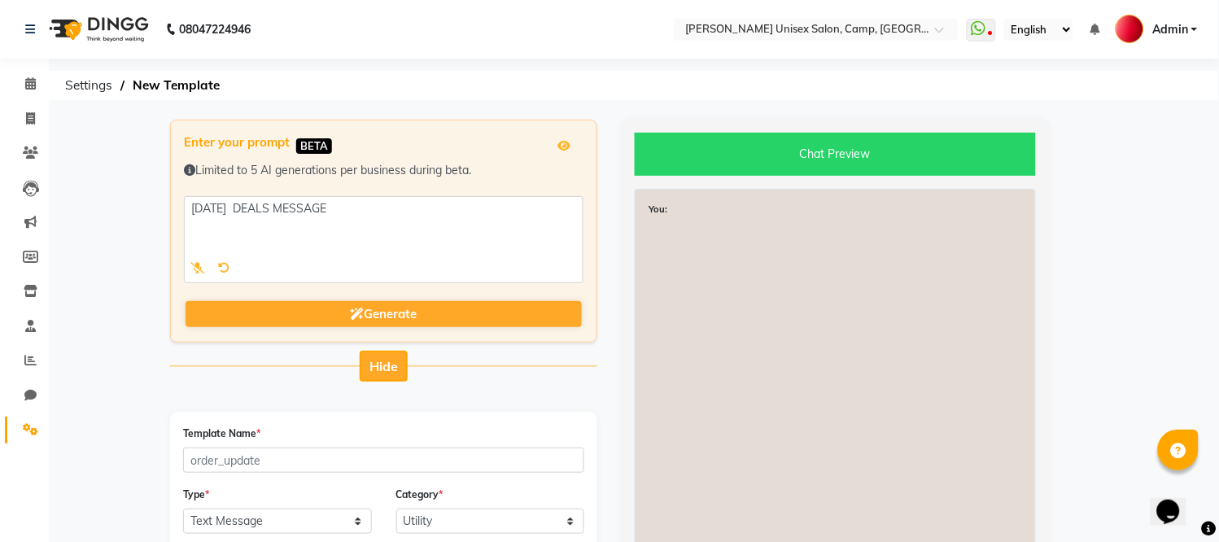
click at [386, 367] on span "Hide" at bounding box center [383, 366] width 28 height 16
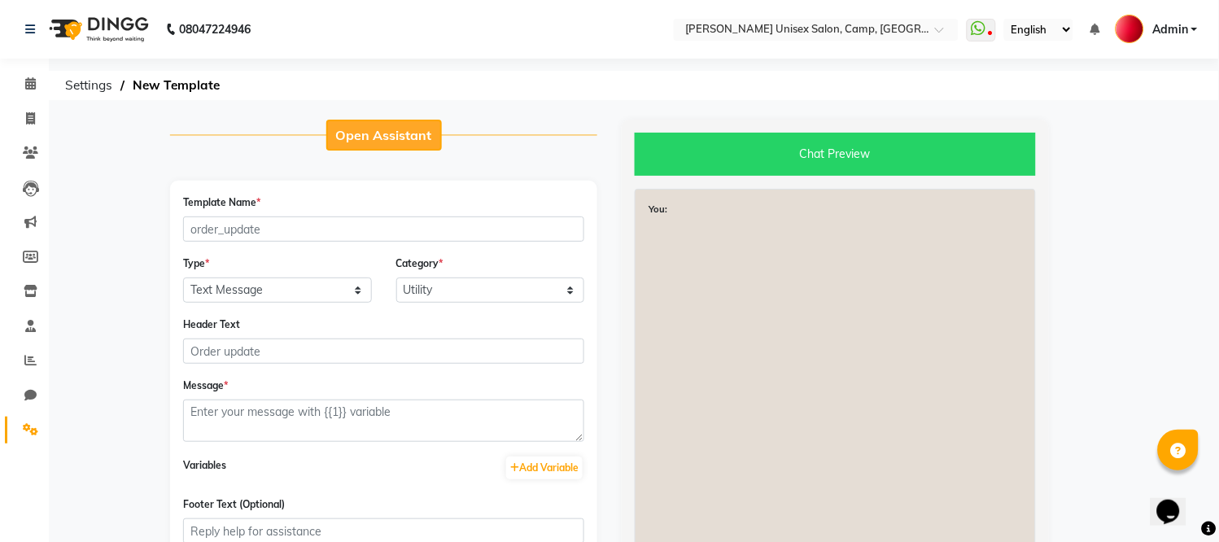
click at [356, 135] on span "Open Assistant" at bounding box center [384, 135] width 96 height 16
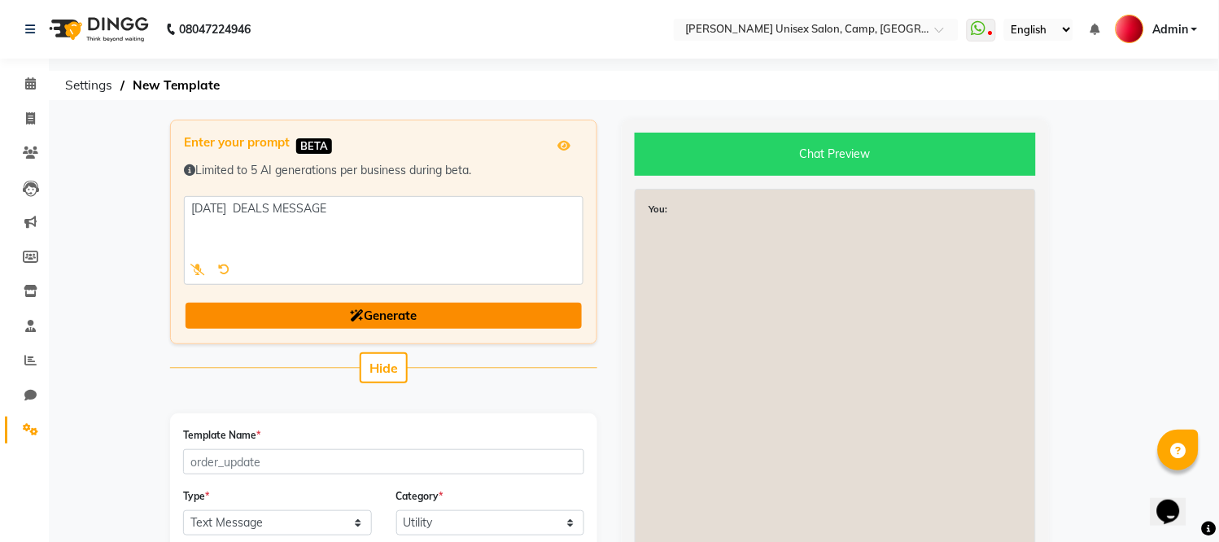
click at [396, 317] on span "Generate" at bounding box center [384, 315] width 67 height 15
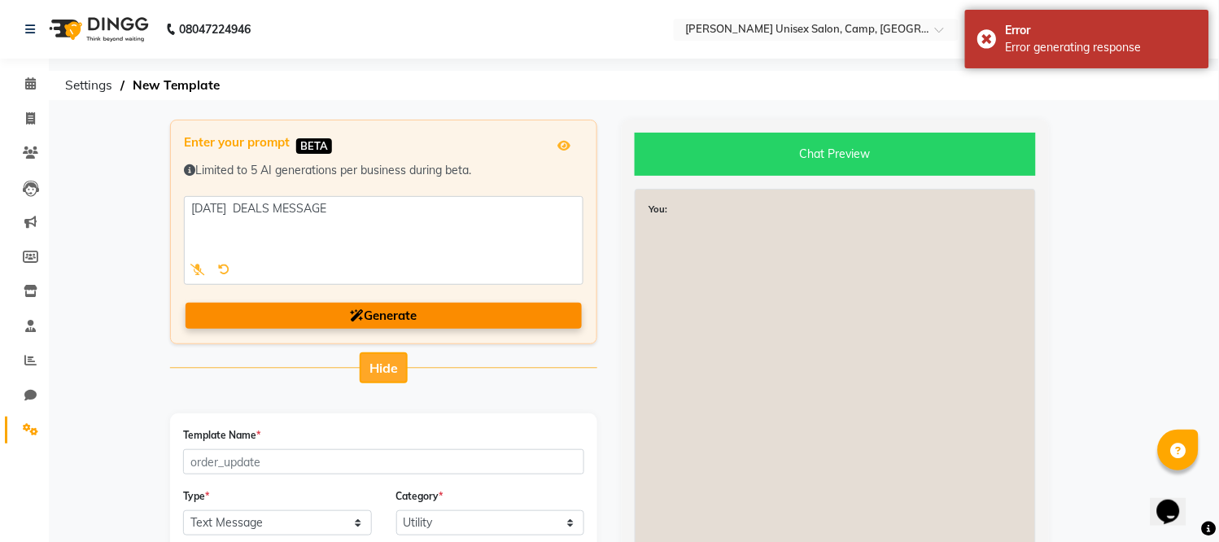
click at [395, 364] on span "Hide" at bounding box center [383, 368] width 28 height 16
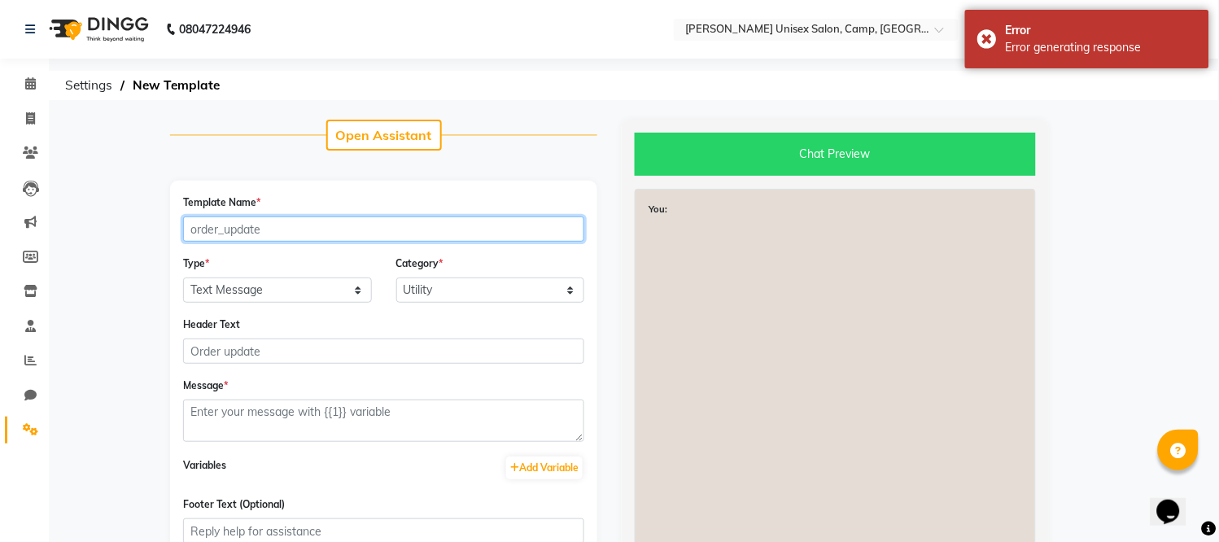
click at [291, 225] on input "Template Name *" at bounding box center [383, 228] width 401 height 25
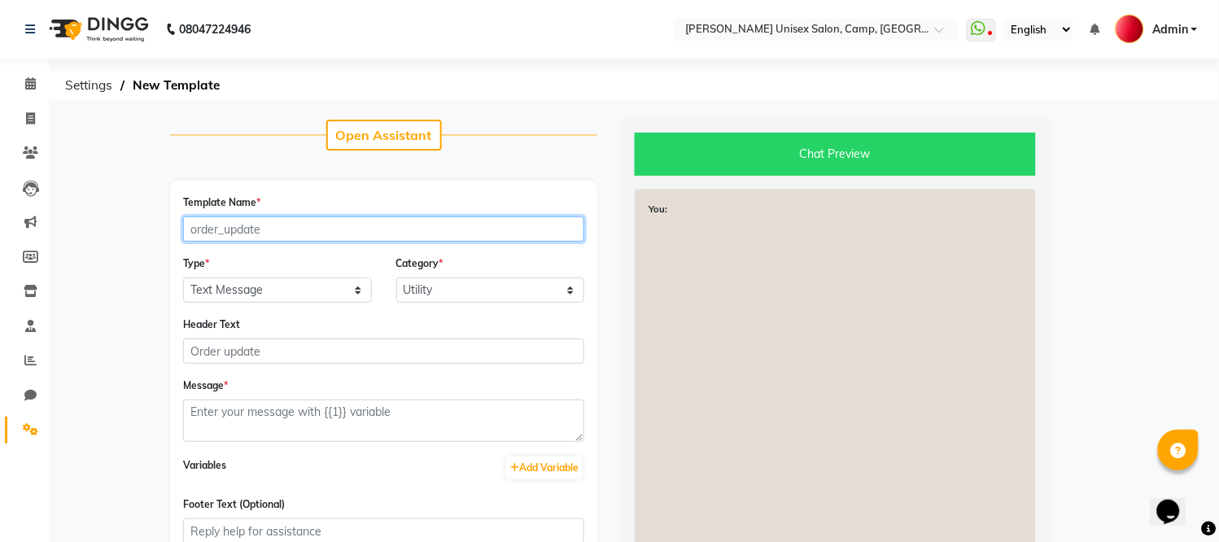
type input "diwali1"
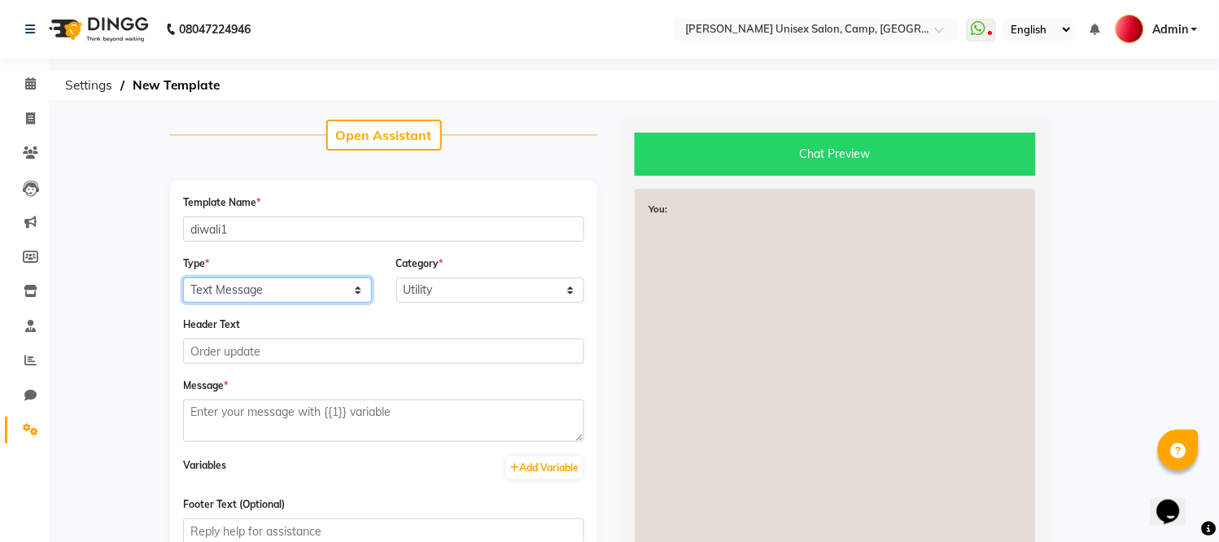
click at [280, 293] on select "Text Message Image with Text" at bounding box center [277, 289] width 189 height 25
select select "IMAGE"
click at [183, 277] on select "Text Message Image with Text" at bounding box center [277, 289] width 189 height 25
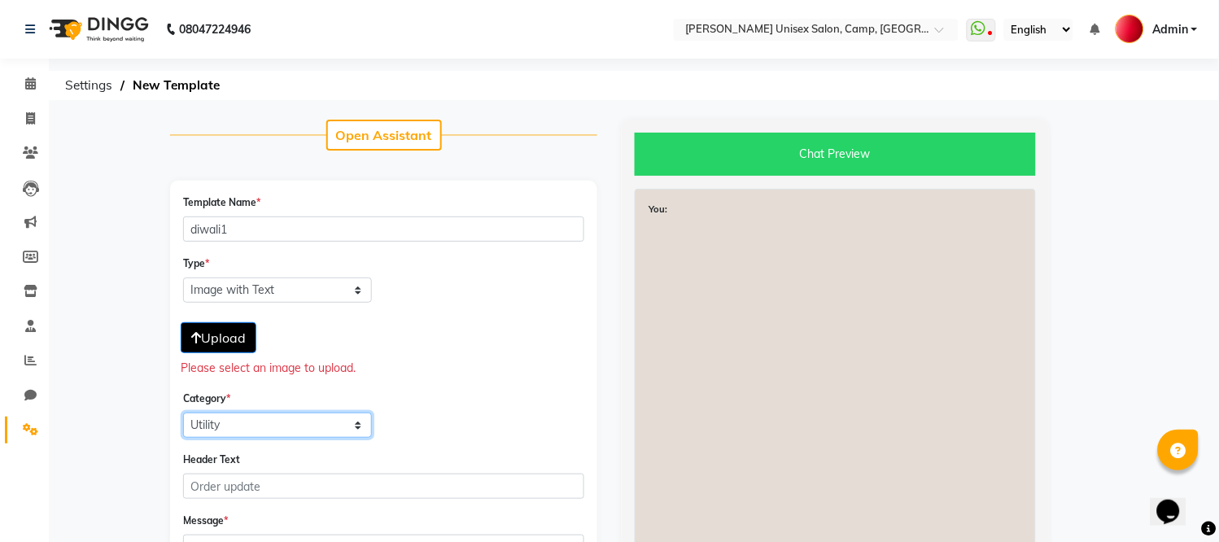
click at [348, 426] on select "Utility Marketing Authentication" at bounding box center [277, 424] width 189 height 25
select select "MARKETING"
click at [183, 412] on select "Utility Marketing Authentication" at bounding box center [277, 424] width 189 height 25
click at [238, 329] on span "Upload" at bounding box center [218, 337] width 55 height 16
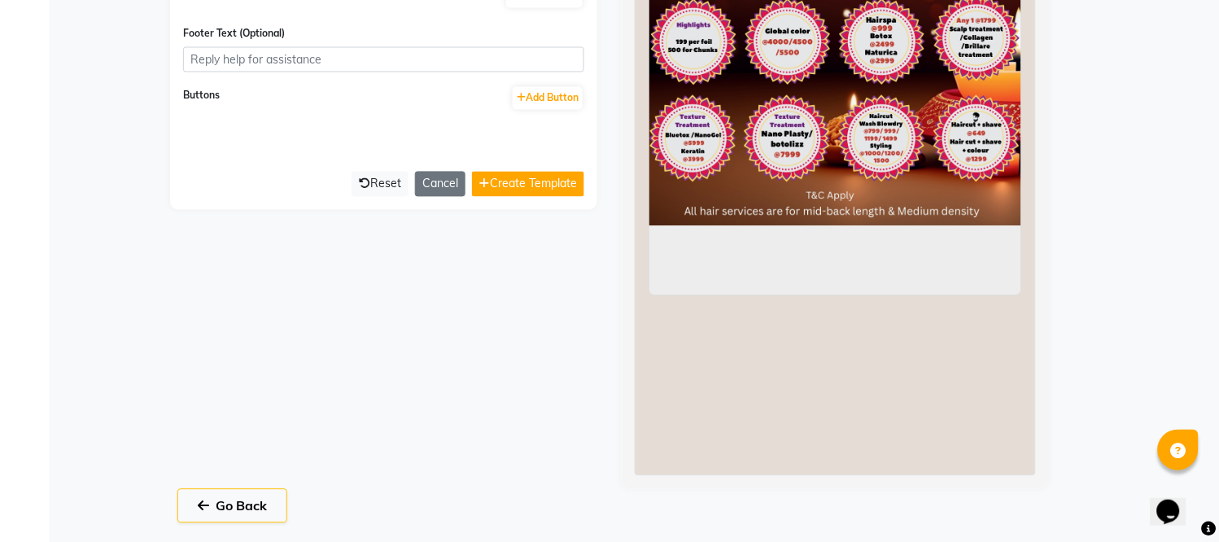
scroll to position [160, 0]
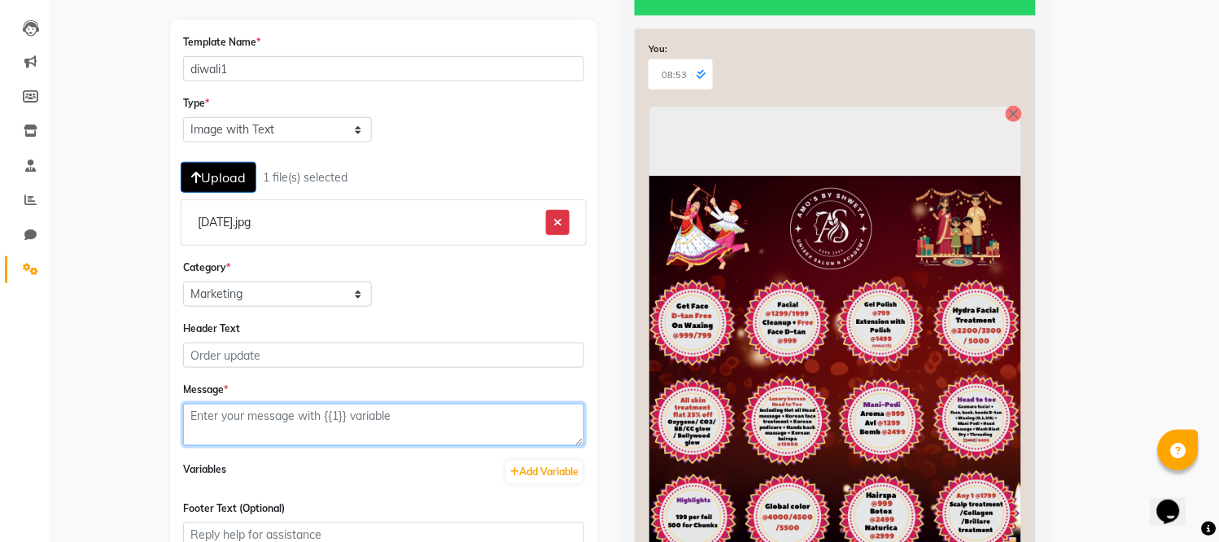
click at [303, 411] on textarea at bounding box center [383, 425] width 401 height 42
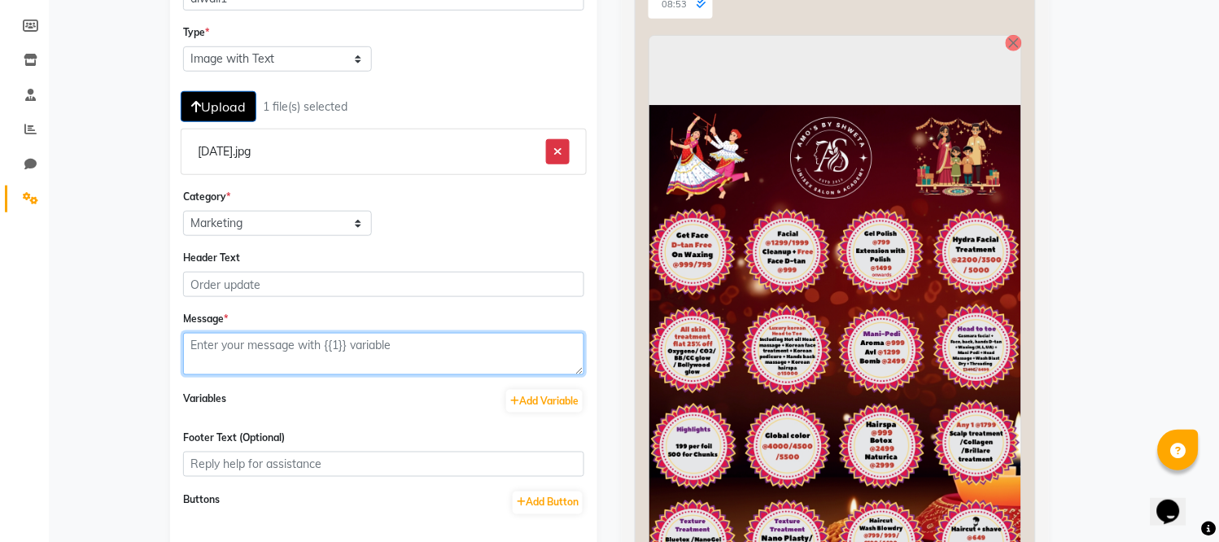
scroll to position [236, 0]
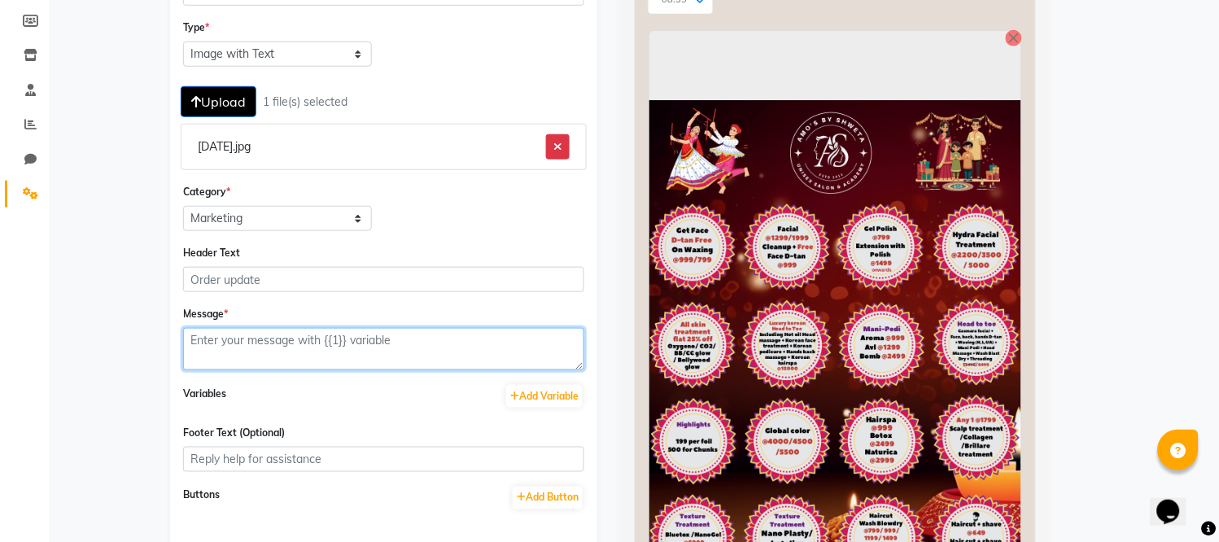
click at [264, 356] on textarea at bounding box center [383, 349] width 401 height 42
type textarea "D"
type textarea "f"
click at [238, 337] on textarea "Festival are around the corner" at bounding box center [383, 349] width 401 height 42
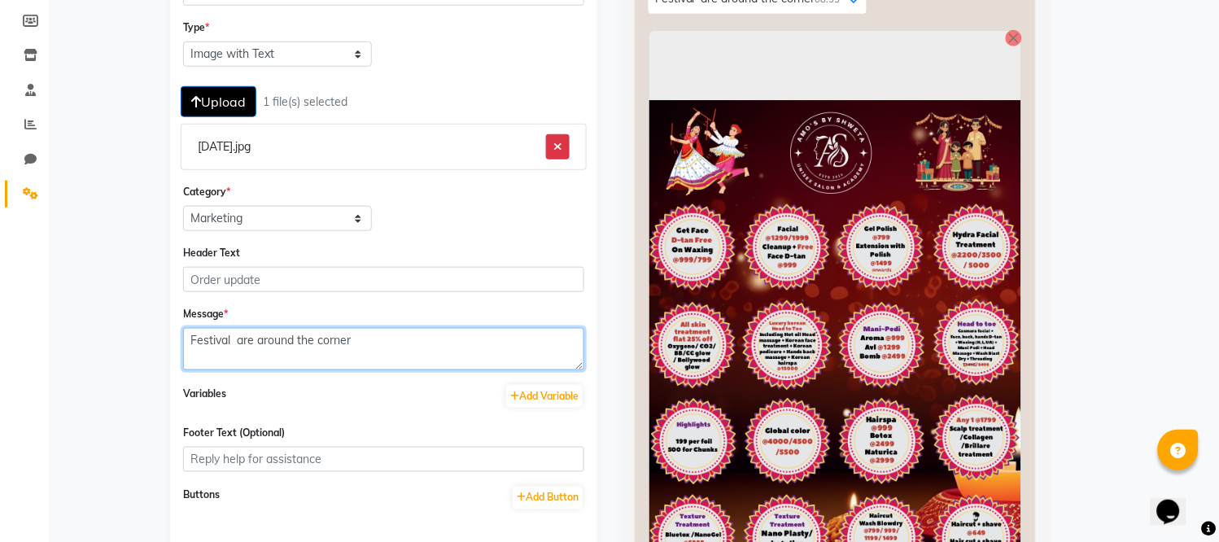
click at [377, 329] on textarea "Festival are around the corner" at bounding box center [383, 349] width 401 height 42
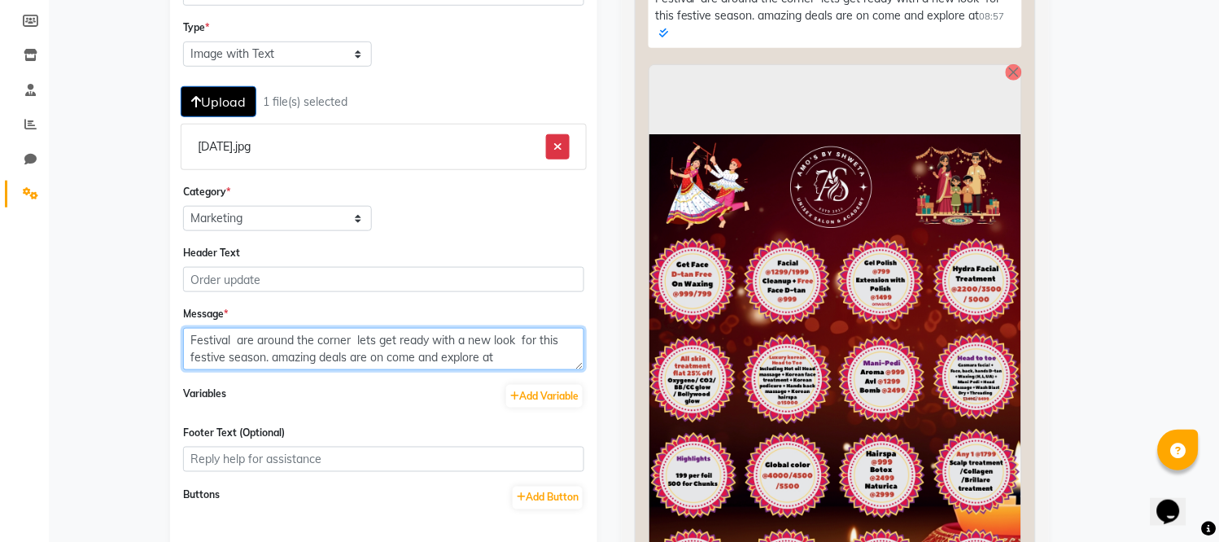
paste textarea "[URL][DOMAIN_NAME]"
drag, startPoint x: 441, startPoint y: 350, endPoint x: 377, endPoint y: 337, distance: 64.8
click at [377, 337] on textarea "Festival are around the corner lets [URL][DOMAIN_NAME] ready with a new look fo…" at bounding box center [383, 349] width 401 height 42
click at [521, 360] on textarea "Festival are around the corner lets get ready with a new look for this festive …" at bounding box center [383, 349] width 401 height 42
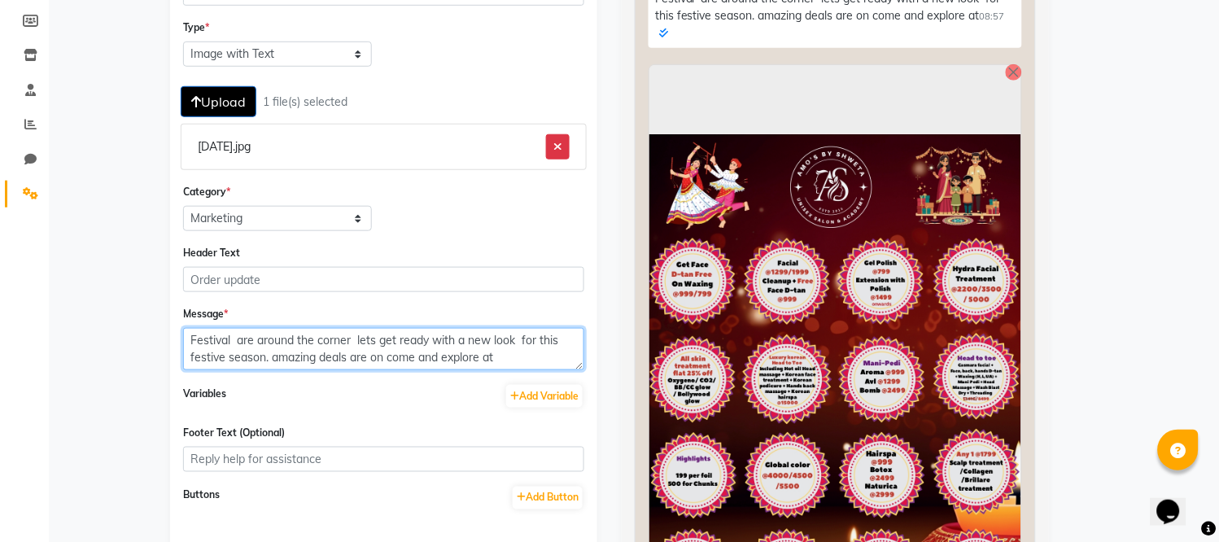
paste textarea "[URL][DOMAIN_NAME]"
click at [509, 345] on textarea "Festival are around the corner lets get ready with a new look for this festive …" at bounding box center [383, 349] width 401 height 42
click at [503, 347] on textarea "Festival are around the corner lets get ready with a new look for this festive …" at bounding box center [383, 349] width 401 height 42
click at [460, 358] on textarea "Festival are around the corner lets get ready with a new look for this festive …" at bounding box center [383, 349] width 401 height 42
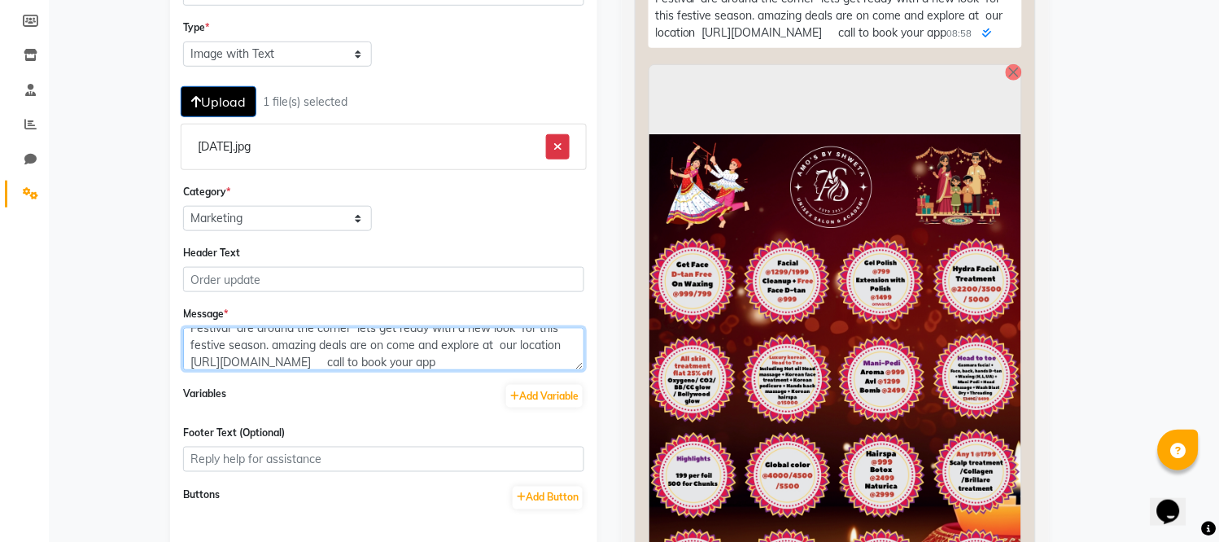
scroll to position [29, 0]
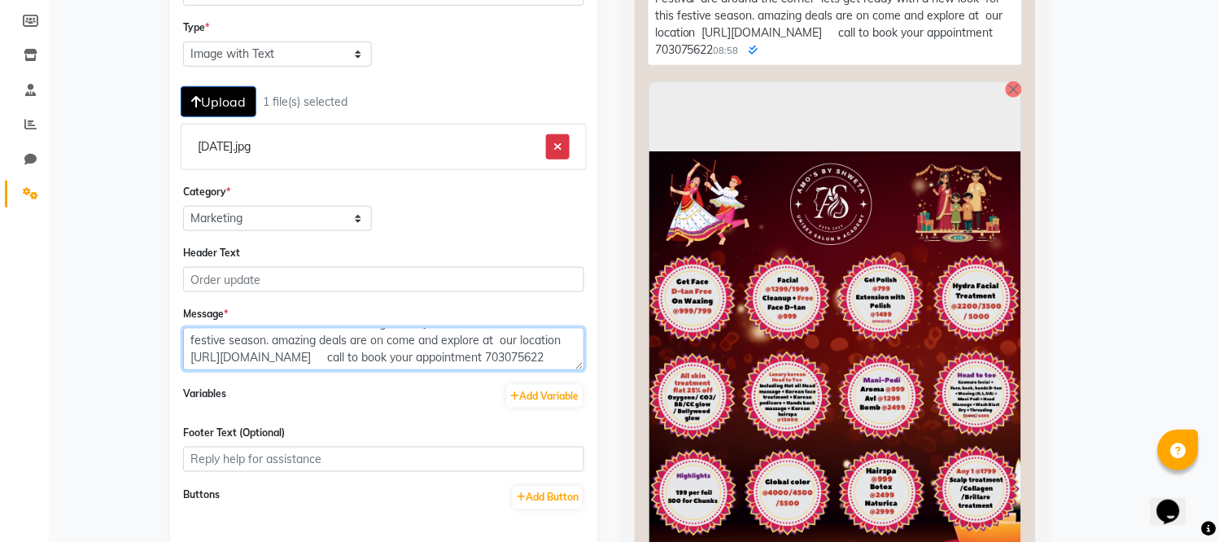
type textarea "Festival are around the corner lets get ready with a new look for this festive …"
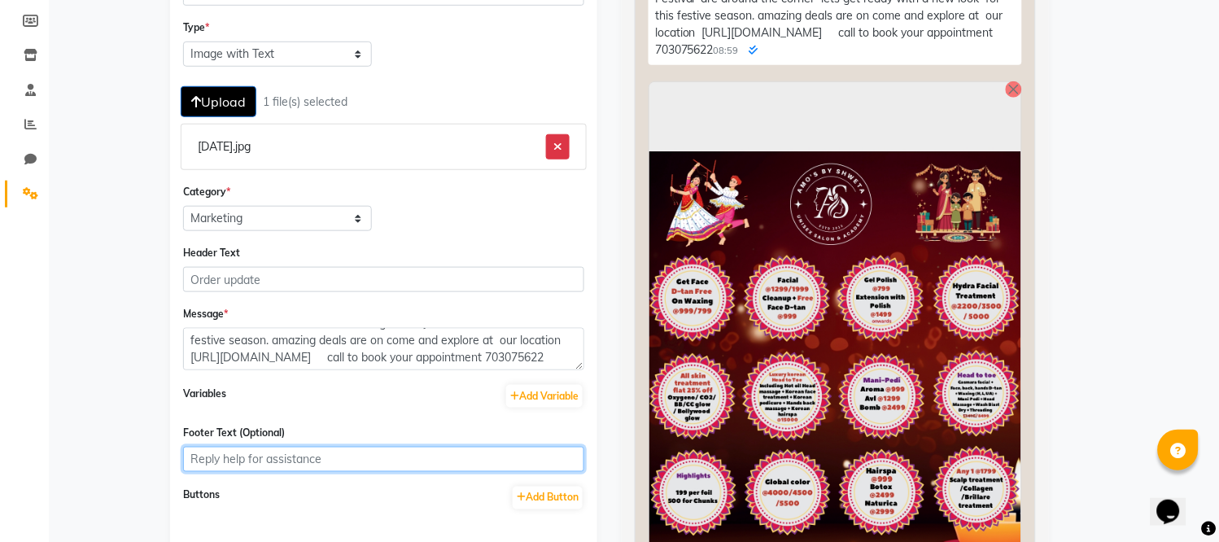
click at [358, 460] on input "Footer Text (Optional)" at bounding box center [383, 459] width 401 height 25
type input "[PERSON_NAME] SALON"
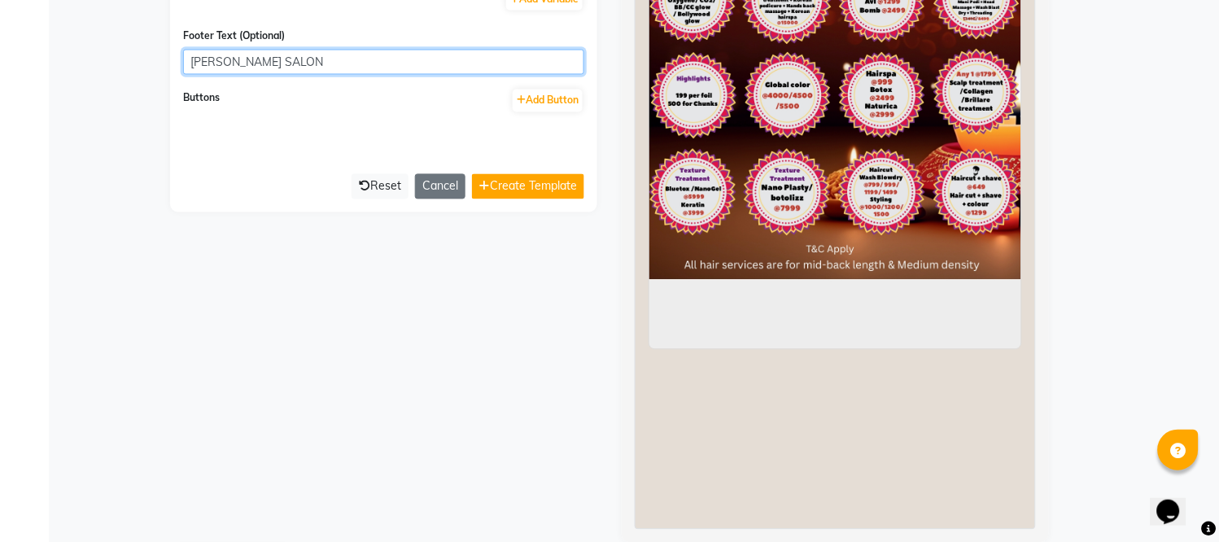
scroll to position [655, 0]
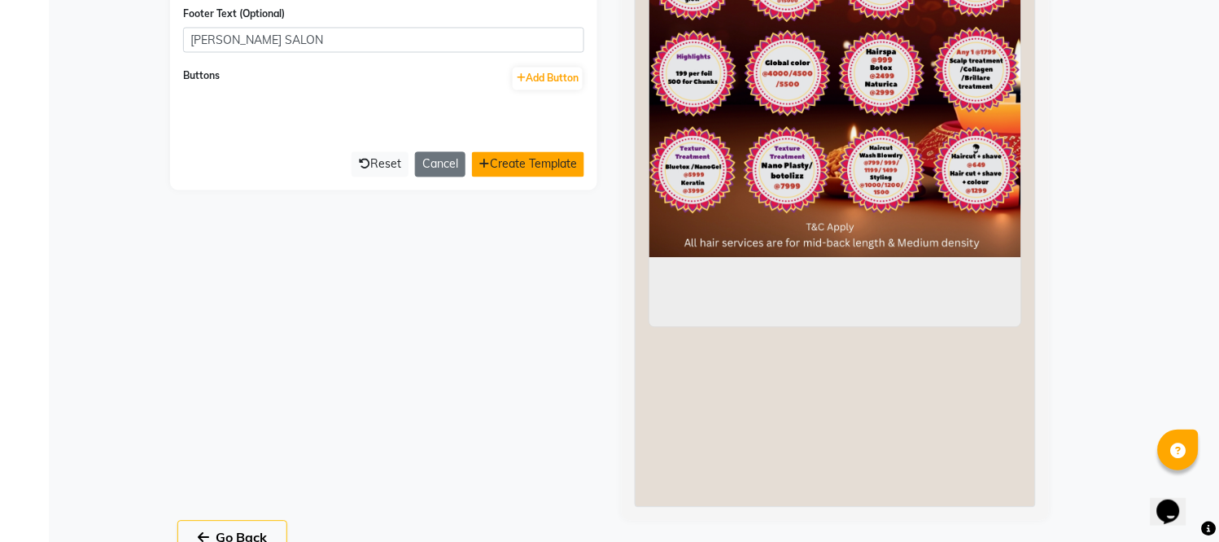
click at [513, 164] on button "Create Template" at bounding box center [528, 164] width 112 height 25
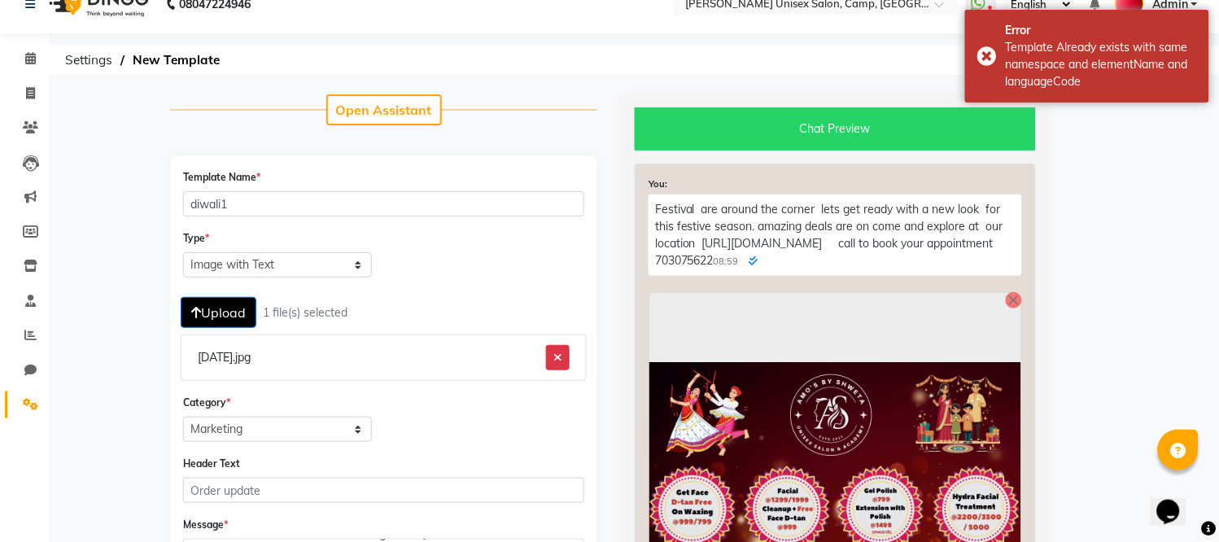
scroll to position [0, 0]
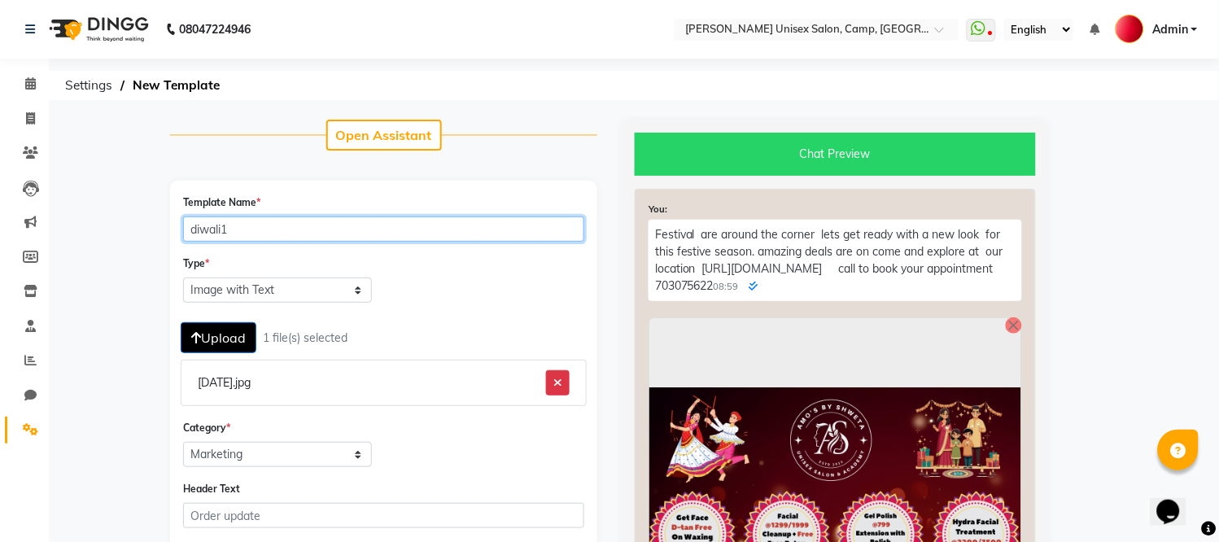
click at [318, 217] on input "diwali1" at bounding box center [383, 228] width 401 height 25
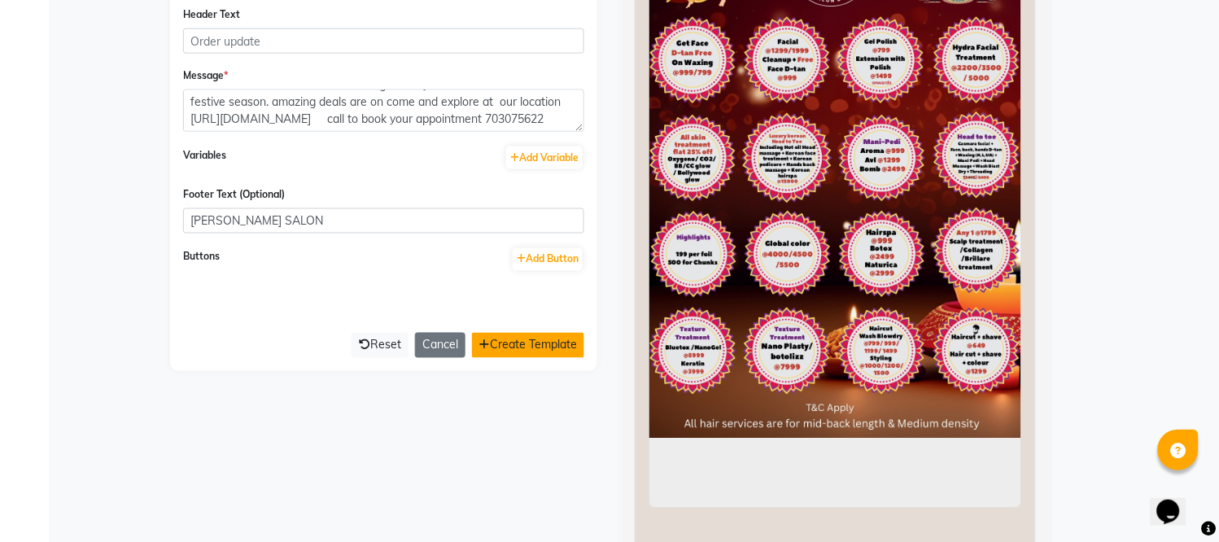
type input "diwali1_2"
click at [515, 339] on button "Create Template" at bounding box center [528, 345] width 112 height 25
select select "APPROVED"
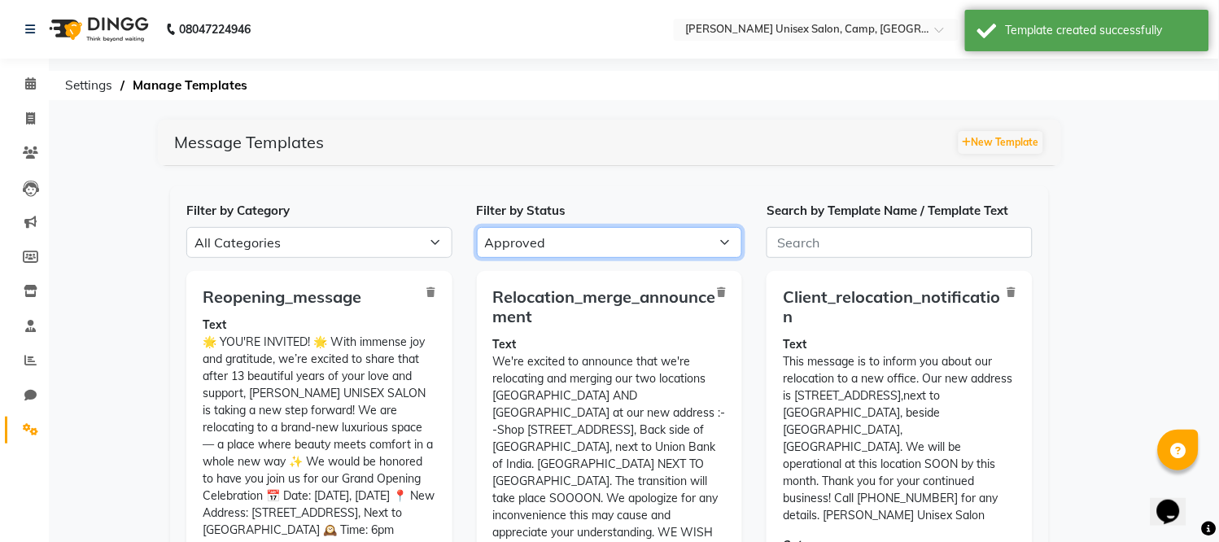
click at [656, 242] on select "All Approved Rejected Failed Pending" at bounding box center [610, 242] width 266 height 31
select select
click at [477, 227] on select "All Approved Rejected Failed Pending" at bounding box center [610, 242] width 266 height 31
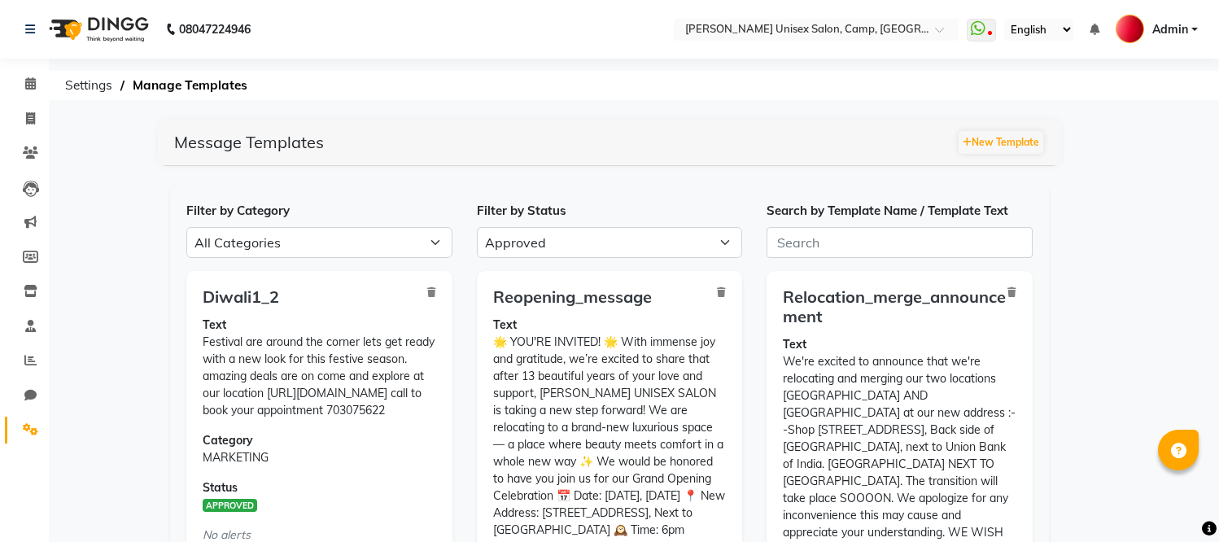
select select "APPROVED"
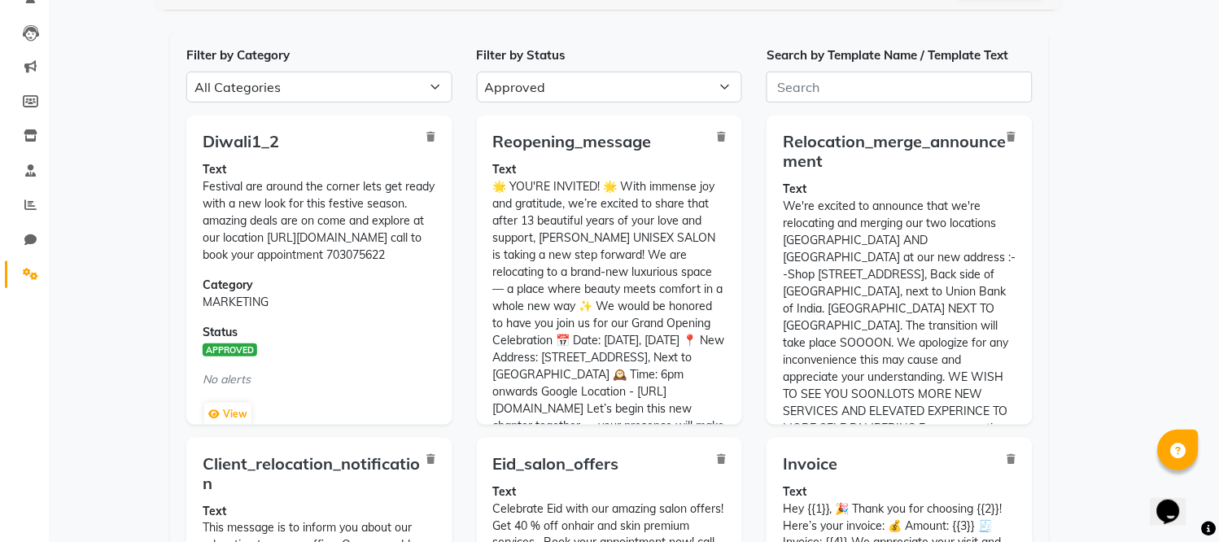
scroll to position [161, 0]
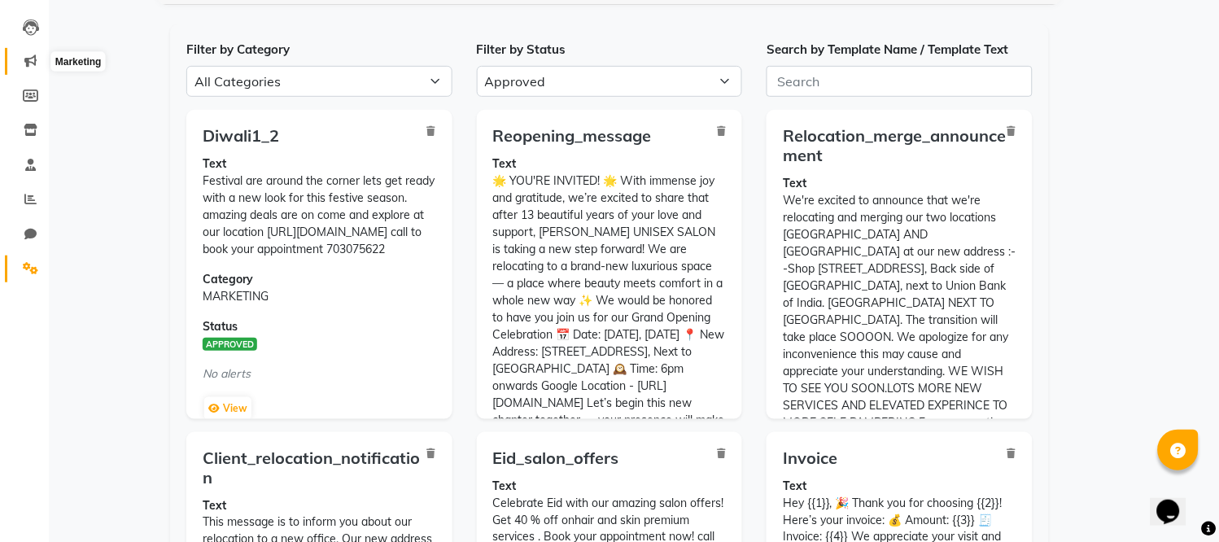
click at [28, 62] on icon at bounding box center [30, 61] width 12 height 12
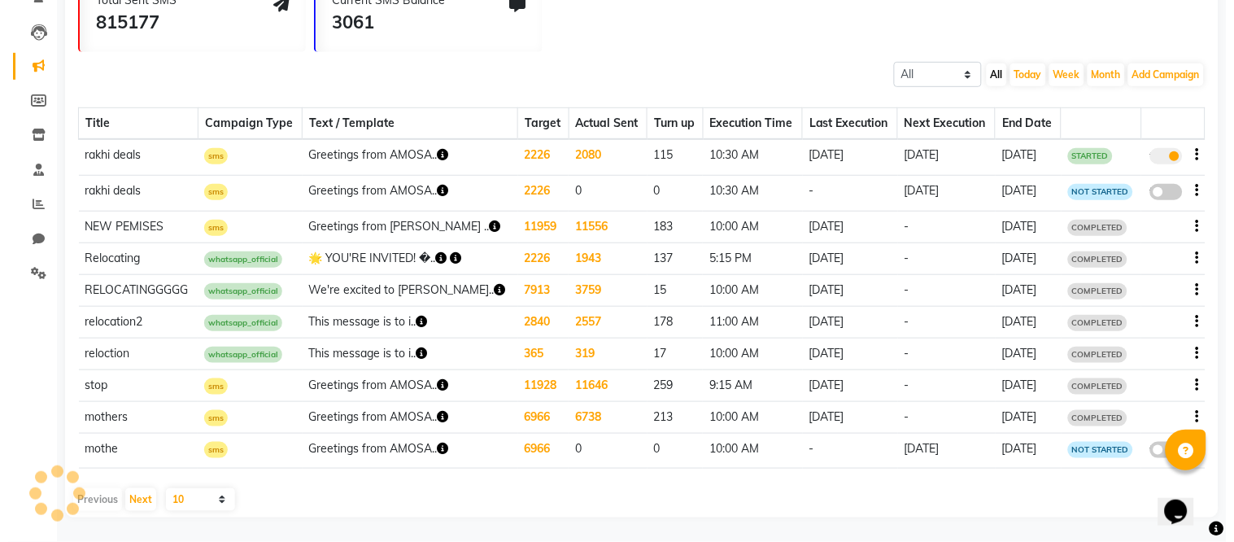
scroll to position [155, 0]
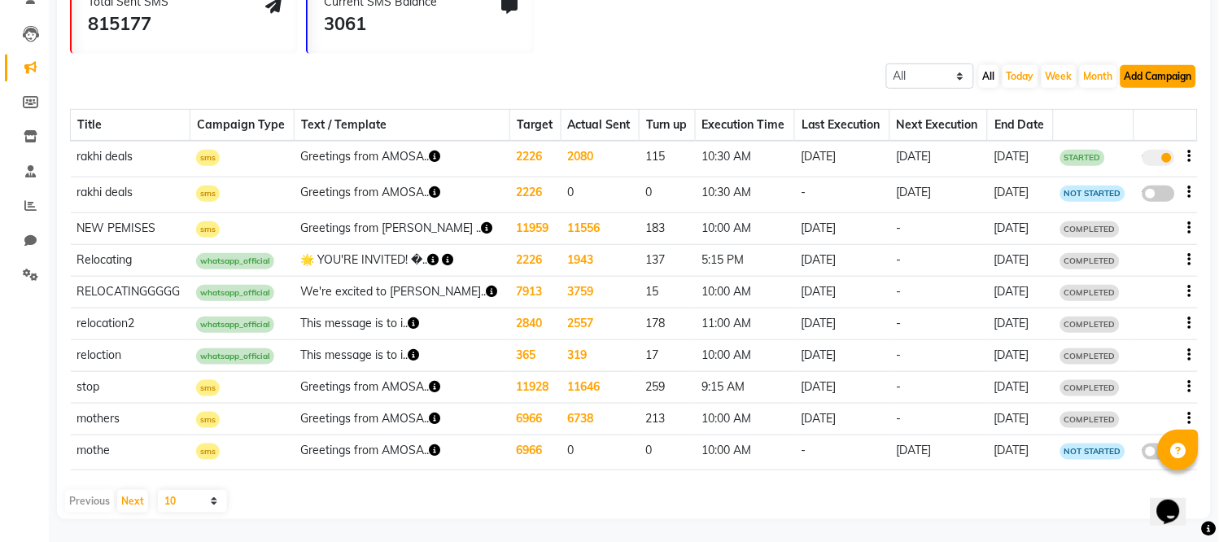
click at [1152, 73] on button "Add Campaign" at bounding box center [1158, 76] width 76 height 23
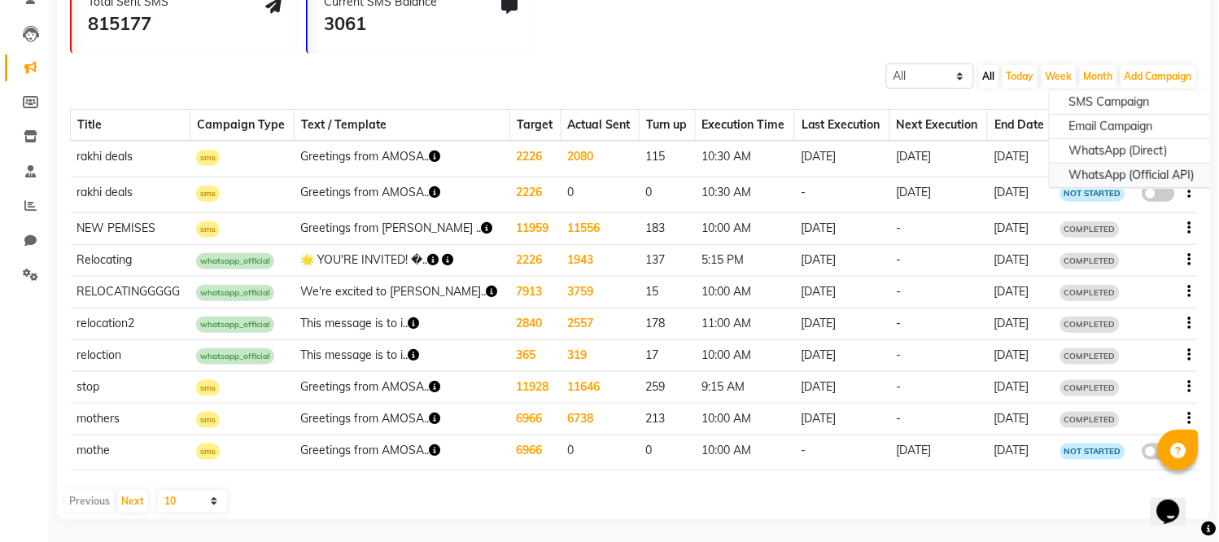
click at [1099, 176] on div "WhatsApp (Official API)" at bounding box center [1131, 176] width 164 height 24
select select "2"
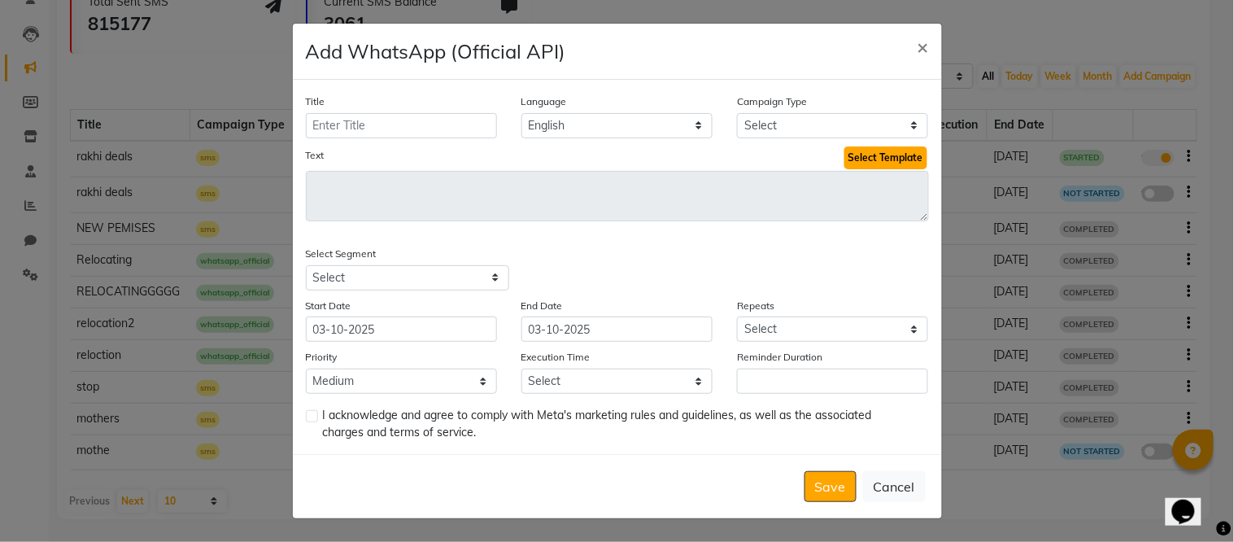
click at [888, 155] on button "Select Template" at bounding box center [885, 157] width 83 height 23
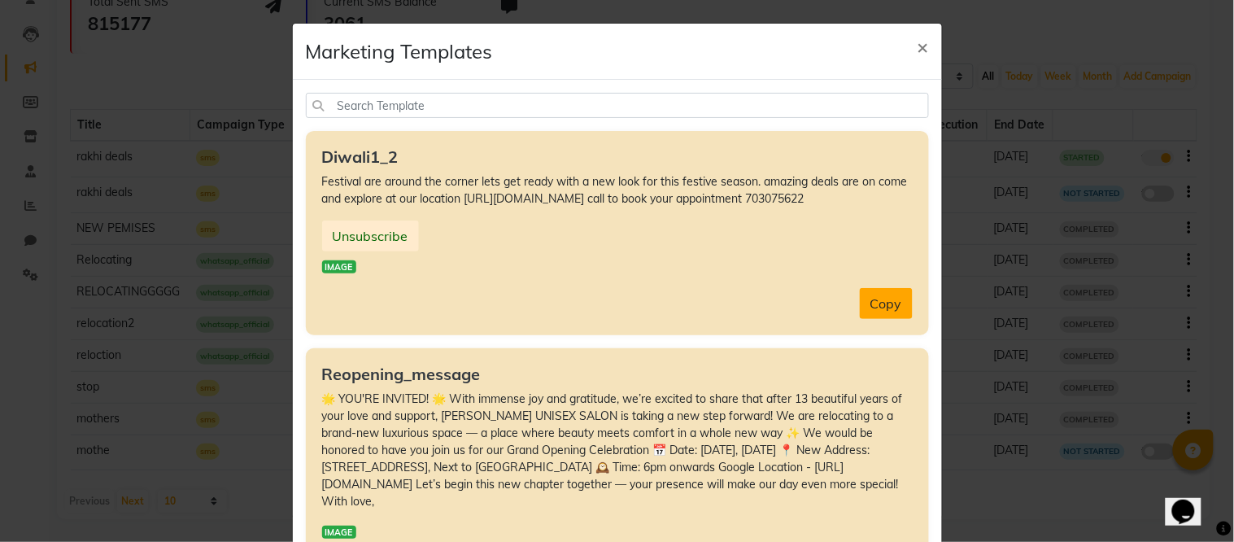
click at [868, 319] on button "Copy" at bounding box center [886, 303] width 53 height 31
type textarea "Festival are around the corner lets get ready with a new look for this festive …"
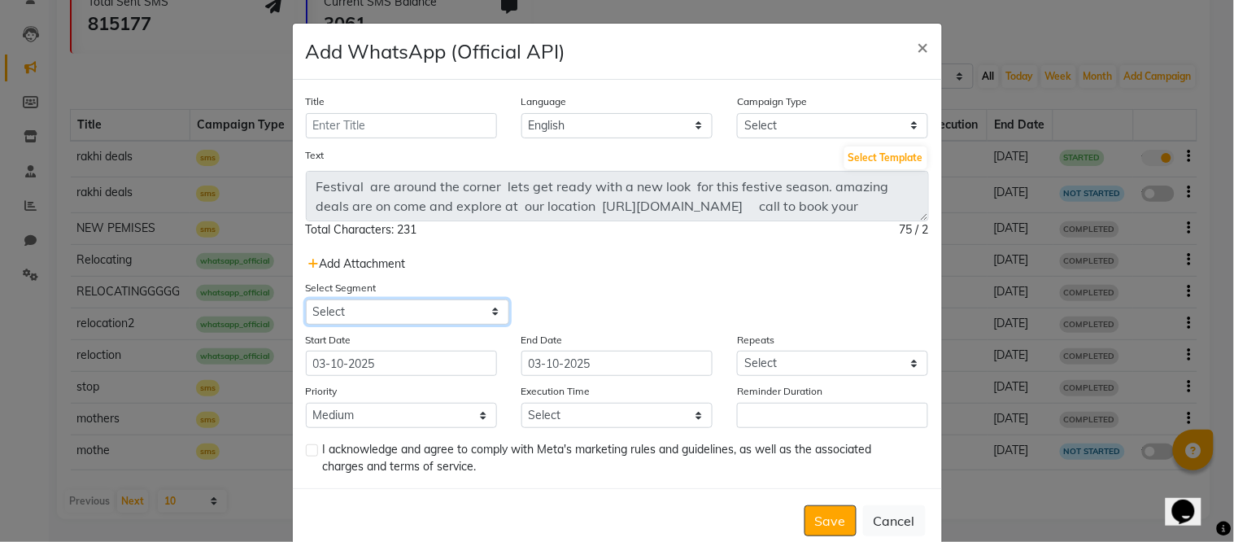
click at [384, 307] on select "Select All Customers All Male Customer All Female Customer All Members All Cust…" at bounding box center [407, 311] width 203 height 25
click at [306, 299] on select "Select All Customers All Male Customer All Female Customer All Members All Cust…" at bounding box center [407, 311] width 203 height 25
click at [465, 312] on select "Select All Customers All Male Customer All Female Customer All Members All Cust…" at bounding box center [407, 311] width 203 height 25
select select "1610"
click at [306, 299] on select "Select All Customers All Male Customer All Female Customer All Members All Cust…" at bounding box center [407, 311] width 203 height 25
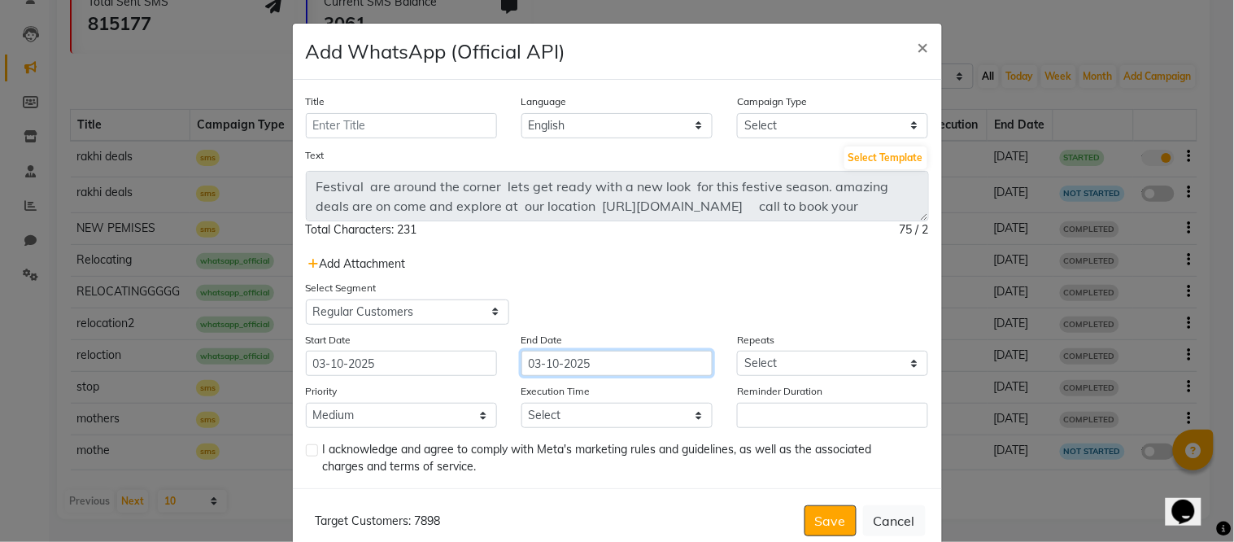
click at [638, 366] on input "03-10-2025" at bounding box center [616, 363] width 191 height 25
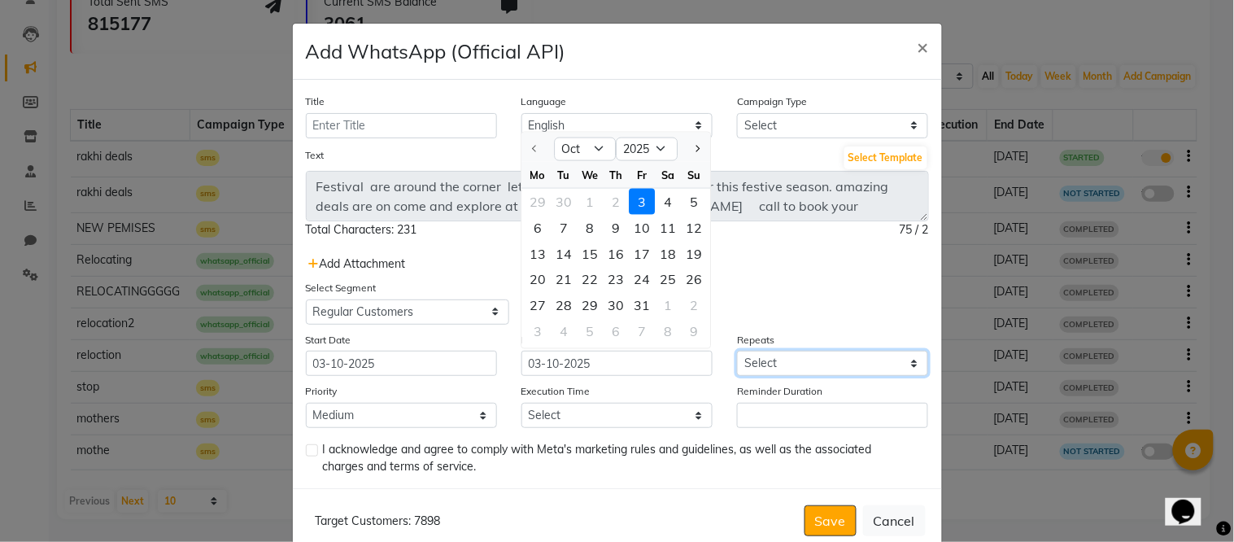
click at [785, 362] on select "Select Once Daily Alternate Day Weekly Monthly Yearly" at bounding box center [832, 363] width 191 height 25
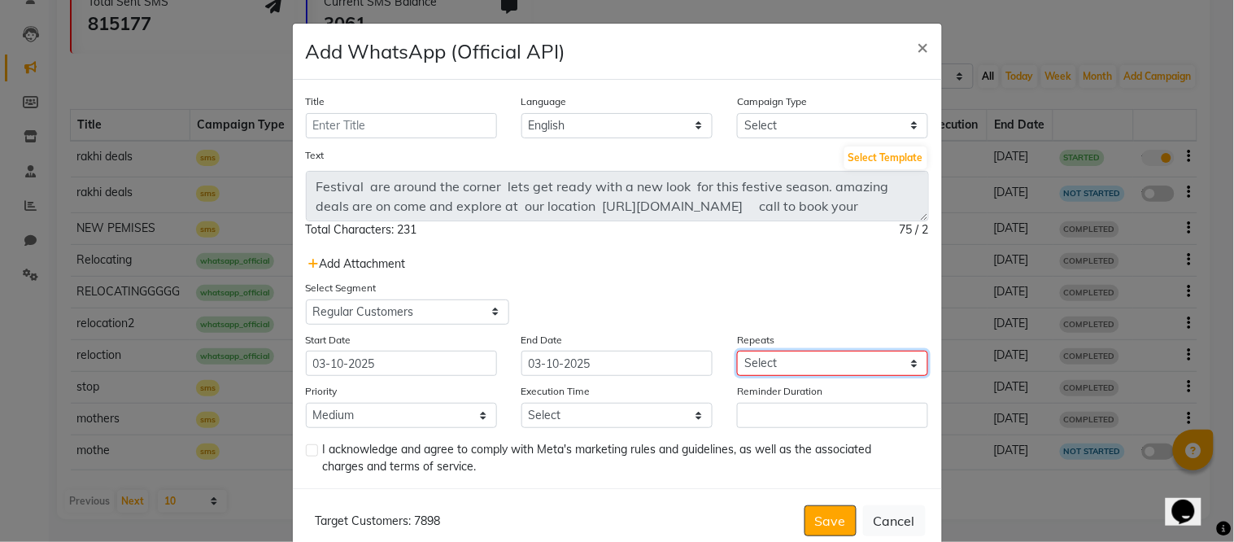
click at [785, 362] on select "Select Once Daily Alternate Day Weekly Monthly Yearly" at bounding box center [832, 363] width 191 height 25
select select "1"
click at [737, 351] on select "Select Once Daily Alternate Day Weekly Monthly Yearly" at bounding box center [832, 363] width 191 height 25
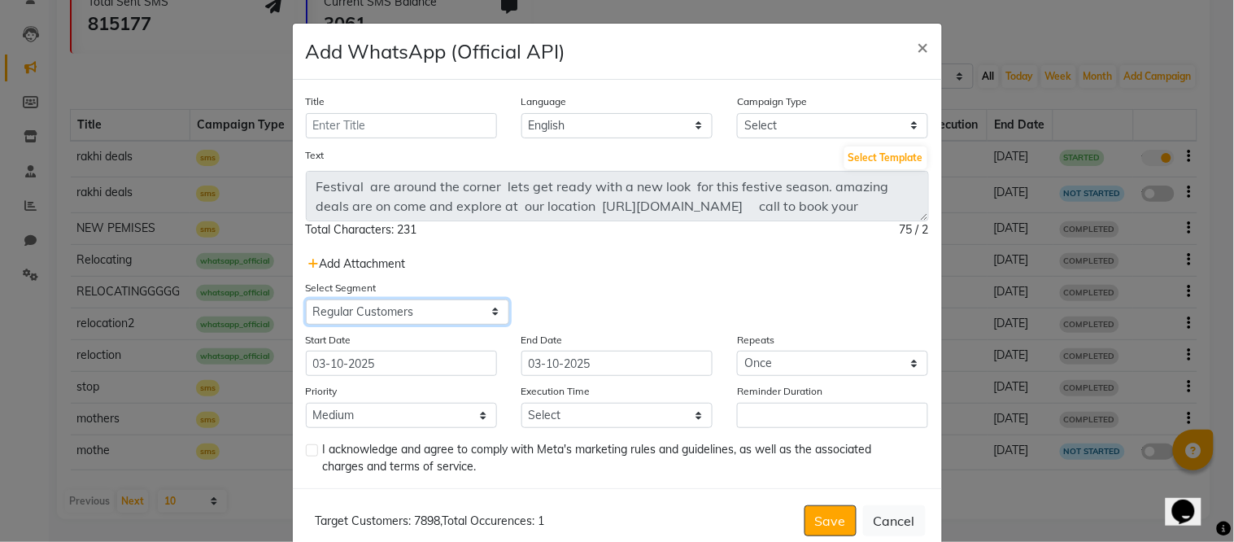
click at [430, 315] on select "Select All Customers All Male Customer All Female Customer All Members All Cust…" at bounding box center [407, 311] width 203 height 25
select select "26326"
click at [306, 299] on select "Select All Customers All Male Customer All Female Customer All Members All Cust…" at bounding box center [407, 311] width 203 height 25
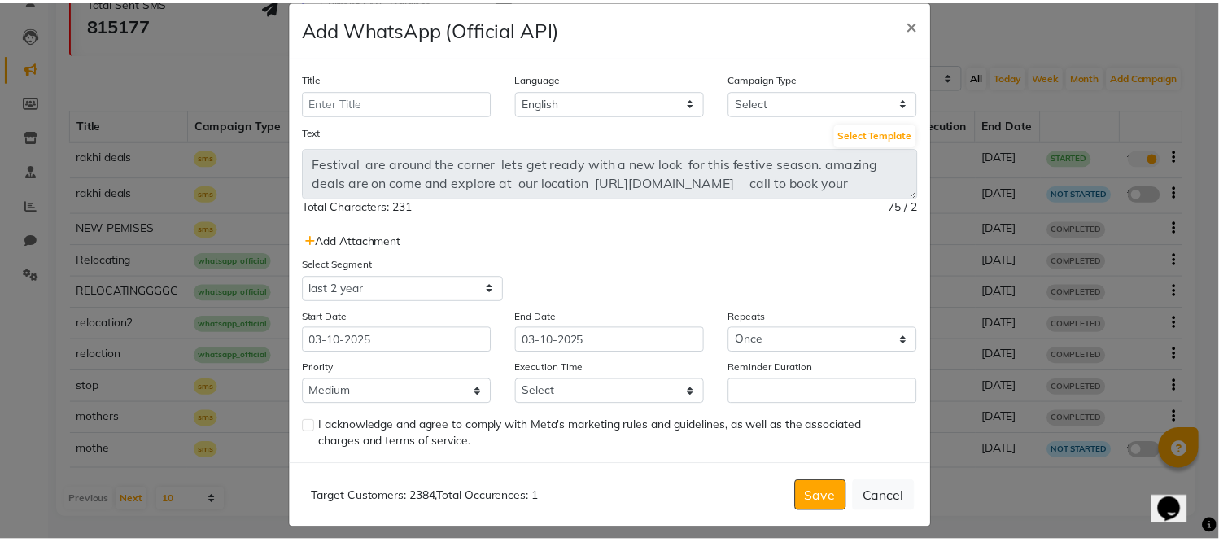
scroll to position [35, 0]
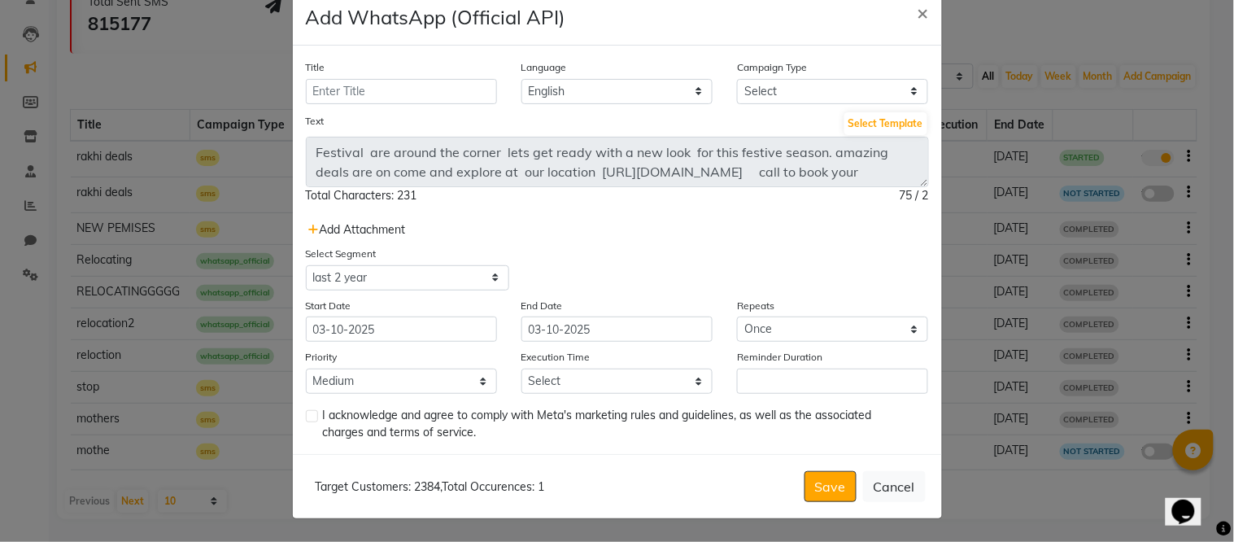
click at [306, 412] on label at bounding box center [312, 416] width 12 height 12
click at [306, 412] on input "checkbox" at bounding box center [311, 417] width 11 height 11
checkbox input "true"
click at [625, 369] on select "Select 09:00 AM 09:15 AM 09:30 AM 09:45 AM 10:00 AM 10:15 AM 10:30 AM 10:45 AM …" at bounding box center [616, 381] width 191 height 25
select select "615"
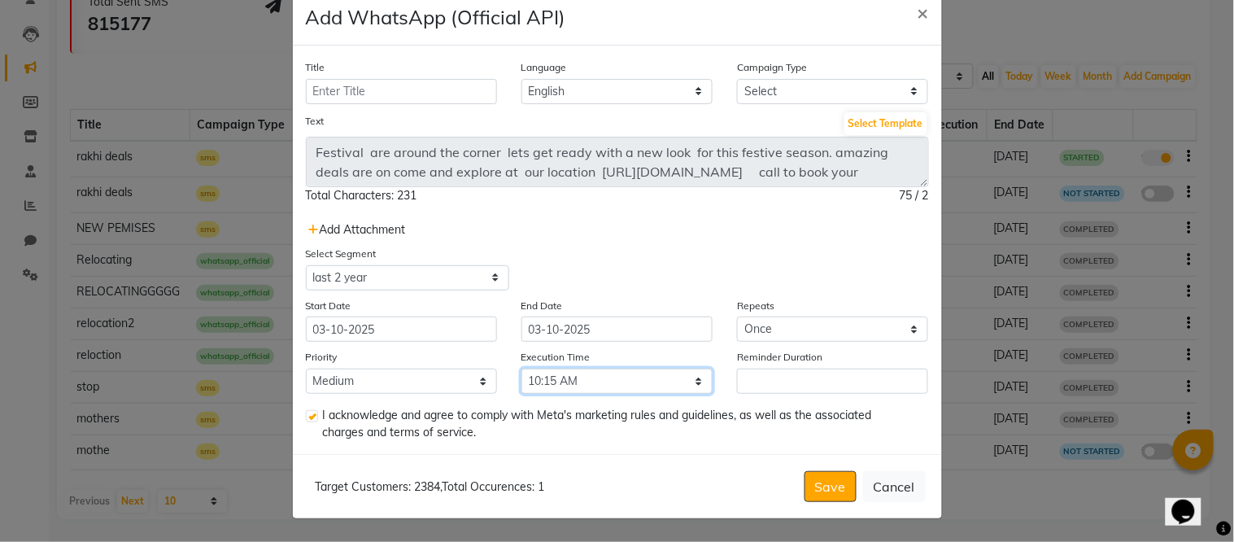
click at [521, 369] on select "Select 09:00 AM 09:15 AM 09:30 AM 09:45 AM 10:00 AM 10:15 AM 10:30 AM 10:45 AM …" at bounding box center [616, 381] width 191 height 25
click at [827, 492] on button "Save" at bounding box center [831, 486] width 52 height 31
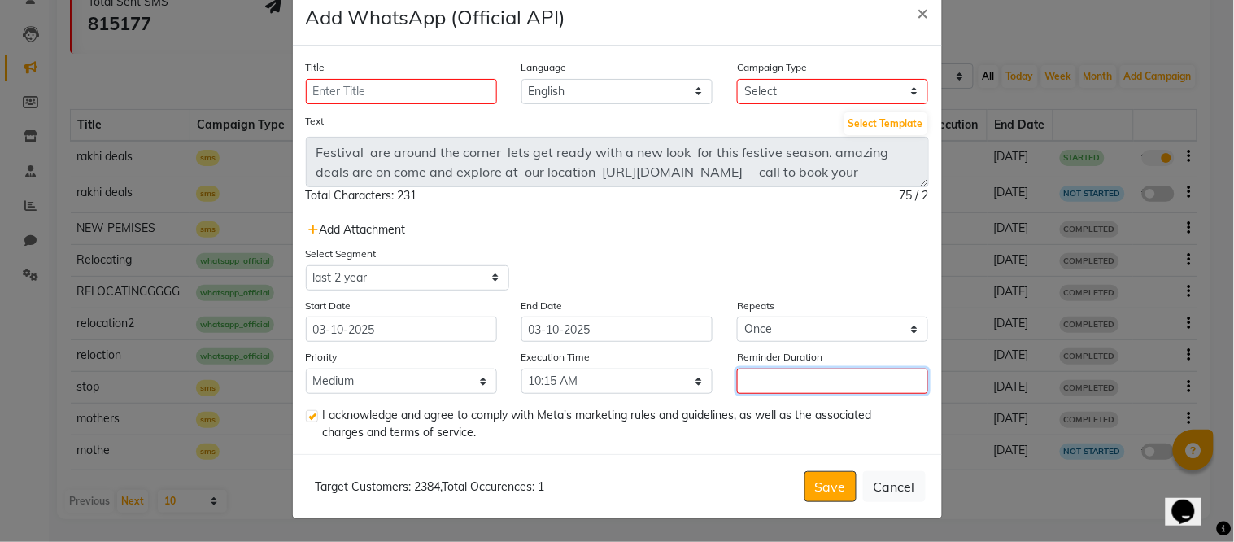
click at [798, 382] on input "Reminder Duration" at bounding box center [832, 381] width 191 height 25
type input "0"
click at [828, 483] on button "Save" at bounding box center [831, 486] width 52 height 31
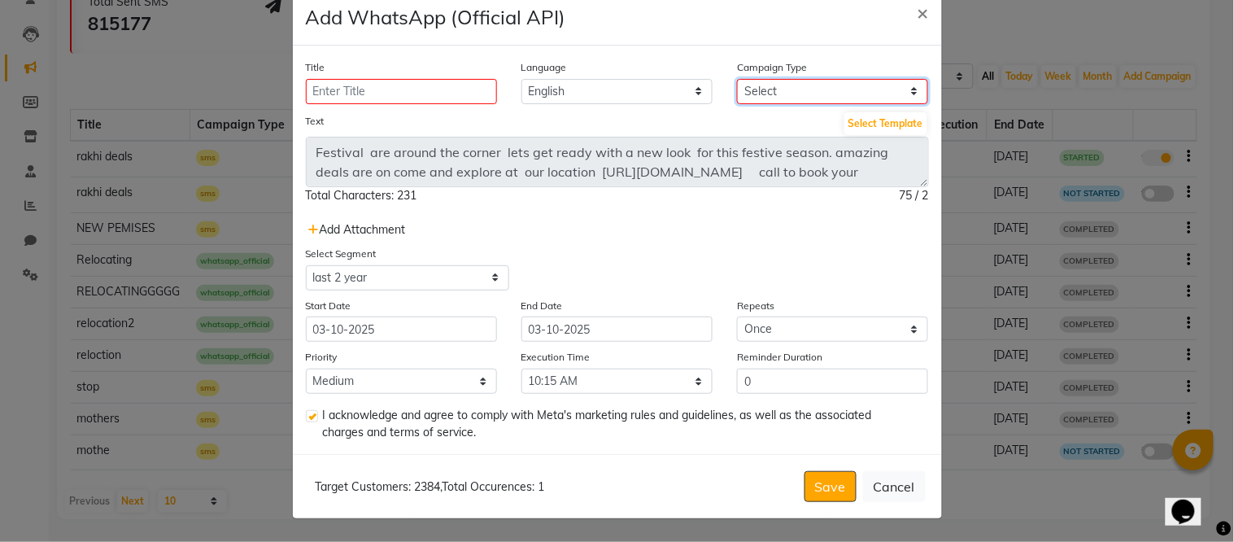
click at [790, 88] on select "Select Birthday Anniversary Promotional Service reminder" at bounding box center [832, 91] width 191 height 25
select select "3"
click at [737, 79] on select "Select Birthday Anniversary Promotional Service reminder" at bounding box center [832, 91] width 191 height 25
select select
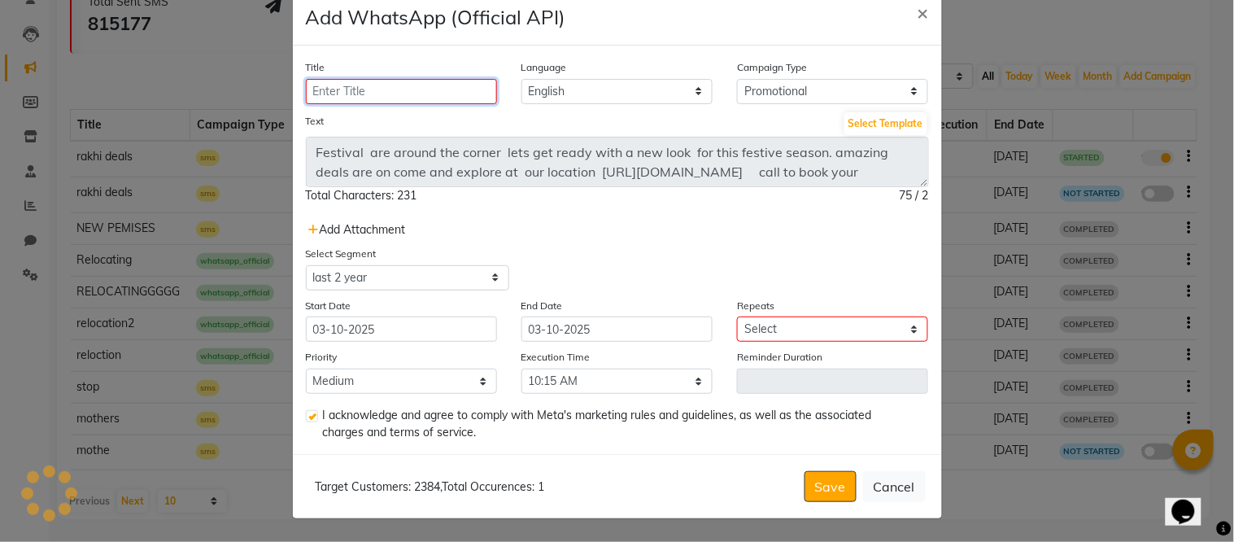
click at [397, 91] on input "Title" at bounding box center [401, 91] width 191 height 25
type input "diwali1-2"
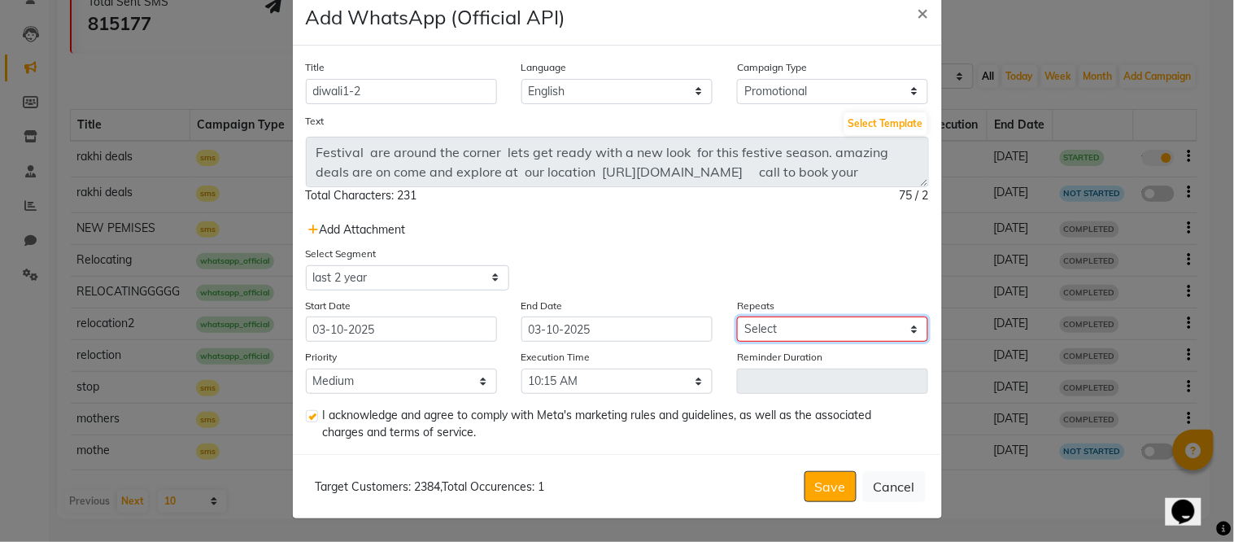
click at [792, 328] on select "Select Once Daily Alternate Day Weekly Monthly Yearly" at bounding box center [832, 328] width 191 height 25
select select "1"
click at [737, 316] on select "Select Once Daily Alternate Day Weekly Monthly Yearly" at bounding box center [832, 328] width 191 height 25
click at [827, 480] on button "Save" at bounding box center [831, 486] width 52 height 31
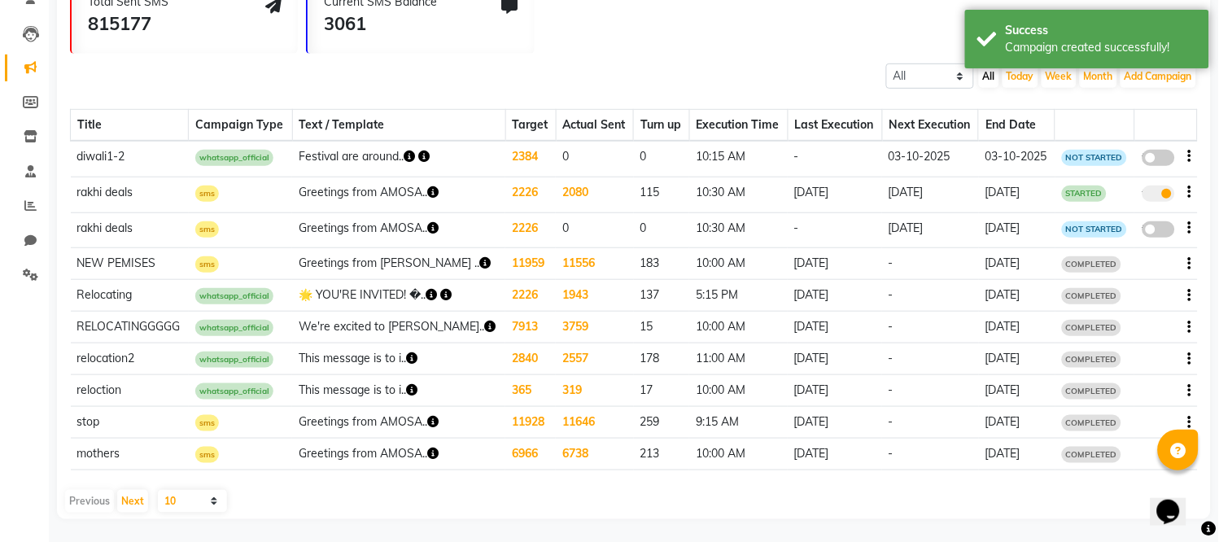
click at [1167, 159] on span at bounding box center [1158, 158] width 33 height 16
click at [1164, 160] on input "false" at bounding box center [1164, 160] width 0 height 0
select select "3"
select select "26326"
select select "1"
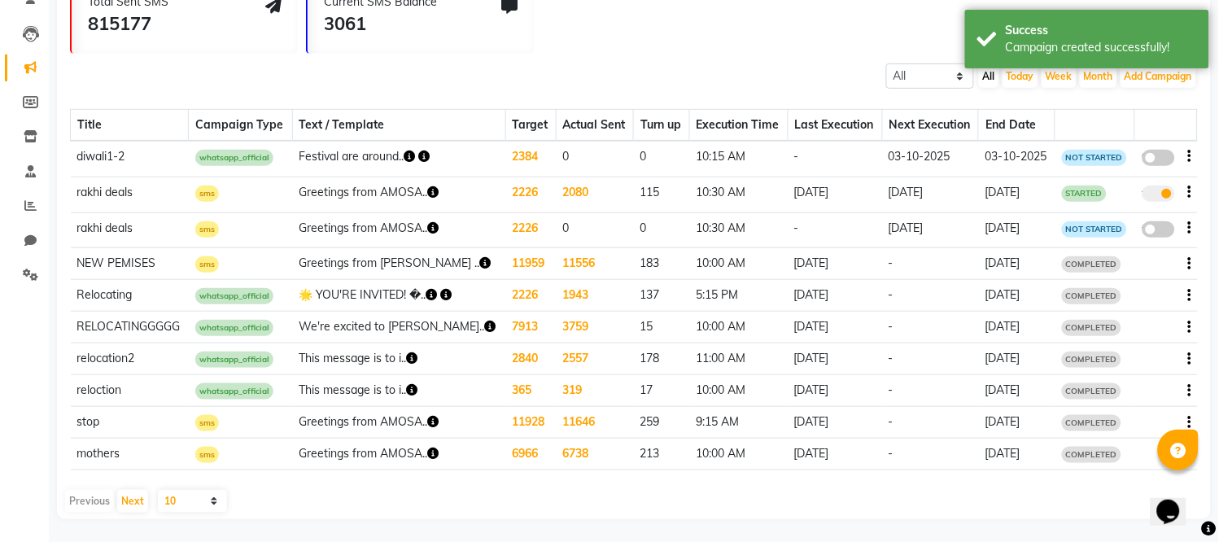
select select "2"
select select "615"
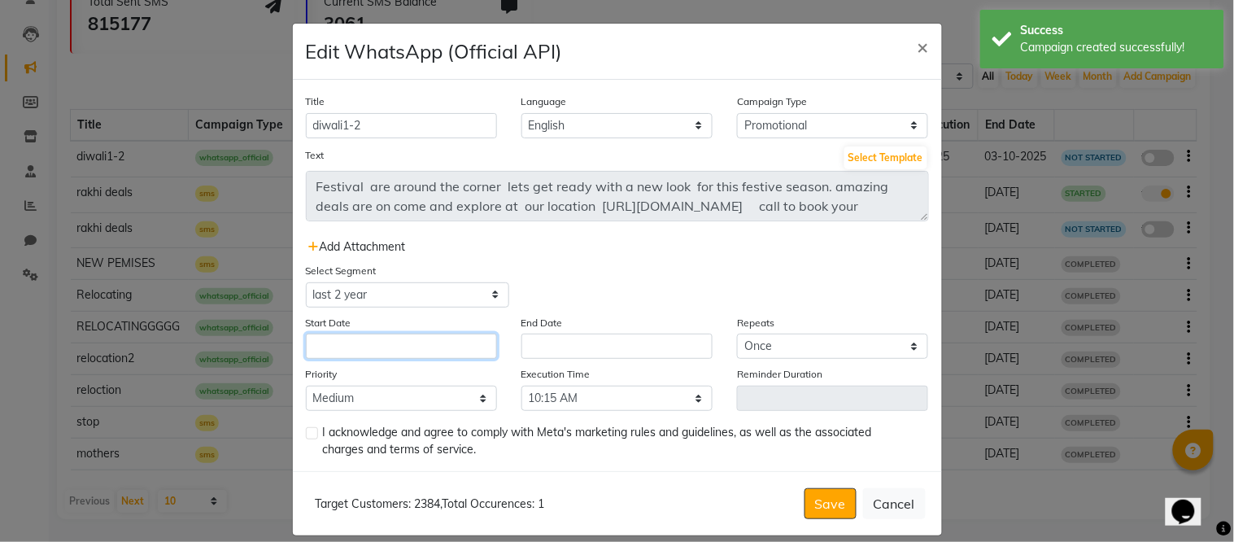
click at [389, 343] on input "text" at bounding box center [401, 346] width 191 height 25
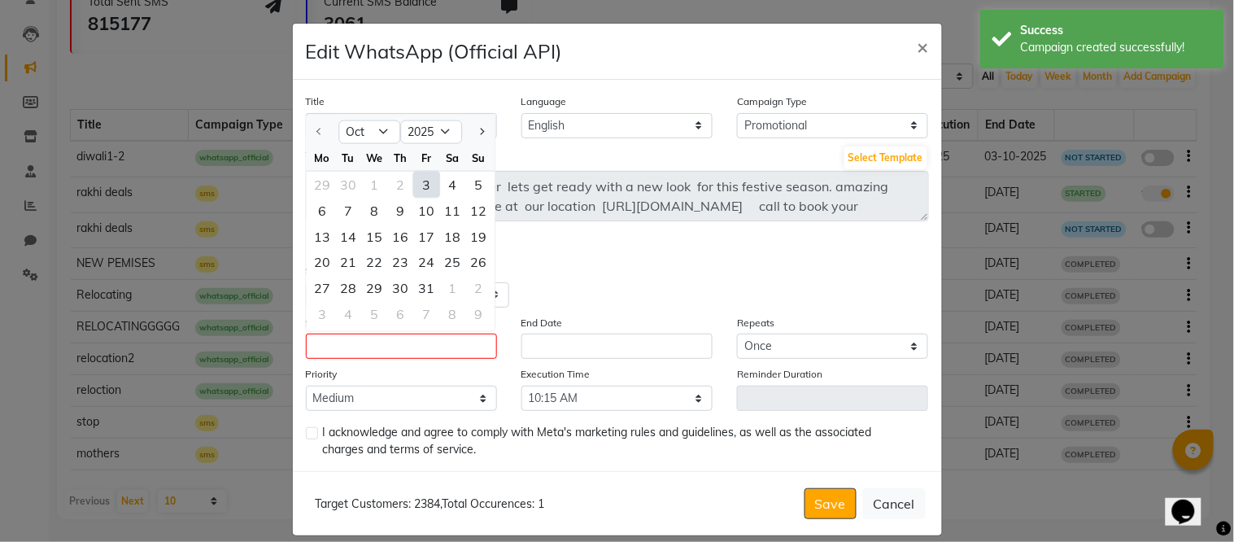
click at [421, 192] on div "3" at bounding box center [426, 185] width 26 height 26
type input "03-10-2025"
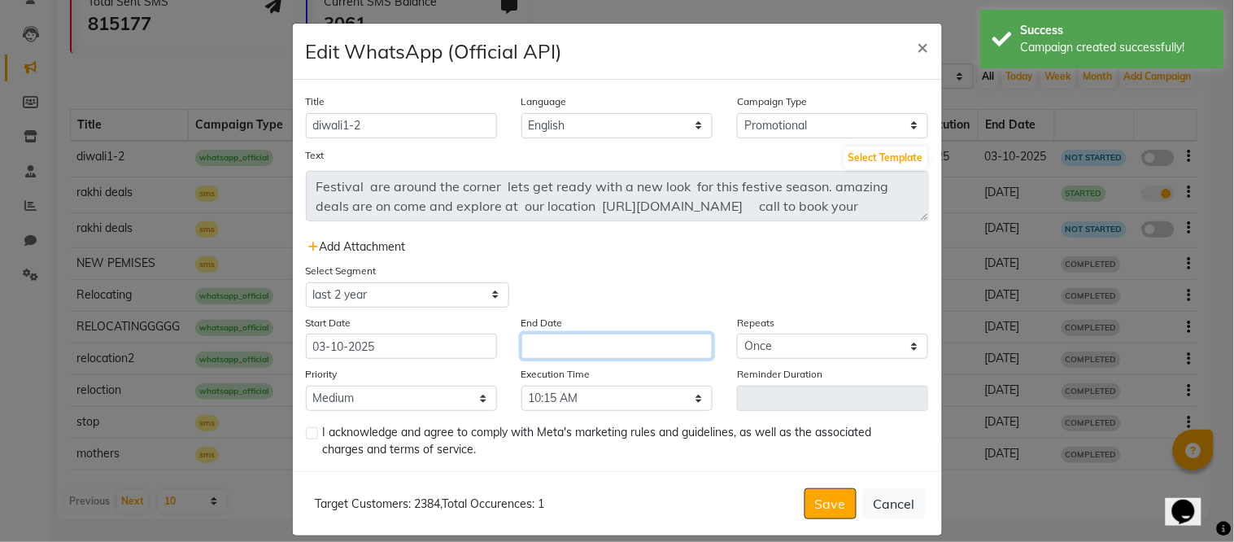
click at [556, 351] on input "text" at bounding box center [616, 346] width 191 height 25
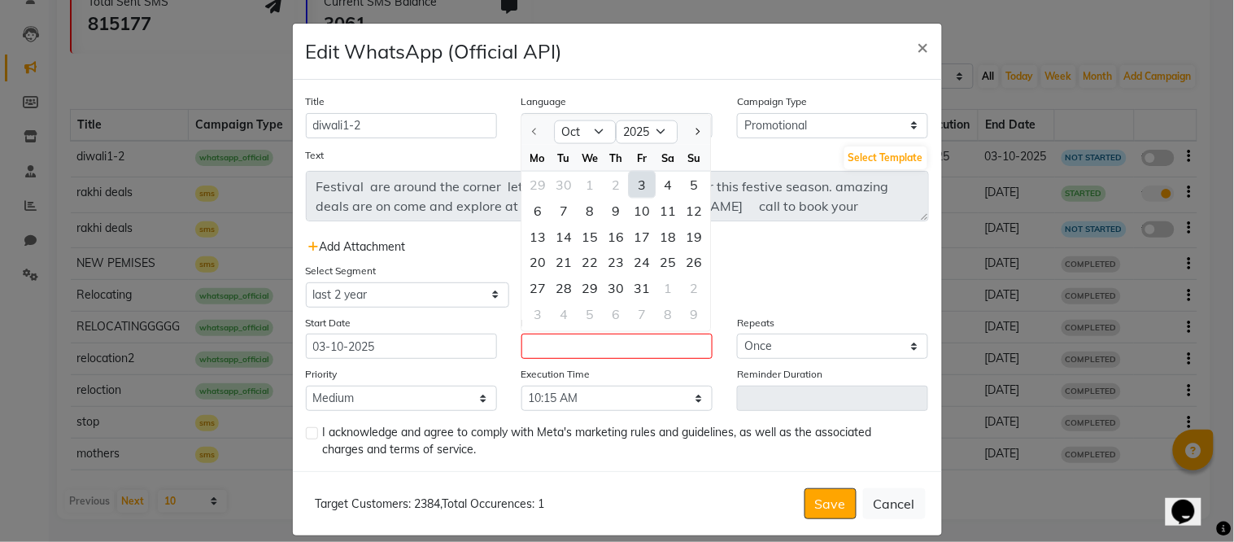
click at [629, 182] on div "3" at bounding box center [642, 185] width 26 height 26
type input "03-10-2025"
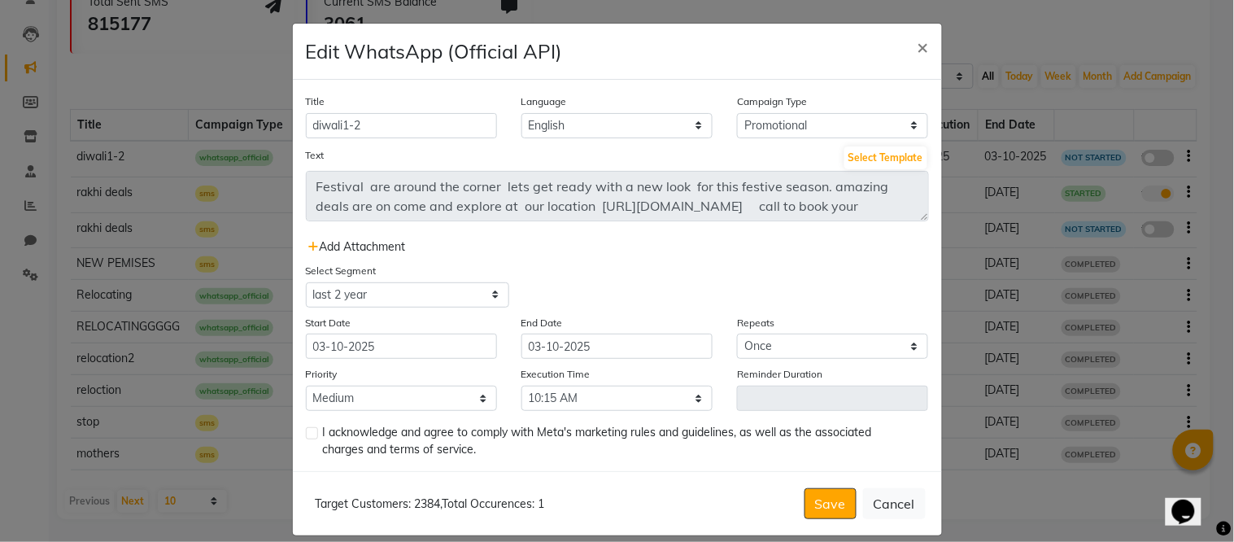
click at [306, 437] on label at bounding box center [312, 433] width 12 height 12
click at [306, 437] on input "checkbox" at bounding box center [311, 434] width 11 height 11
checkbox input "true"
click at [827, 504] on button "Save" at bounding box center [831, 503] width 52 height 31
